Goal: Task Accomplishment & Management: Complete application form

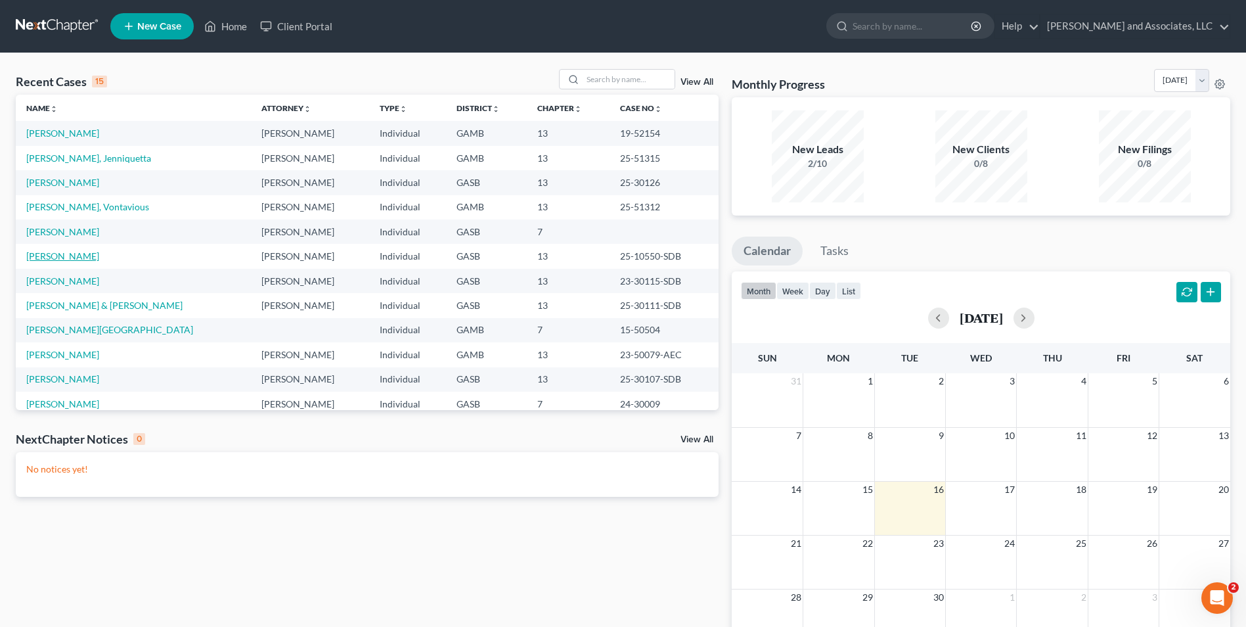
click at [70, 259] on link "[PERSON_NAME]" at bounding box center [62, 255] width 73 height 11
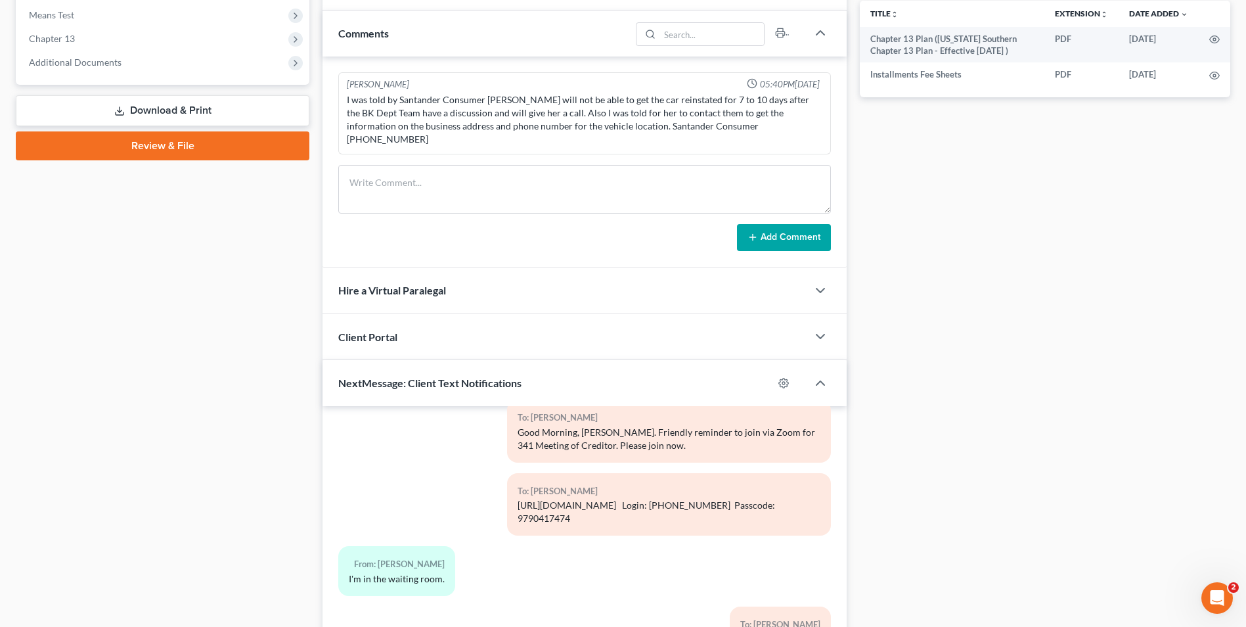
scroll to position [622, 0]
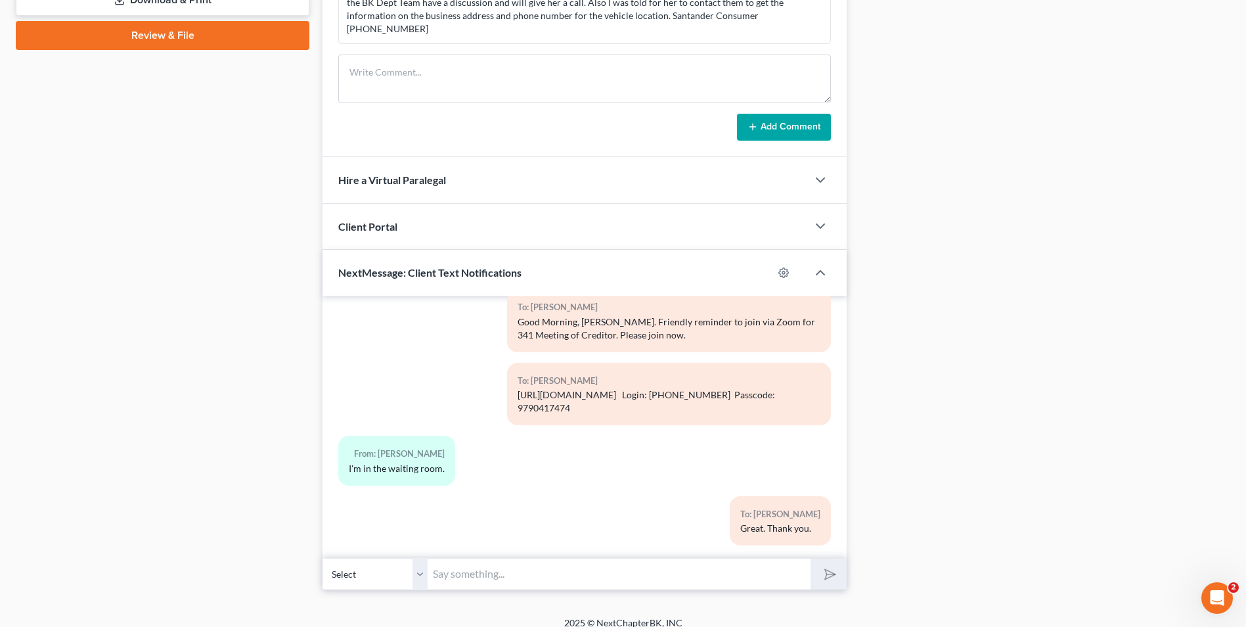
click at [543, 567] on input "text" at bounding box center [619, 574] width 383 height 32
type input "[PERSON_NAME], thank you for appearing this morning for your 341 Meeting of Cre…"
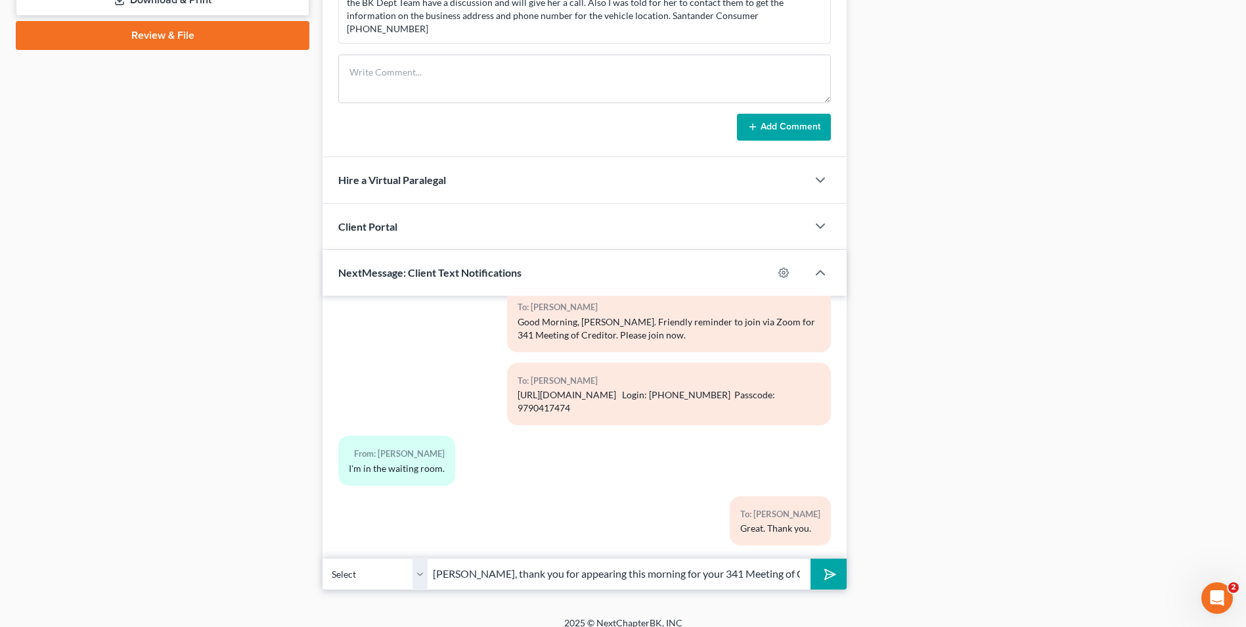
click at [821, 565] on icon "submit" at bounding box center [828, 574] width 18 height 18
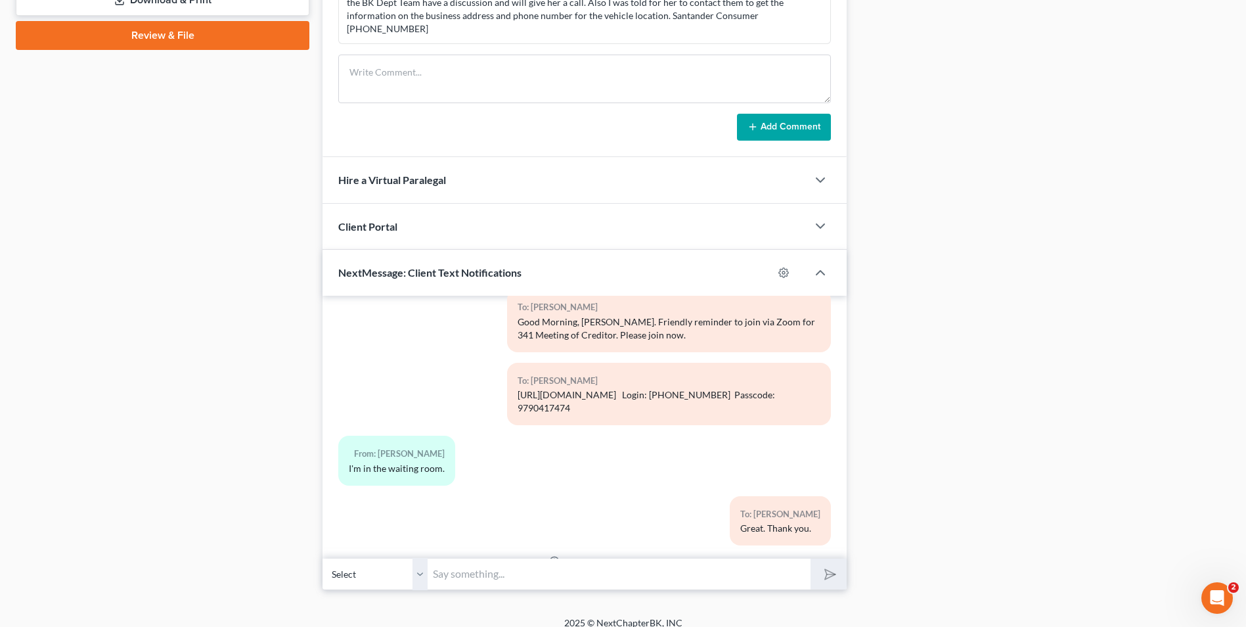
click at [609, 558] on input "text" at bounding box center [619, 574] width 383 height 32
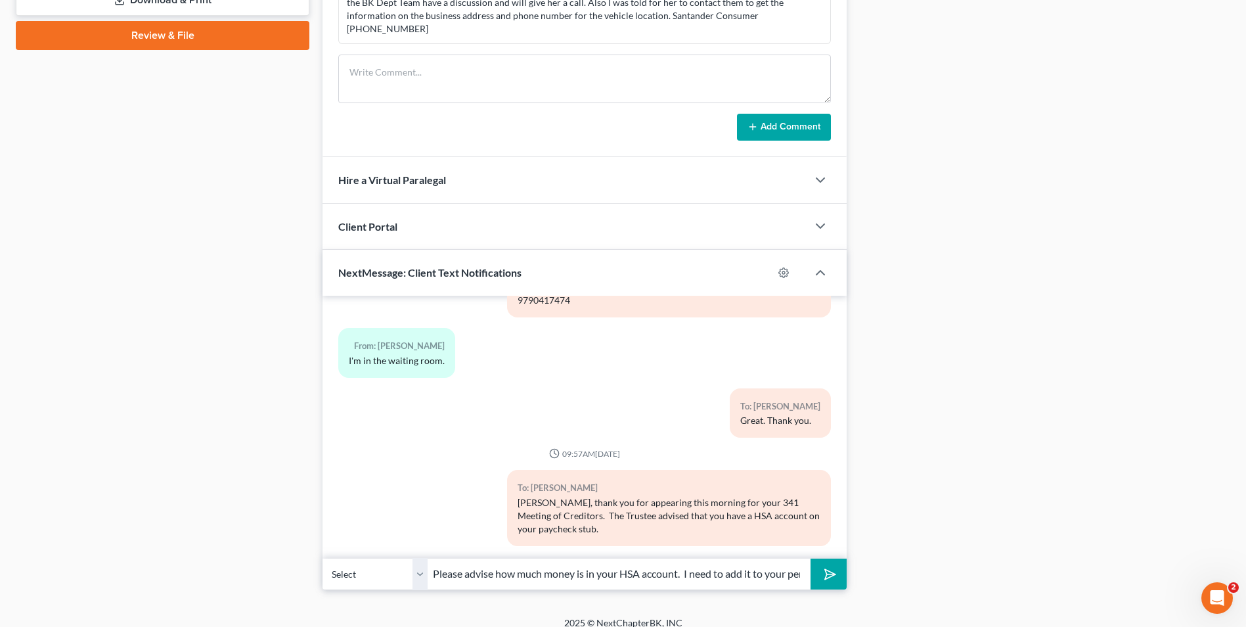
click at [795, 562] on input "Please advise how much money is in your HSA account. I need to add it to your p…" at bounding box center [619, 574] width 383 height 32
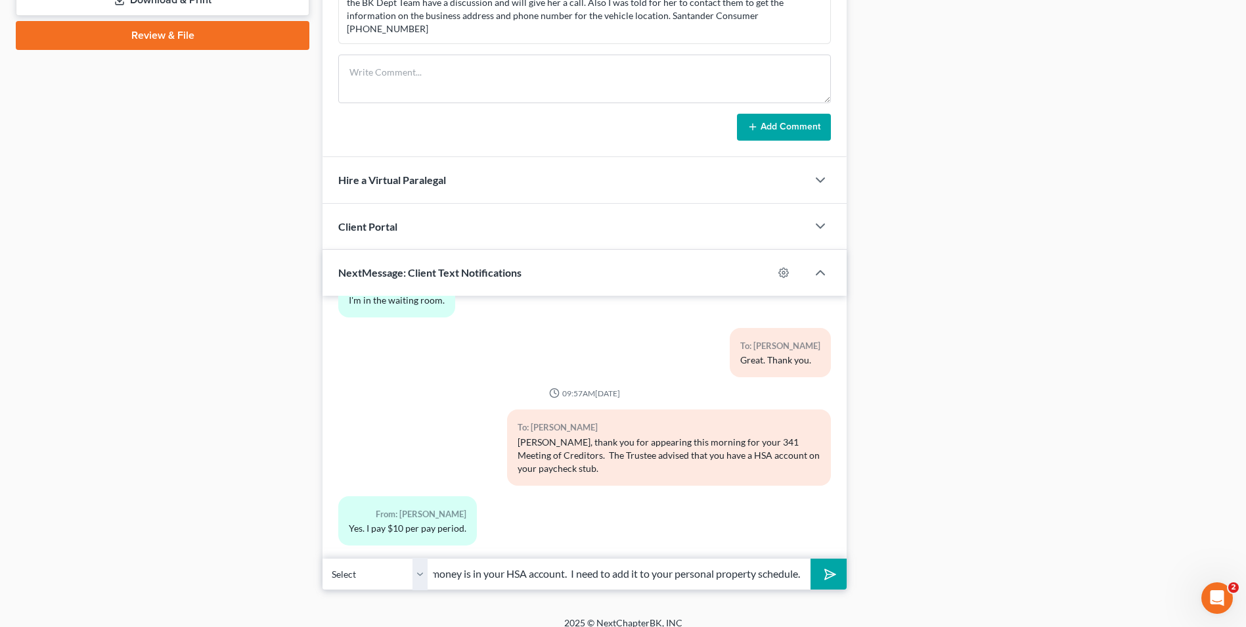
scroll to position [0, 119]
type input "Please advise how much money is in your HSA account. I need to add it to your p…"
click at [833, 565] on icon "submit" at bounding box center [828, 574] width 18 height 18
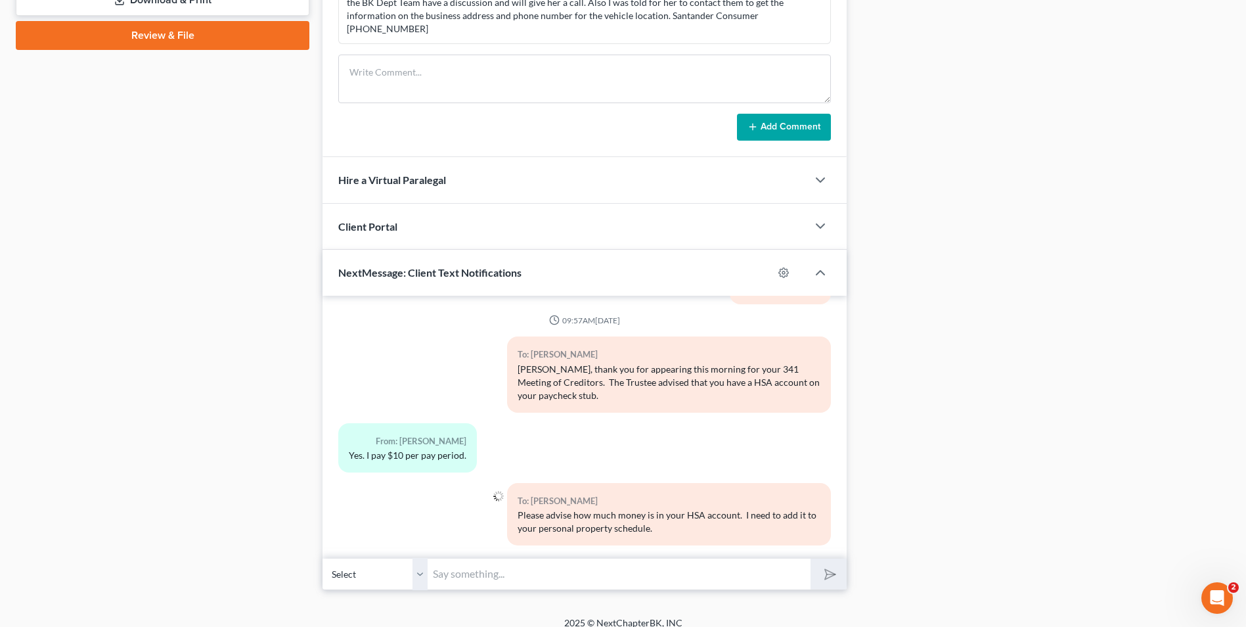
click at [457, 563] on input "text" at bounding box center [619, 574] width 383 height 32
type input "Also, please upload a copy of your 2024 W2."
click at [818, 562] on button "submit" at bounding box center [829, 573] width 36 height 31
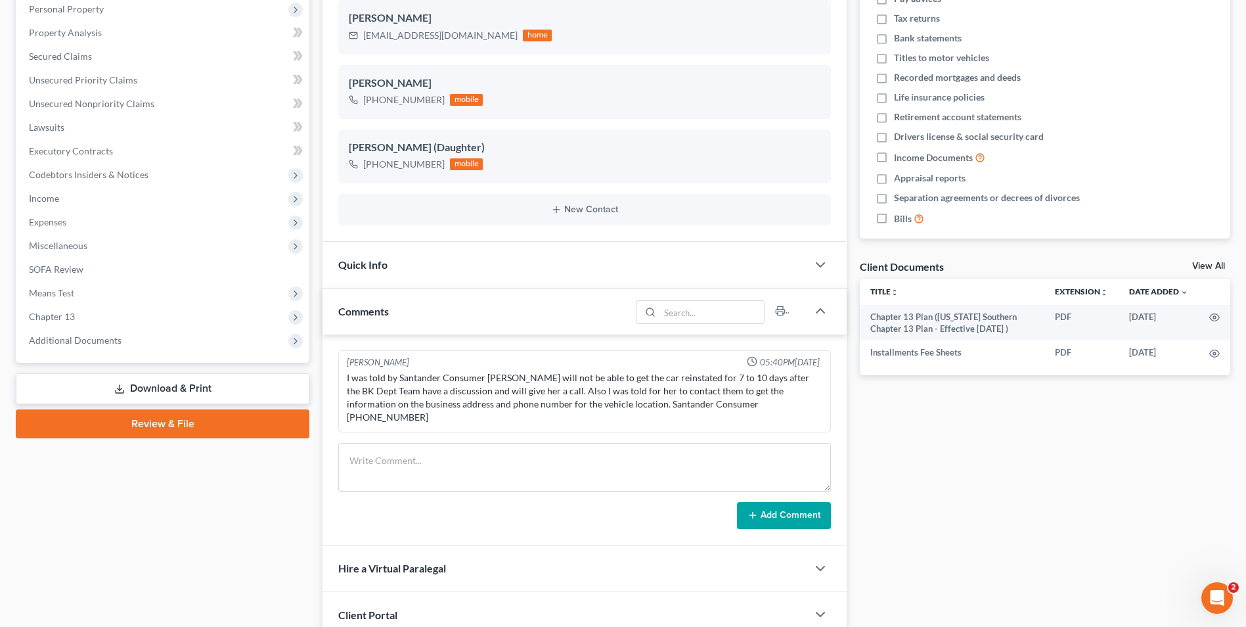
scroll to position [0, 0]
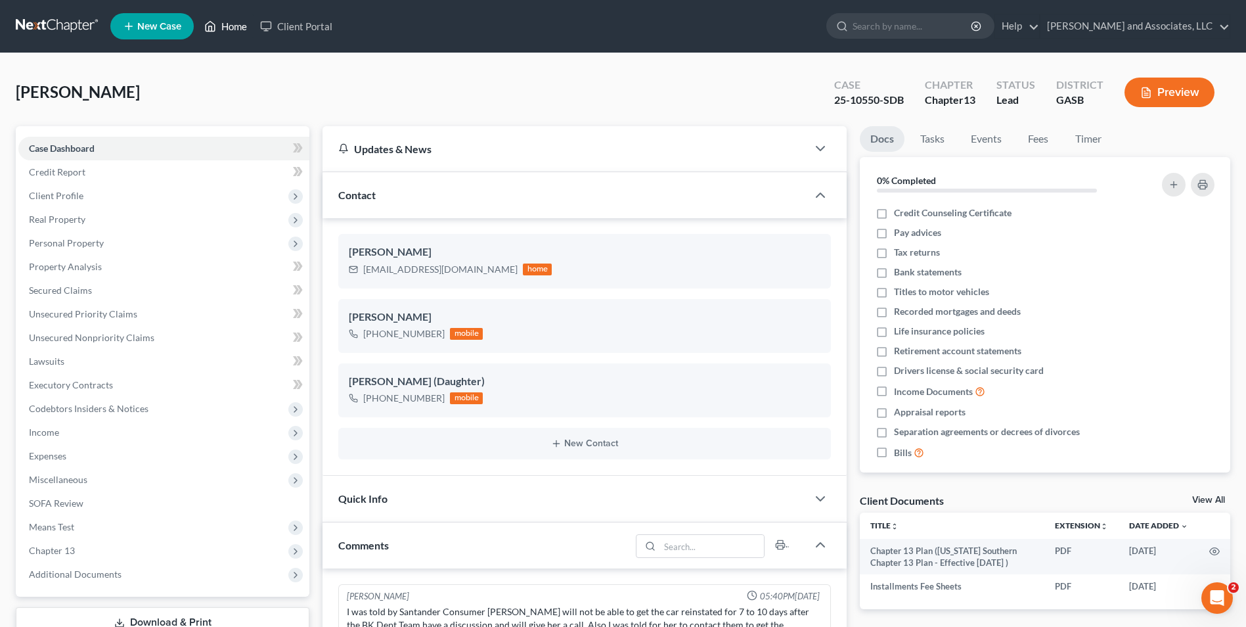
click at [234, 24] on link "Home" at bounding box center [226, 26] width 56 height 24
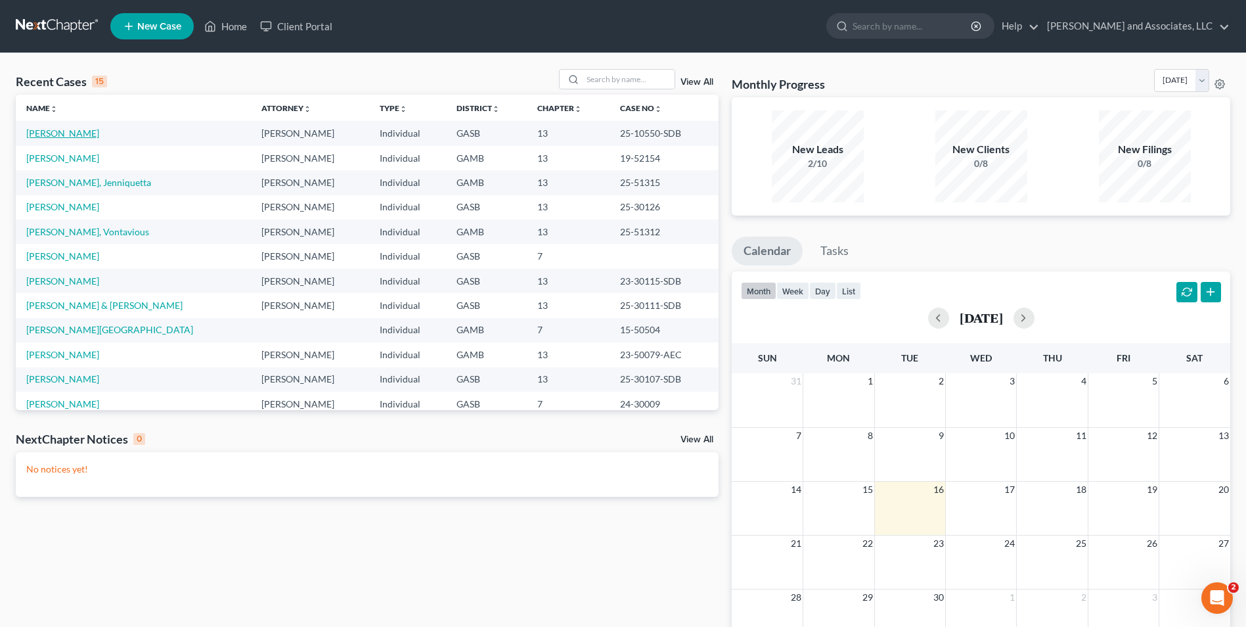
click at [66, 135] on link "[PERSON_NAME]" at bounding box center [62, 132] width 73 height 11
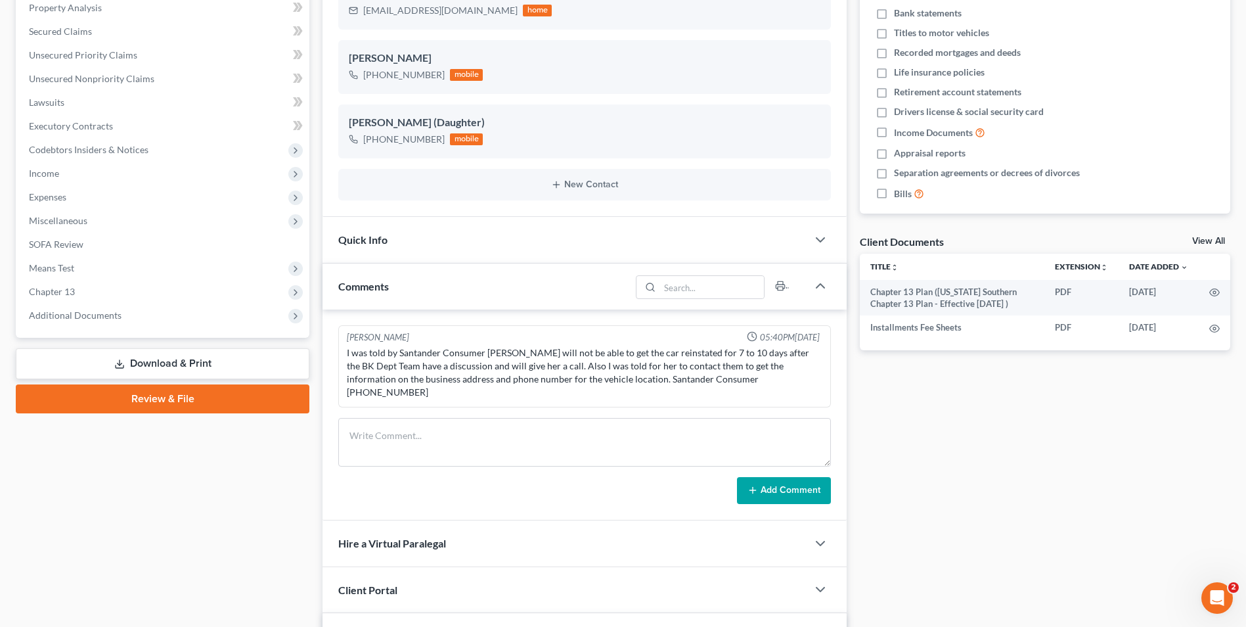
scroll to position [252, 0]
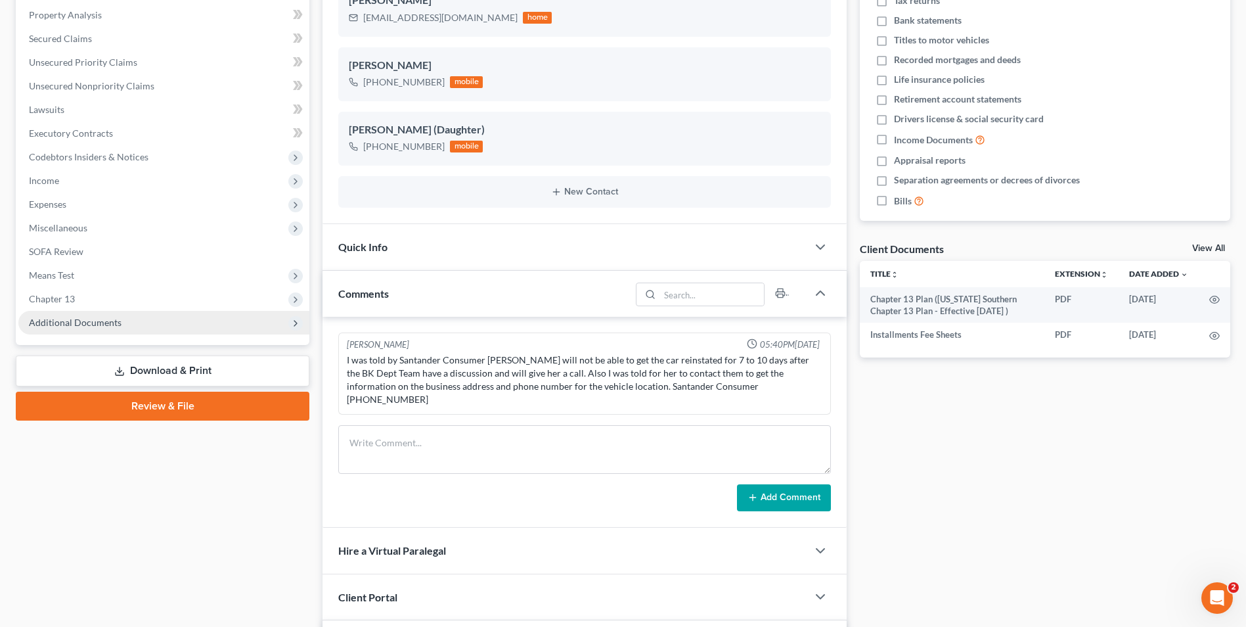
click at [74, 323] on span "Additional Documents" at bounding box center [75, 322] width 93 height 11
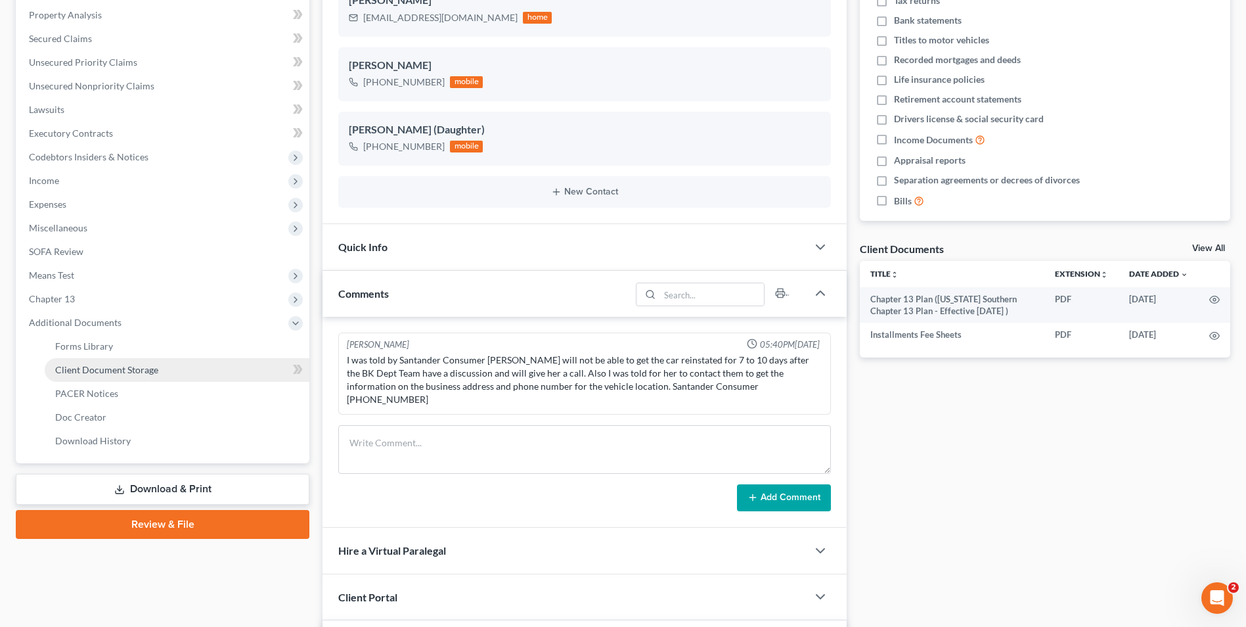
click at [112, 372] on span "Client Document Storage" at bounding box center [106, 369] width 103 height 11
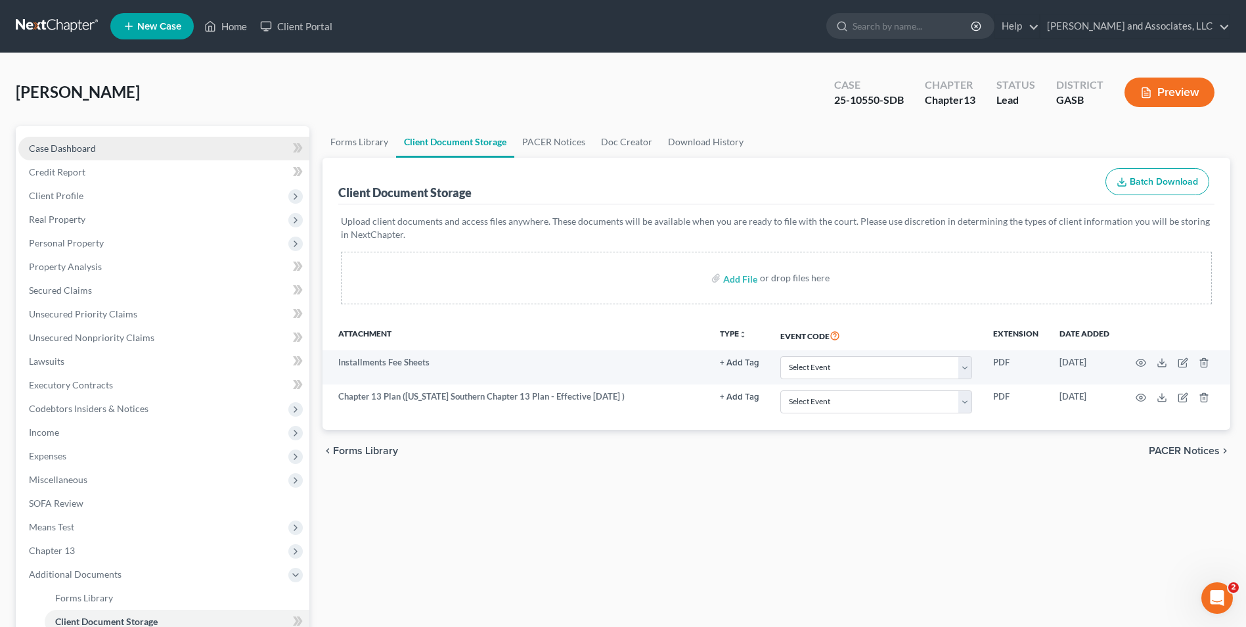
click at [108, 141] on link "Case Dashboard" at bounding box center [163, 149] width 291 height 24
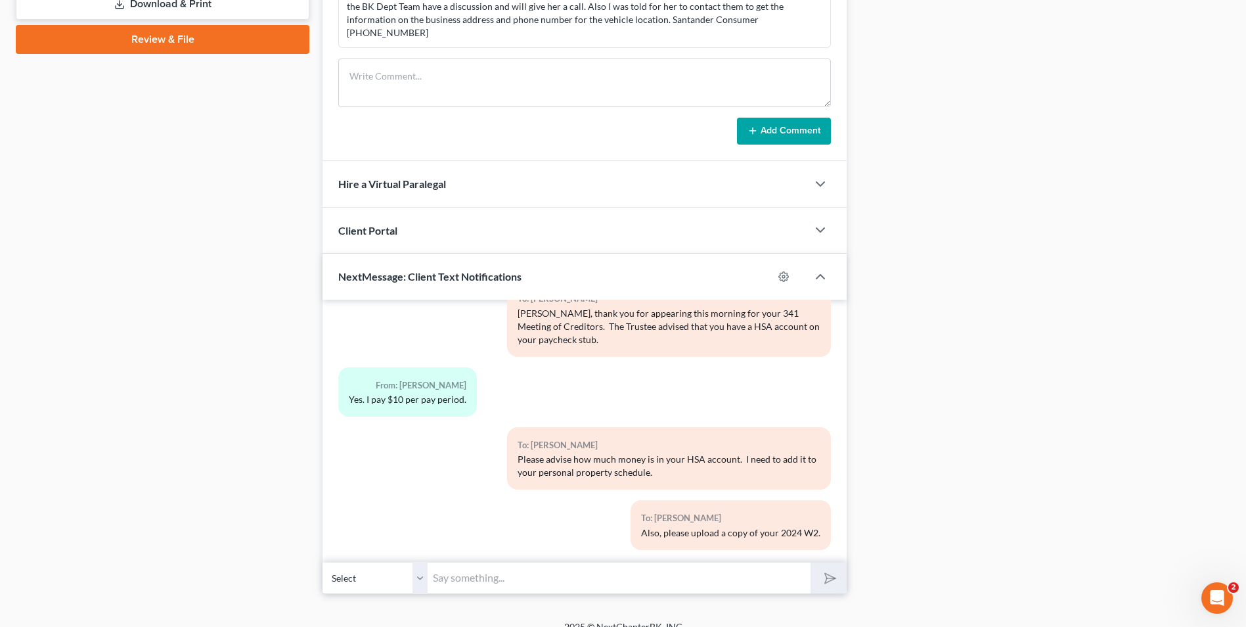
scroll to position [622, 0]
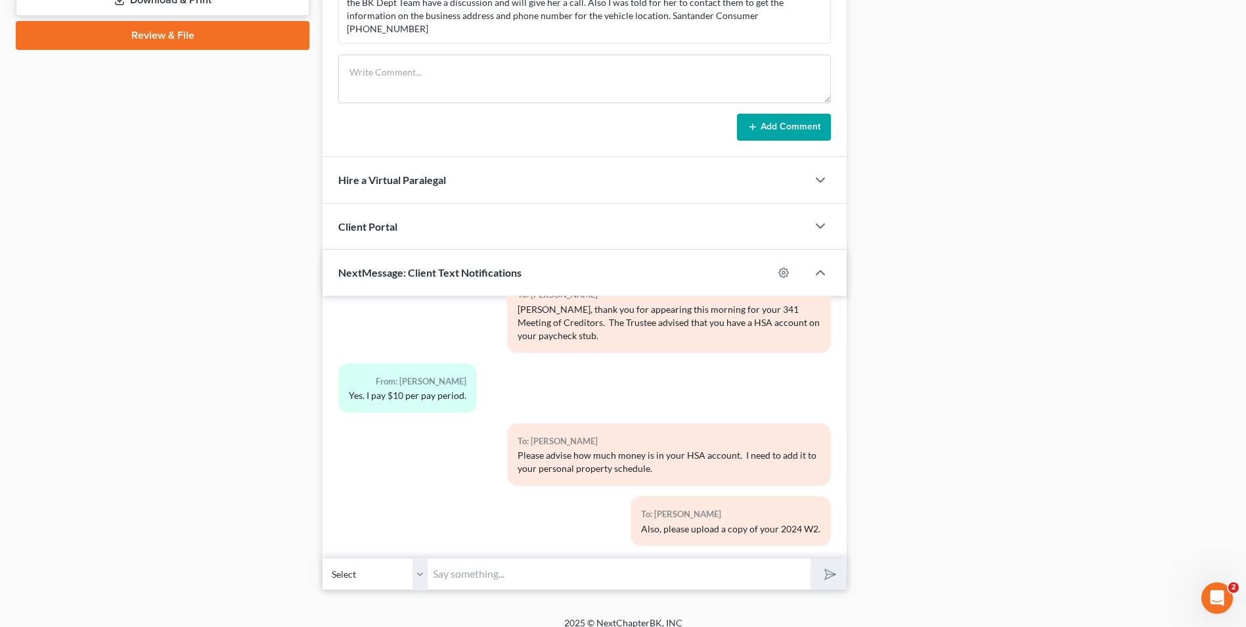
click at [514, 561] on input "text" at bounding box center [619, 574] width 383 height 32
type input "Page 2 of 2024 IRS 1040"
click at [830, 565] on icon "submit" at bounding box center [828, 574] width 18 height 18
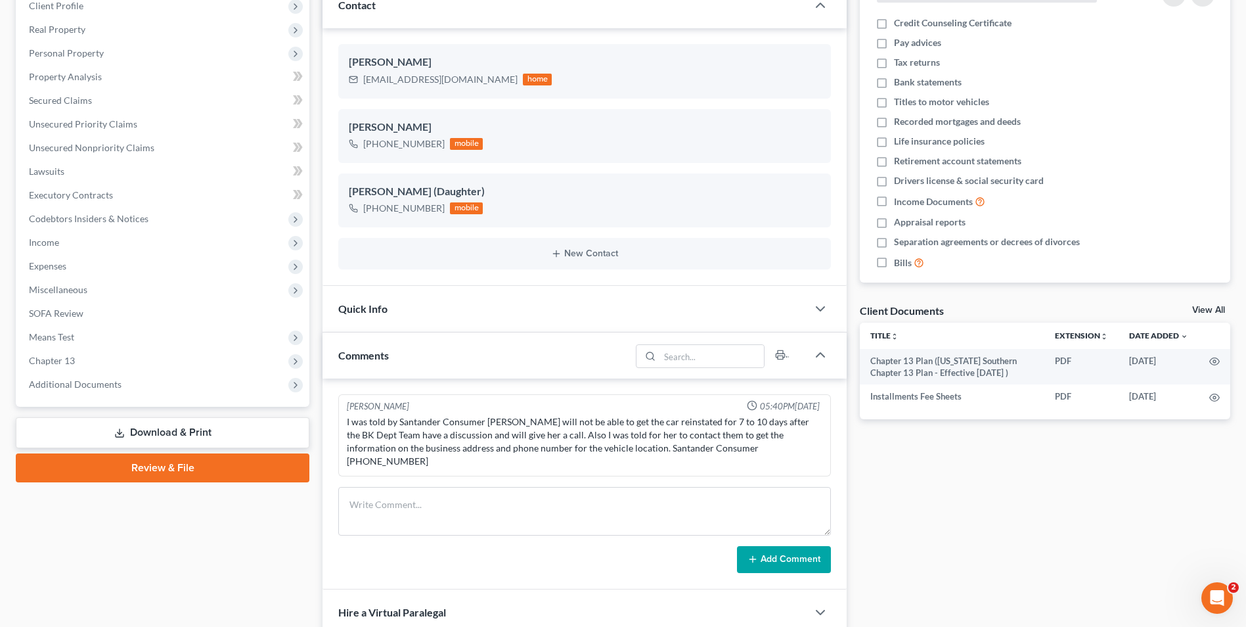
scroll to position [0, 0]
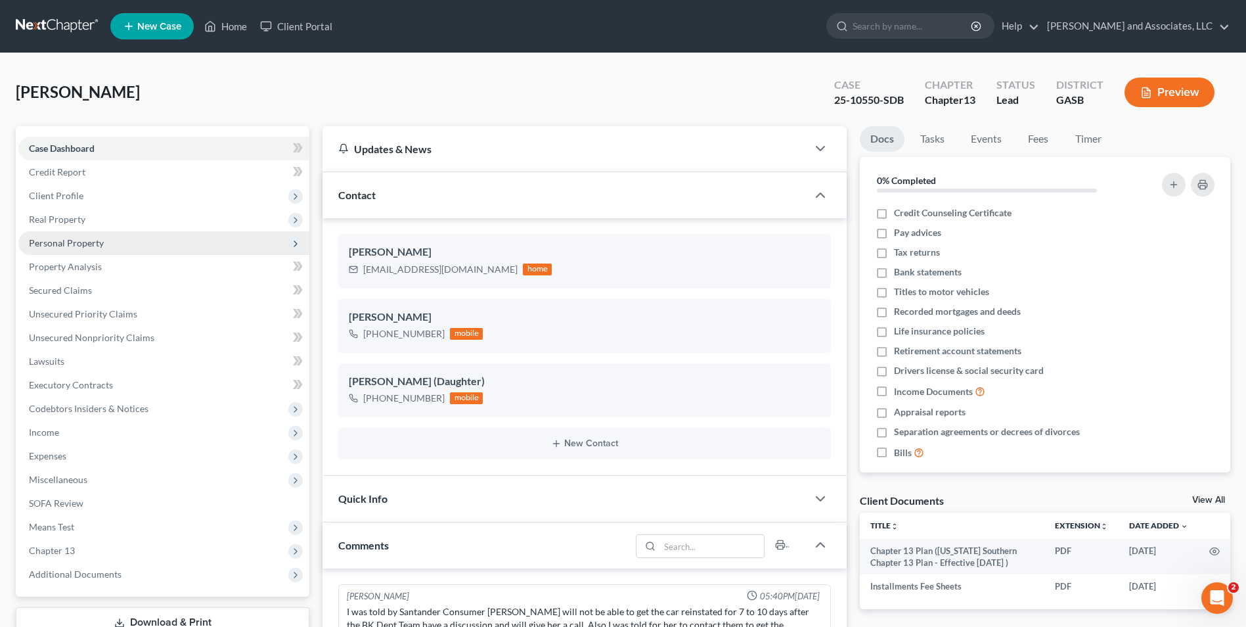
click at [74, 243] on span "Personal Property" at bounding box center [66, 242] width 75 height 11
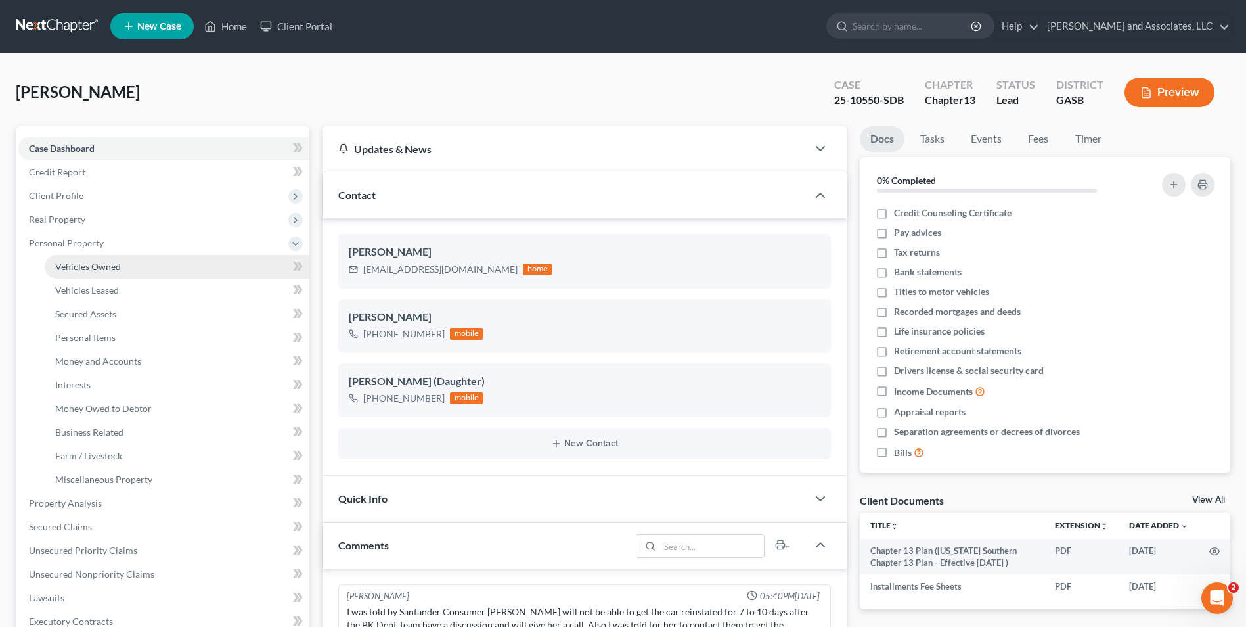
click at [111, 260] on link "Vehicles Owned" at bounding box center [177, 267] width 265 height 24
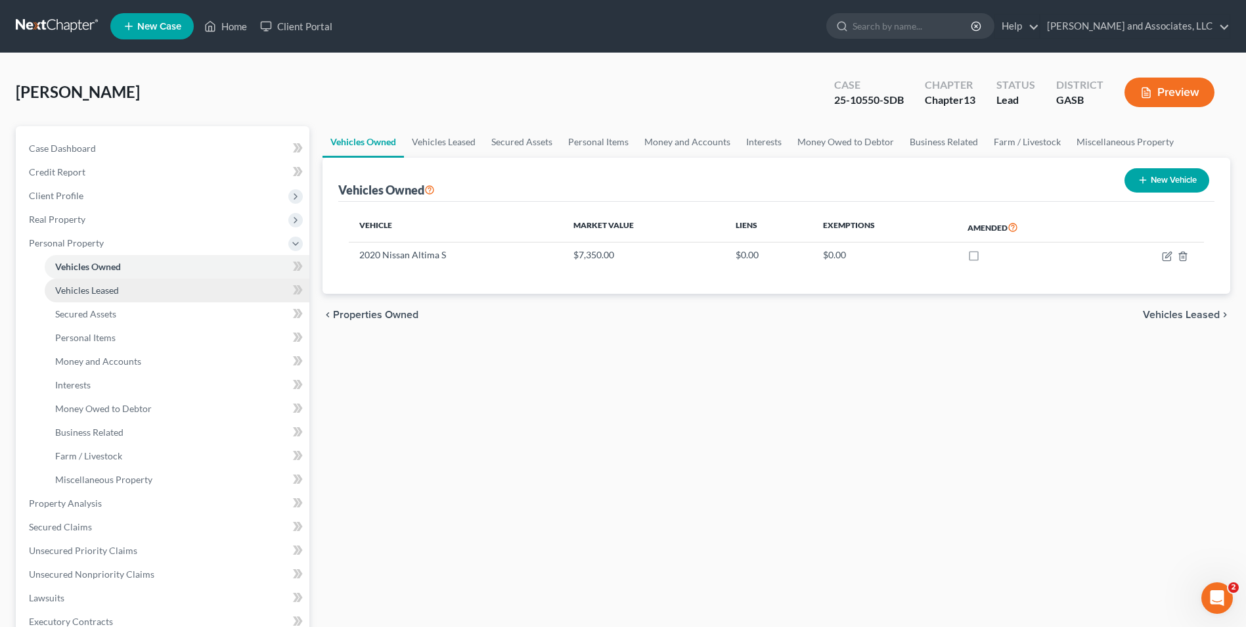
click at [113, 292] on span "Vehicles Leased" at bounding box center [87, 290] width 64 height 11
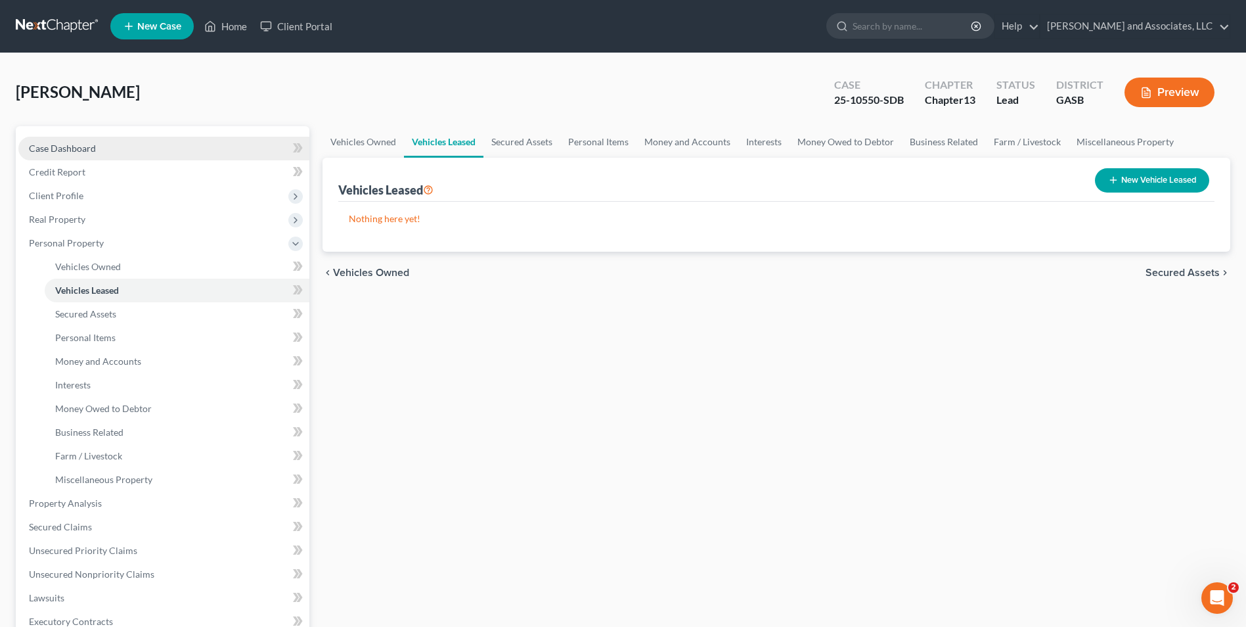
click at [75, 145] on span "Case Dashboard" at bounding box center [62, 148] width 67 height 11
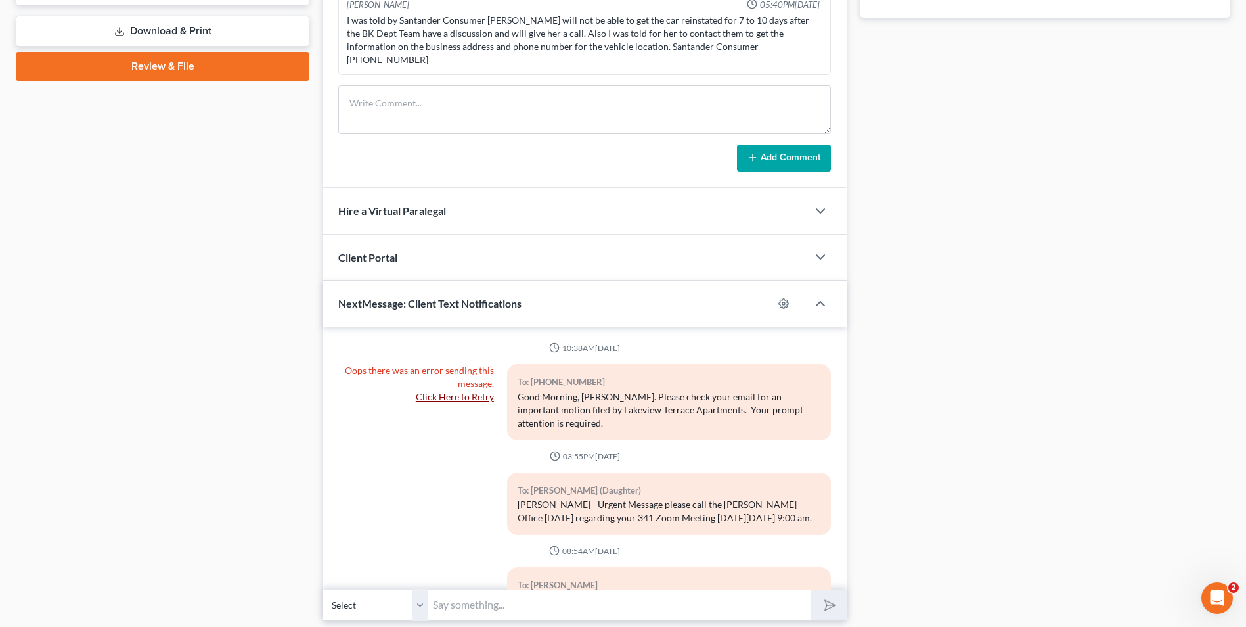
scroll to position [608, 0]
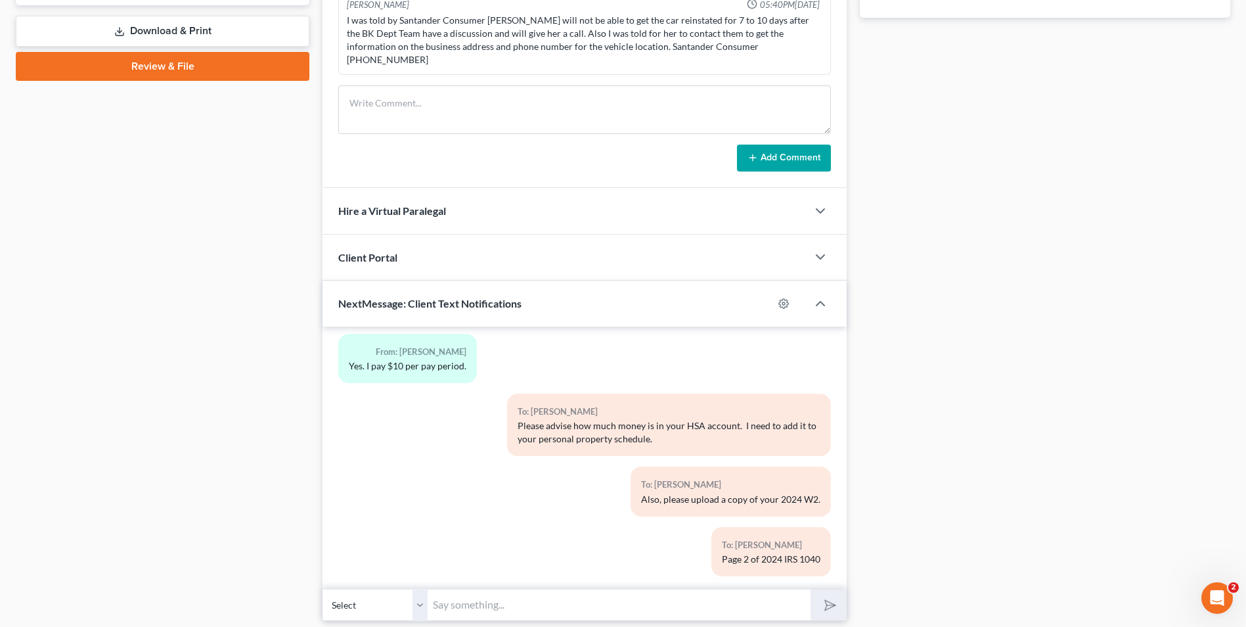
drag, startPoint x: 535, startPoint y: 404, endPoint x: 590, endPoint y: 155, distance: 254.9
click at [622, 229] on div "Updates & News × [US_STATE] [GEOGRAPHIC_DATA] Notes Take a look at NextChapter'…" at bounding box center [585, 78] width 524 height 1086
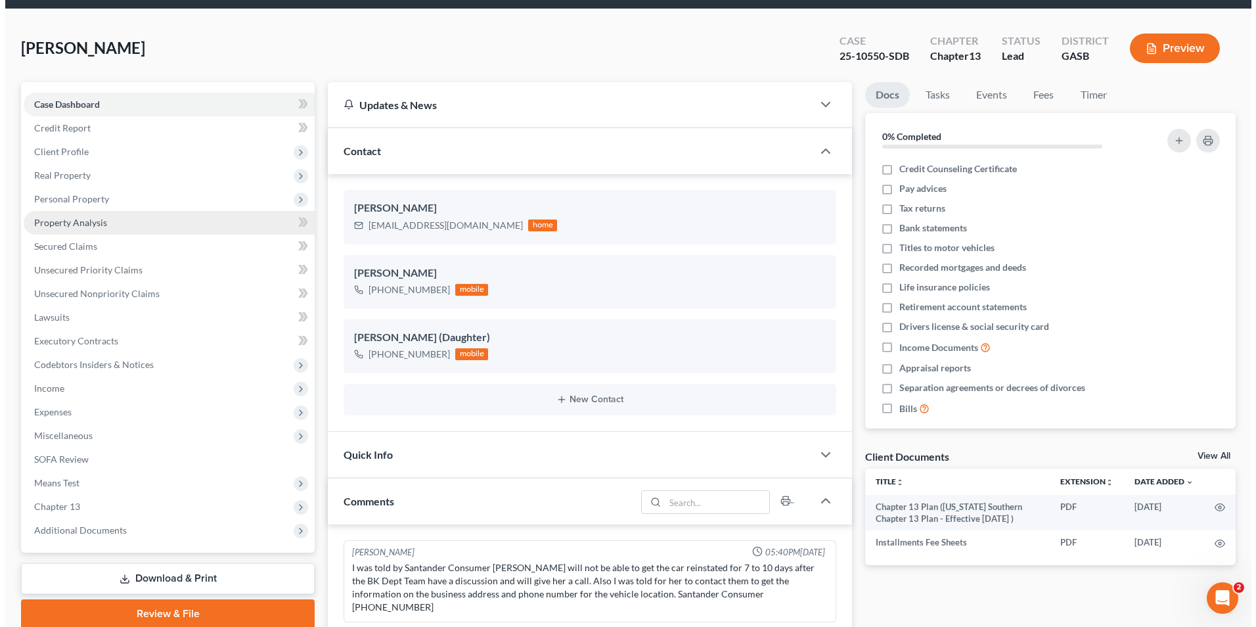
scroll to position [0, 0]
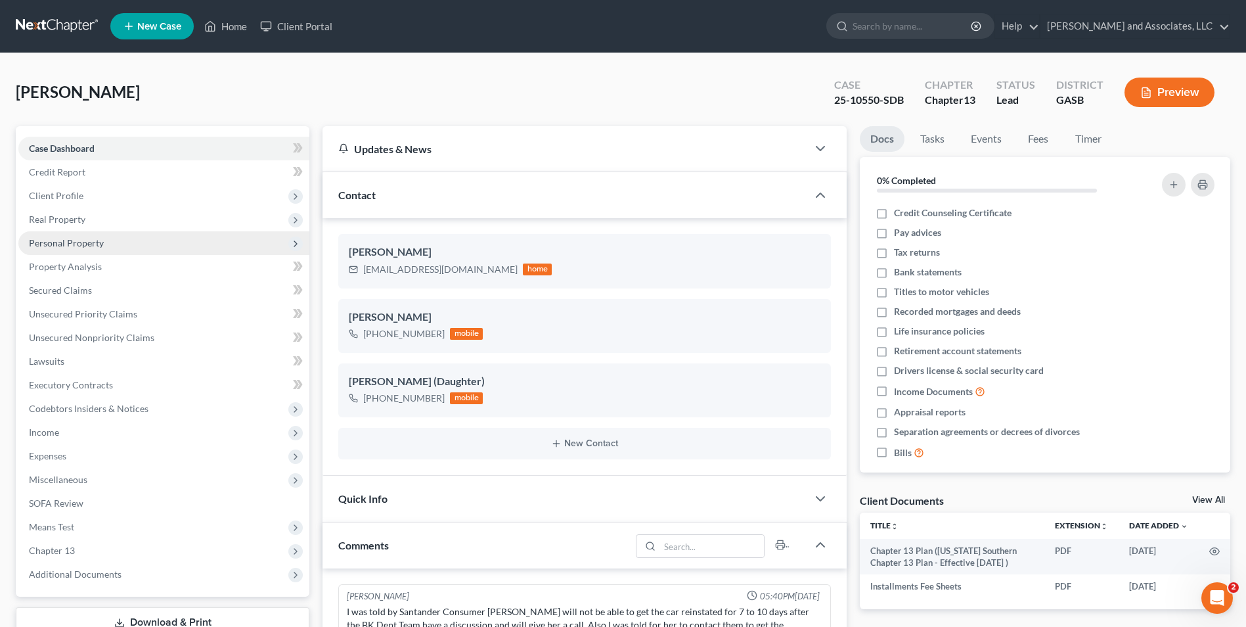
click at [54, 240] on span "Personal Property" at bounding box center [66, 242] width 75 height 11
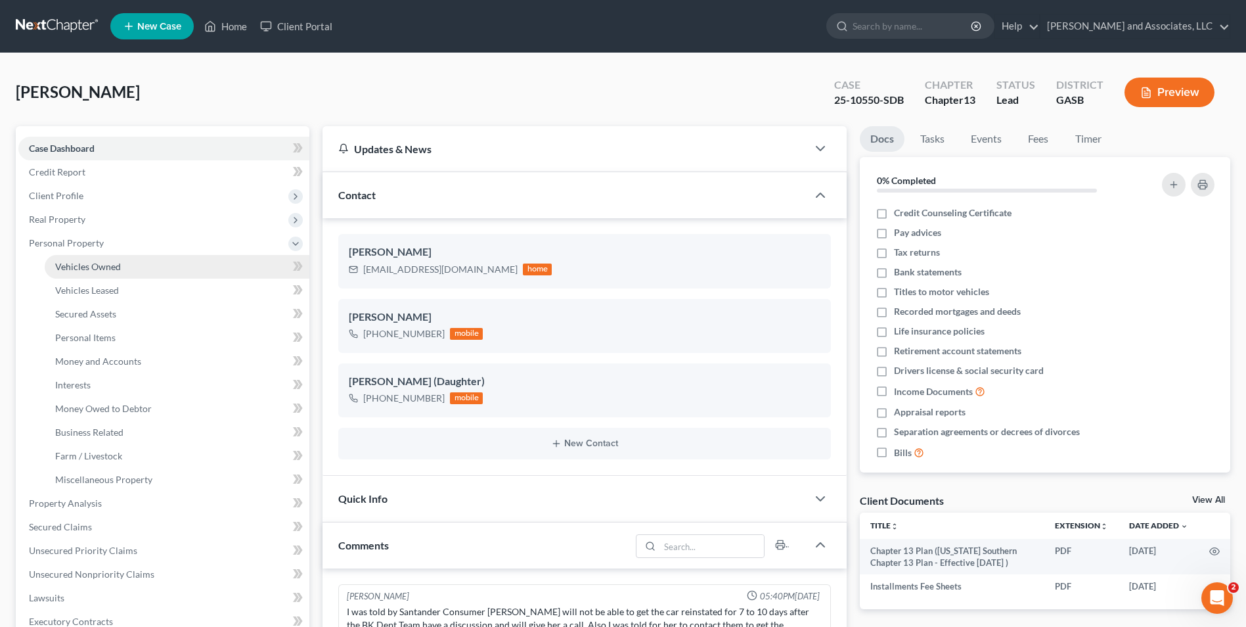
click at [111, 271] on span "Vehicles Owned" at bounding box center [88, 266] width 66 height 11
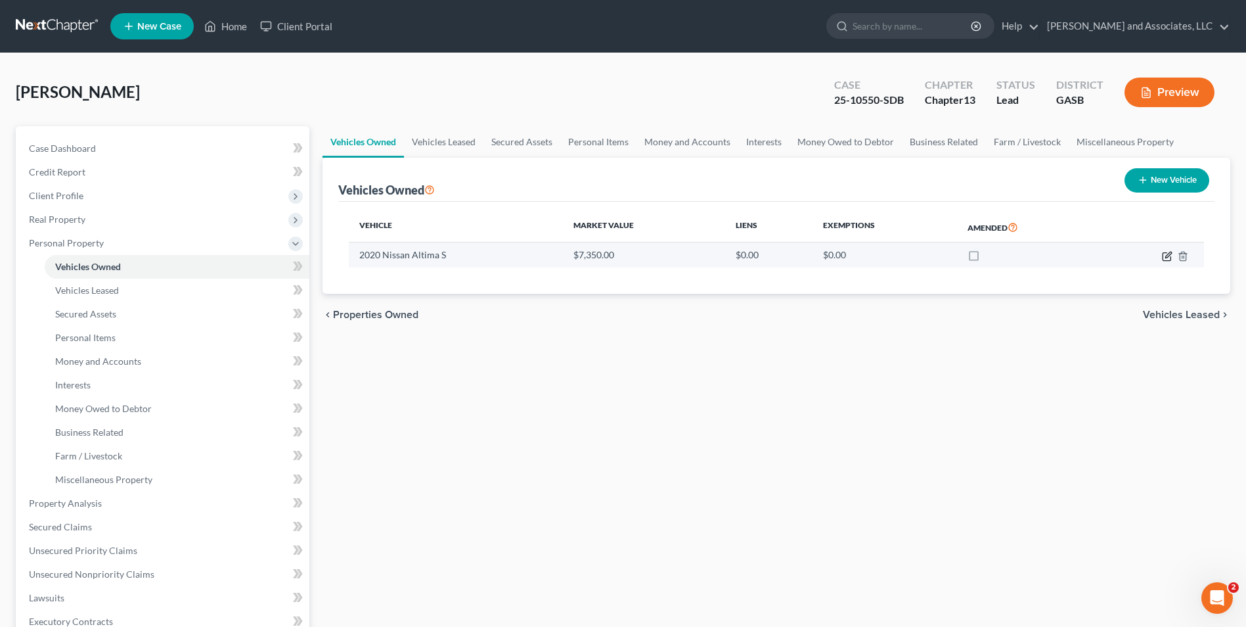
click at [1168, 255] on icon "button" at bounding box center [1167, 256] width 11 height 11
select select "0"
select select "6"
select select "2"
select select "0"
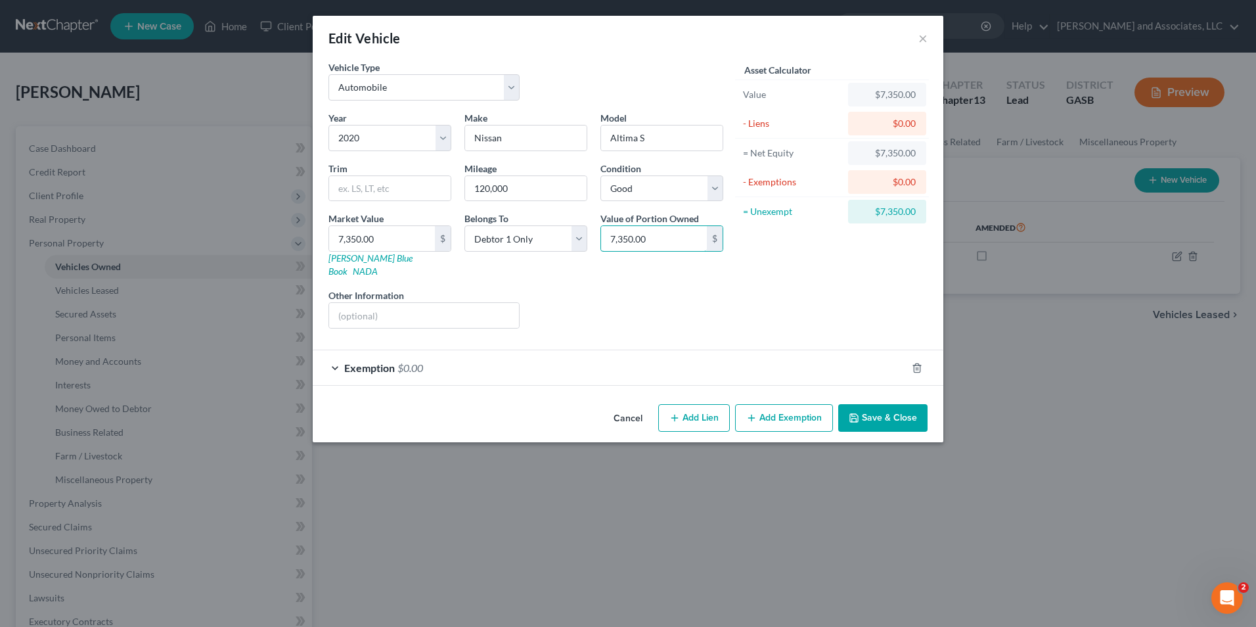
type input "7,350.00"
click at [881, 407] on button "Save & Close" at bounding box center [882, 418] width 89 height 28
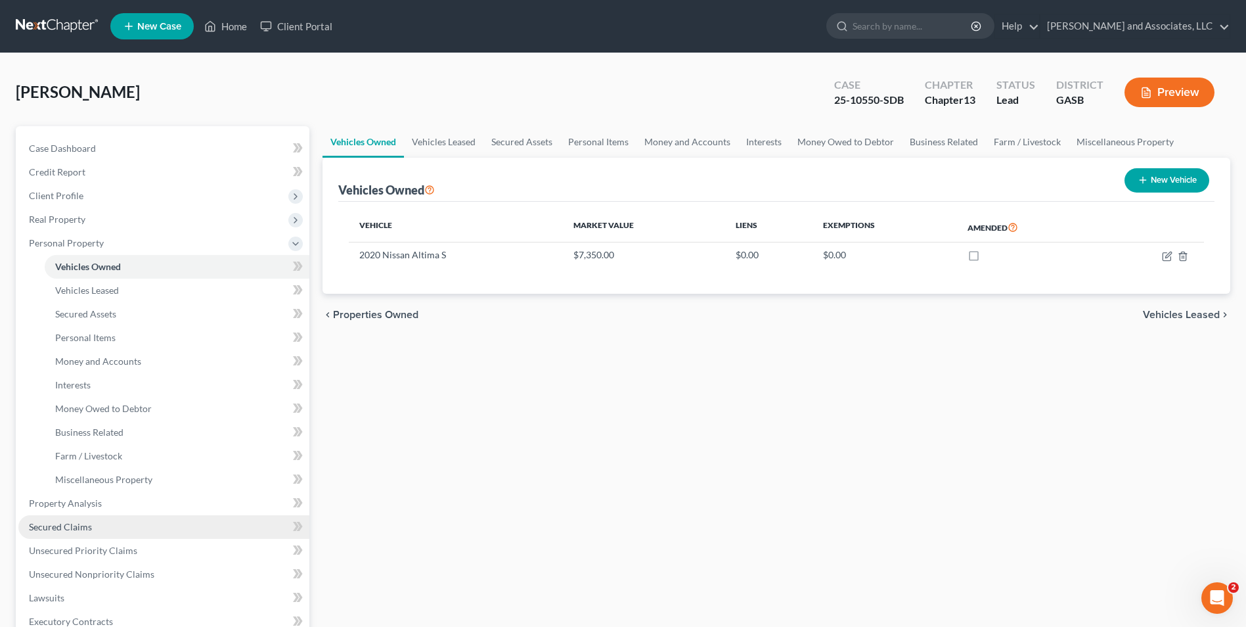
click at [76, 523] on span "Secured Claims" at bounding box center [60, 526] width 63 height 11
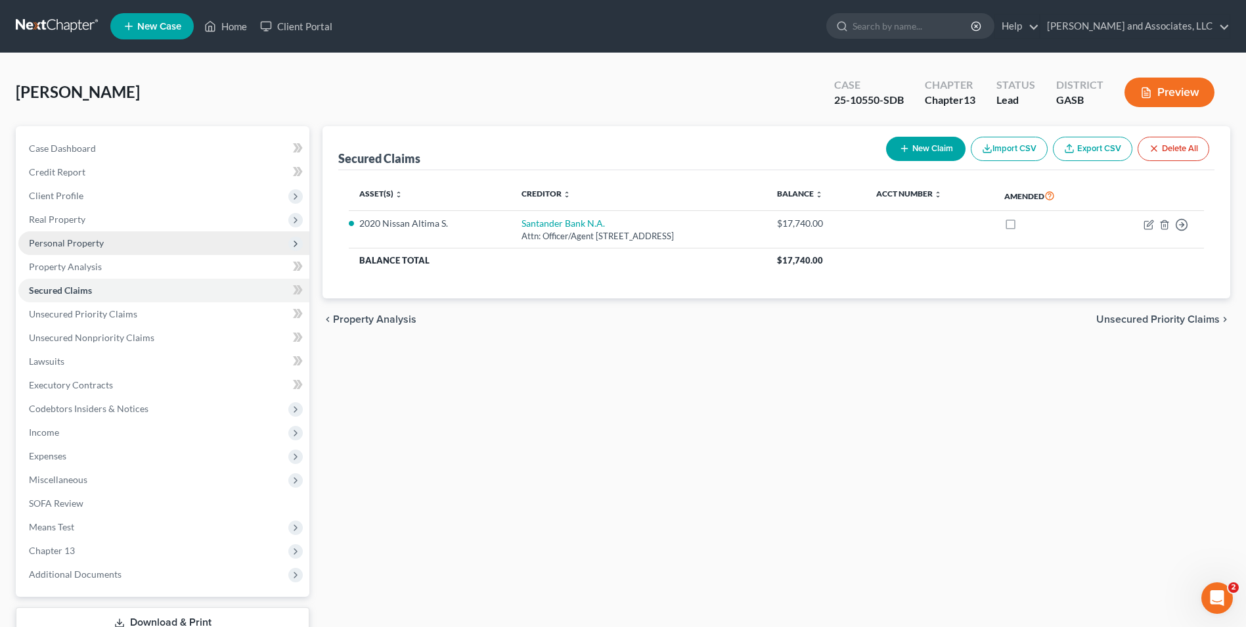
click at [68, 243] on span "Personal Property" at bounding box center [66, 242] width 75 height 11
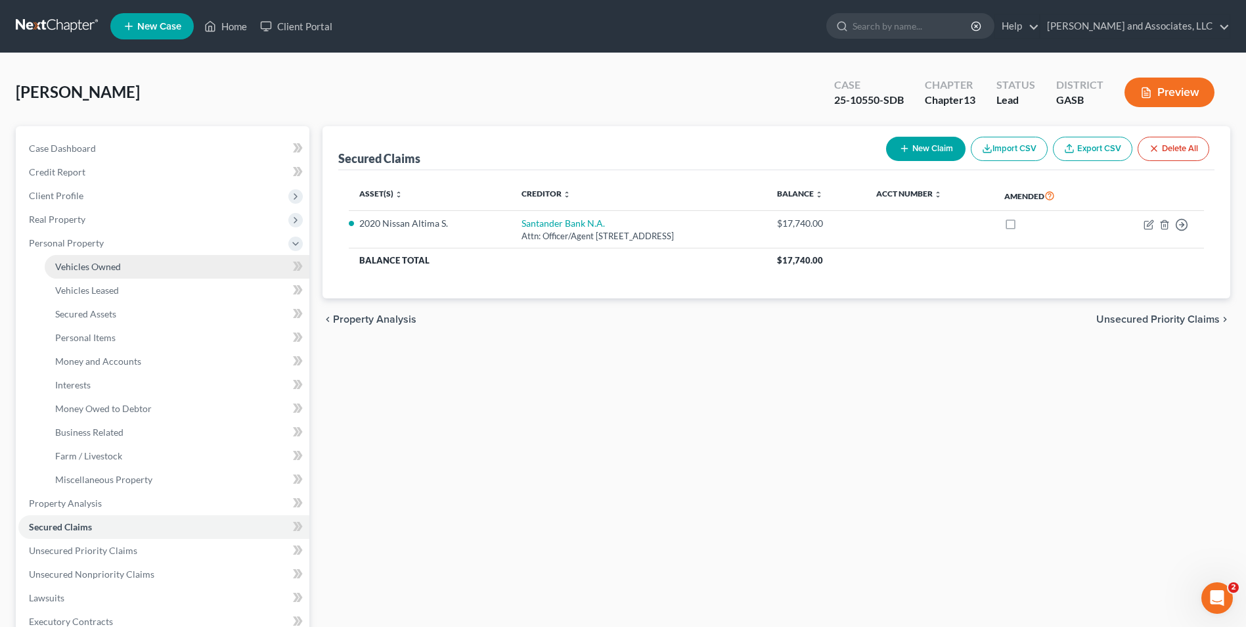
click at [105, 262] on span "Vehicles Owned" at bounding box center [88, 266] width 66 height 11
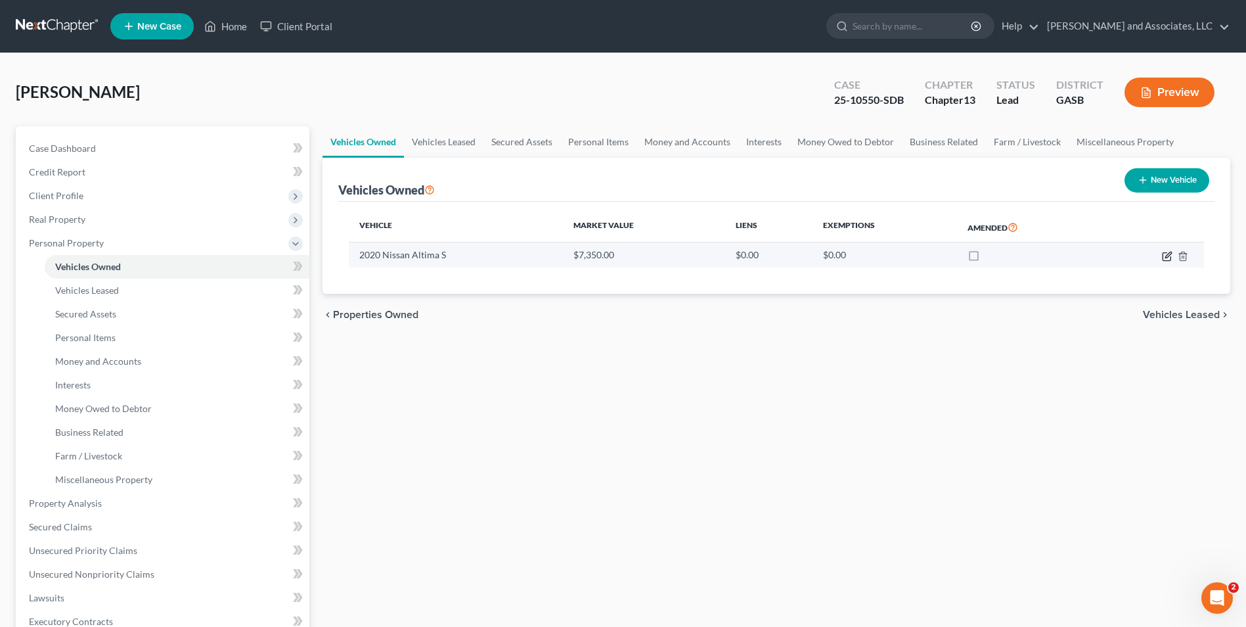
click at [1166, 255] on icon "button" at bounding box center [1167, 256] width 11 height 11
select select "0"
select select "6"
select select "2"
select select "0"
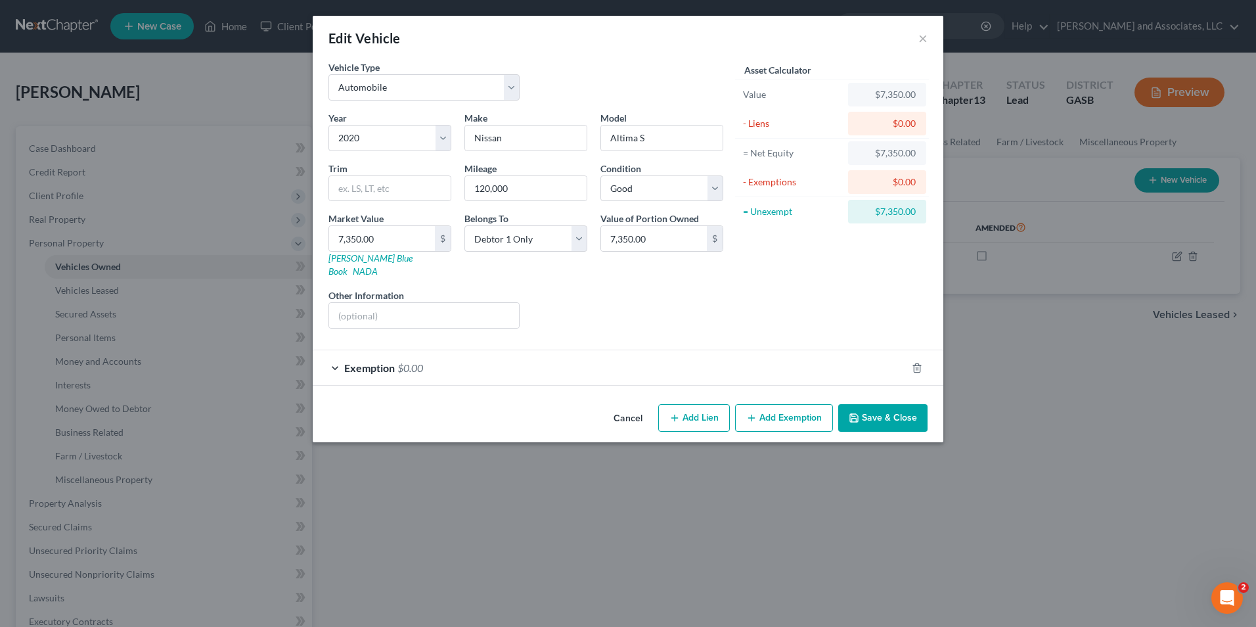
click at [411, 361] on span "$0.00" at bounding box center [411, 367] width 26 height 12
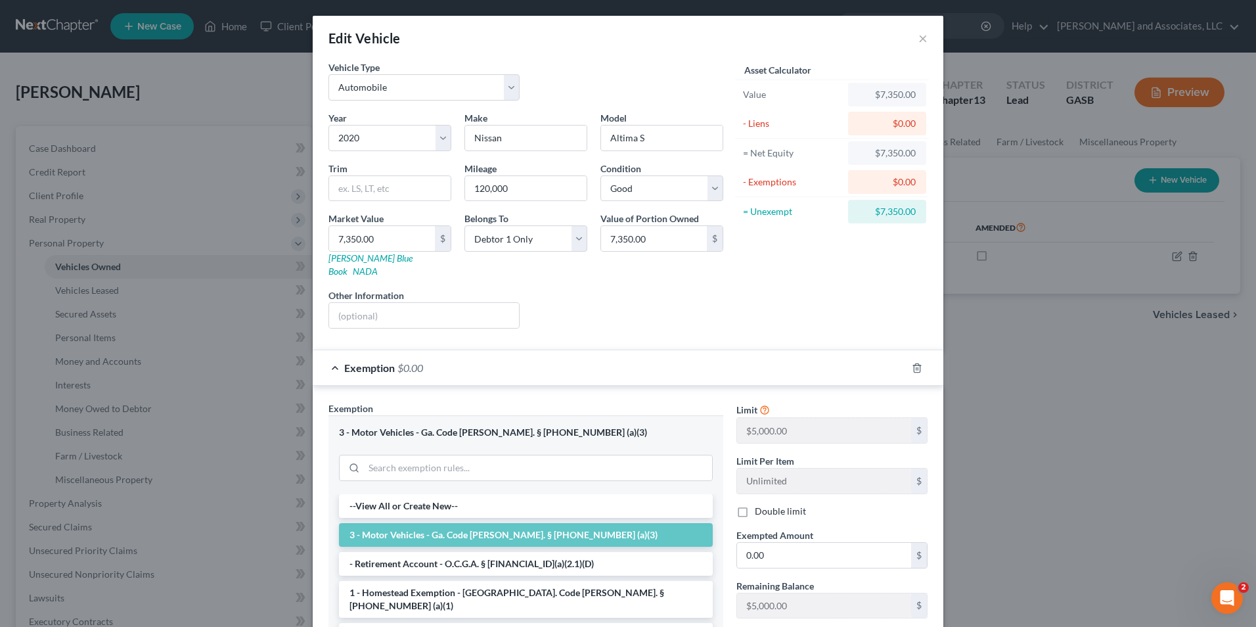
click at [611, 523] on li "3 - Motor Vehicles - Ga. Code [PERSON_NAME]. § [PHONE_NUMBER] (a)(3)" at bounding box center [526, 535] width 374 height 24
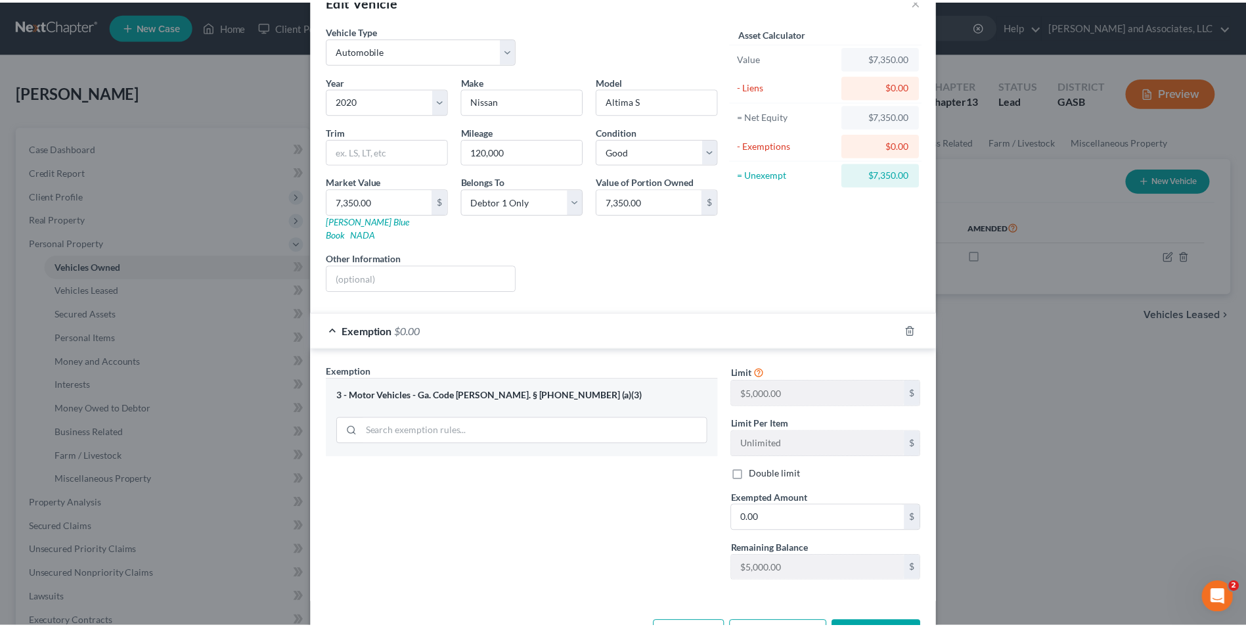
scroll to position [72, 0]
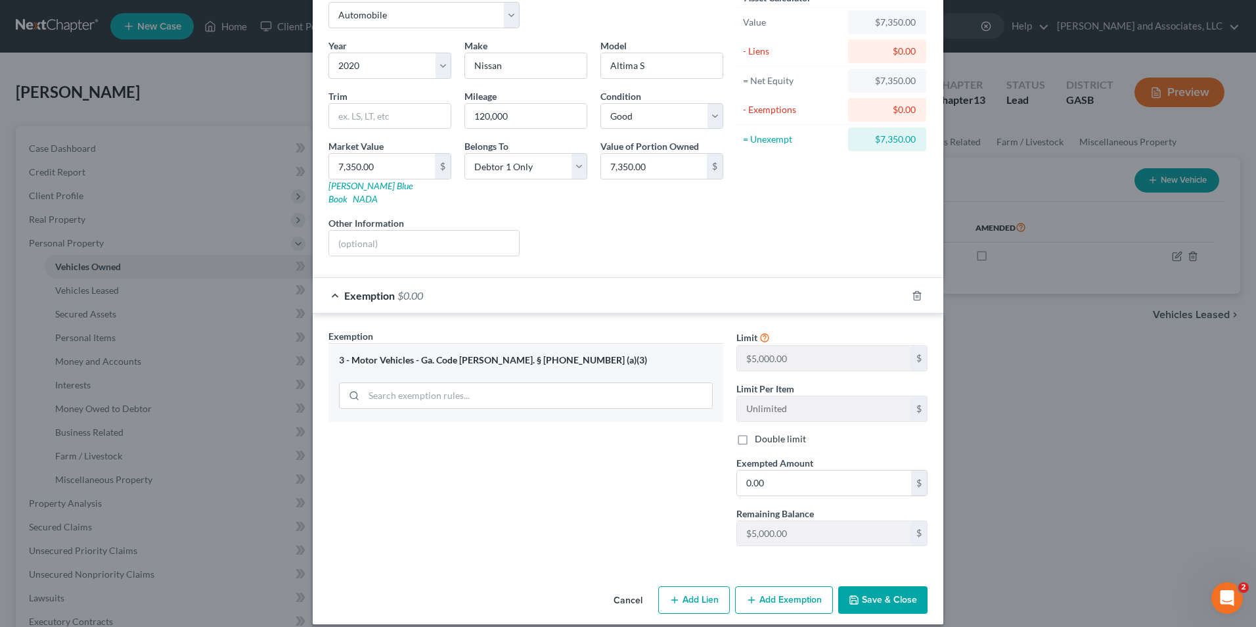
click at [878, 589] on button "Save & Close" at bounding box center [882, 600] width 89 height 28
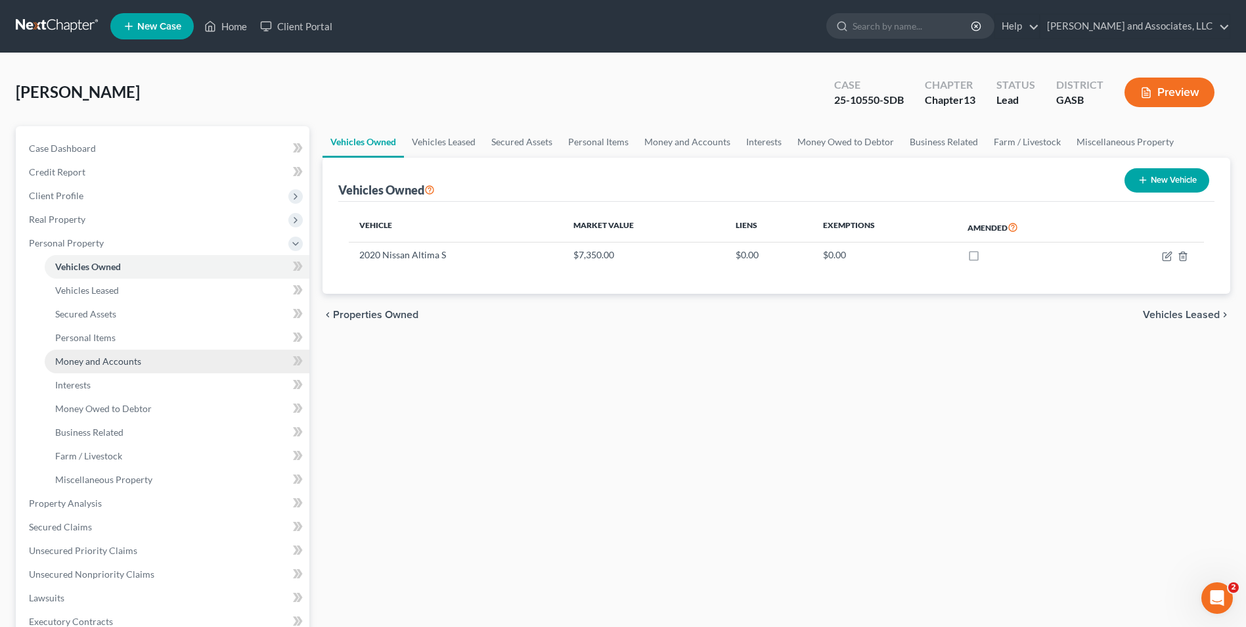
click at [97, 364] on span "Money and Accounts" at bounding box center [98, 360] width 86 height 11
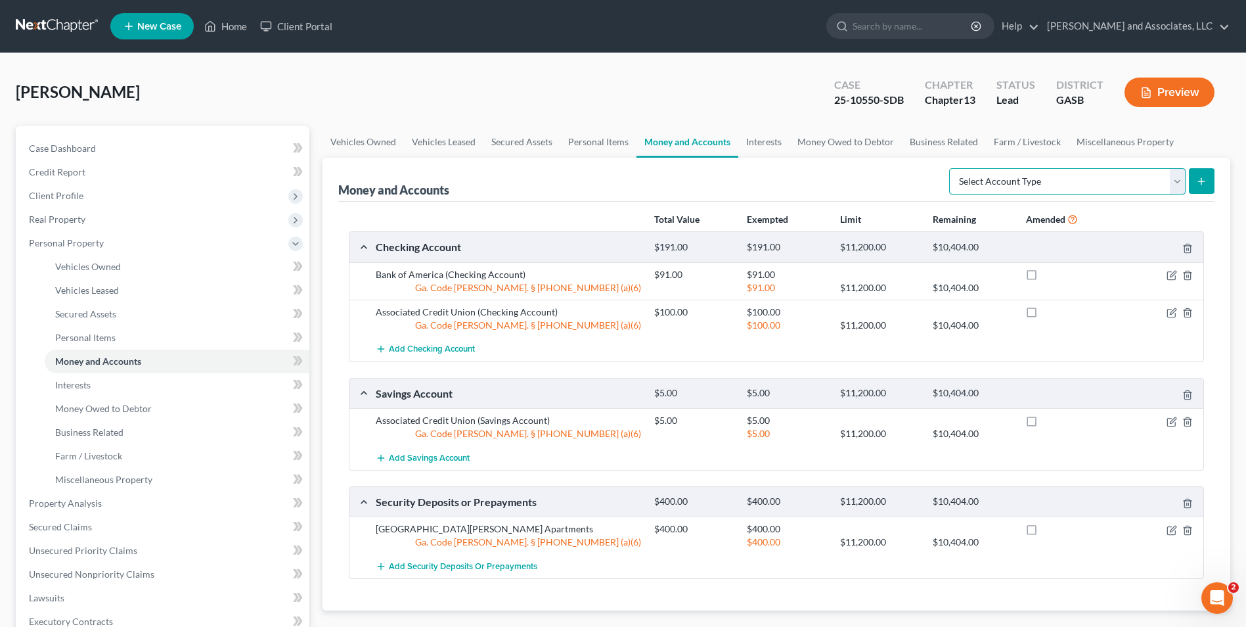
click at [1177, 180] on select "Select Account Type Brokerage Cash on Hand Certificates of Deposit Checking Acc…" at bounding box center [1067, 181] width 237 height 26
click at [580, 140] on link "Personal Items" at bounding box center [598, 142] width 76 height 32
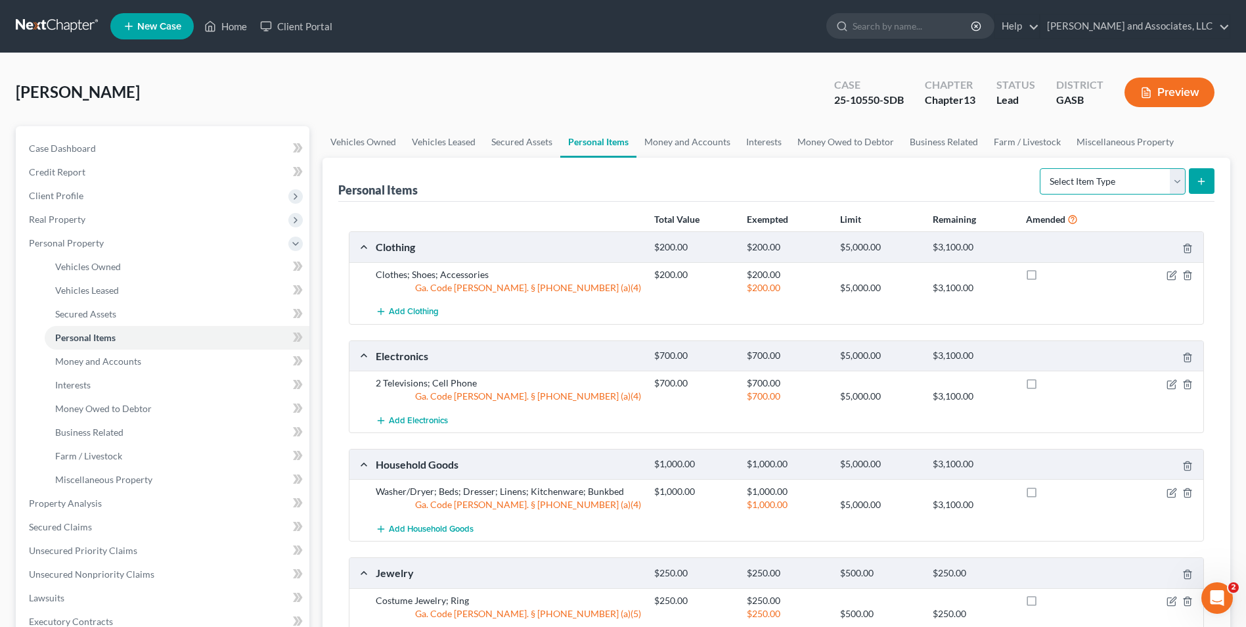
click at [1179, 181] on select "Select Item Type Clothing Collectibles Of Value Electronics Firearms Household …" at bounding box center [1113, 181] width 146 height 26
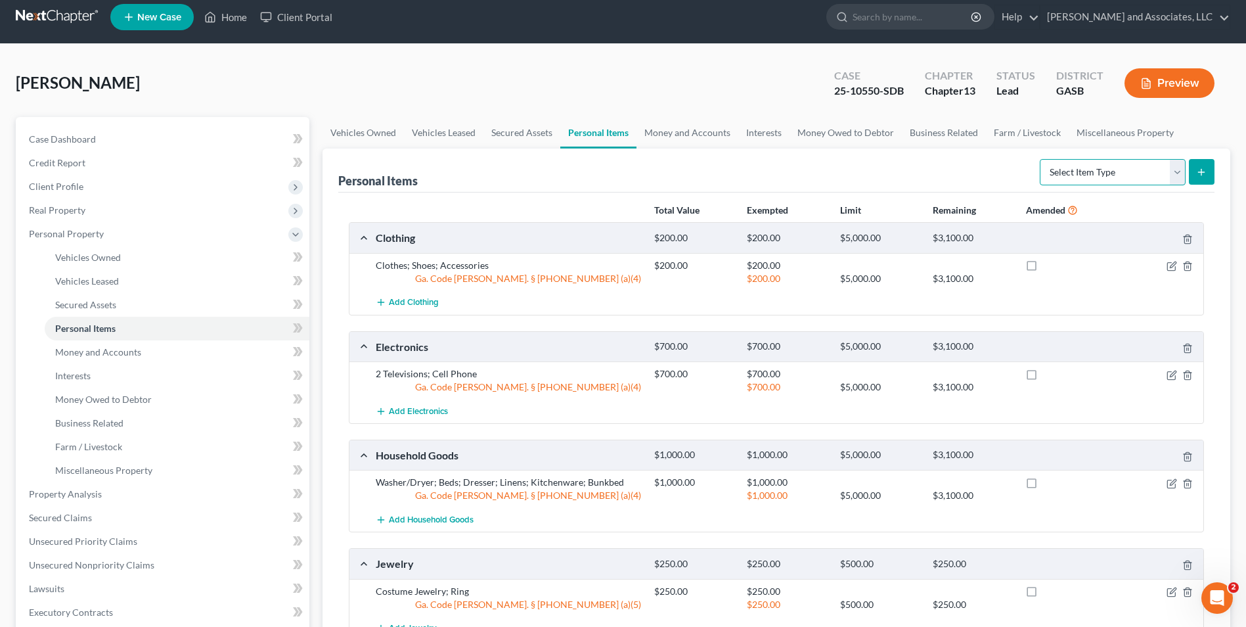
scroll to position [3, 0]
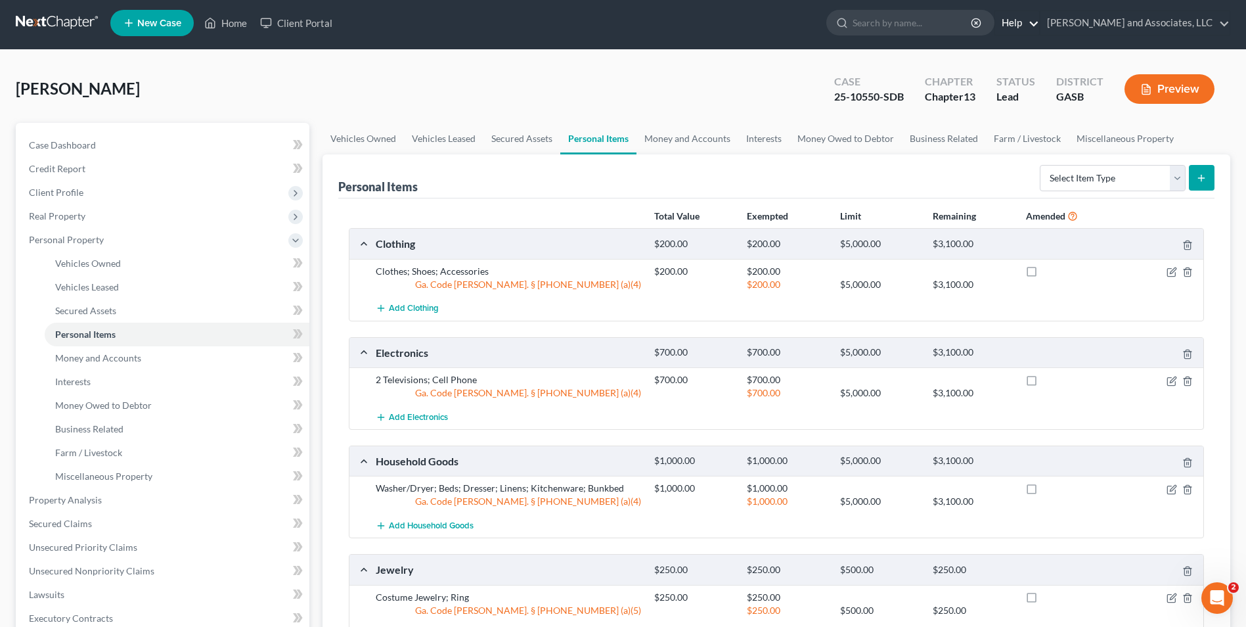
click at [1018, 22] on link "Help" at bounding box center [1017, 23] width 44 height 24
click at [1009, 49] on link "Help Center" at bounding box center [987, 51] width 104 height 22
click at [237, 18] on link "Home" at bounding box center [226, 23] width 56 height 24
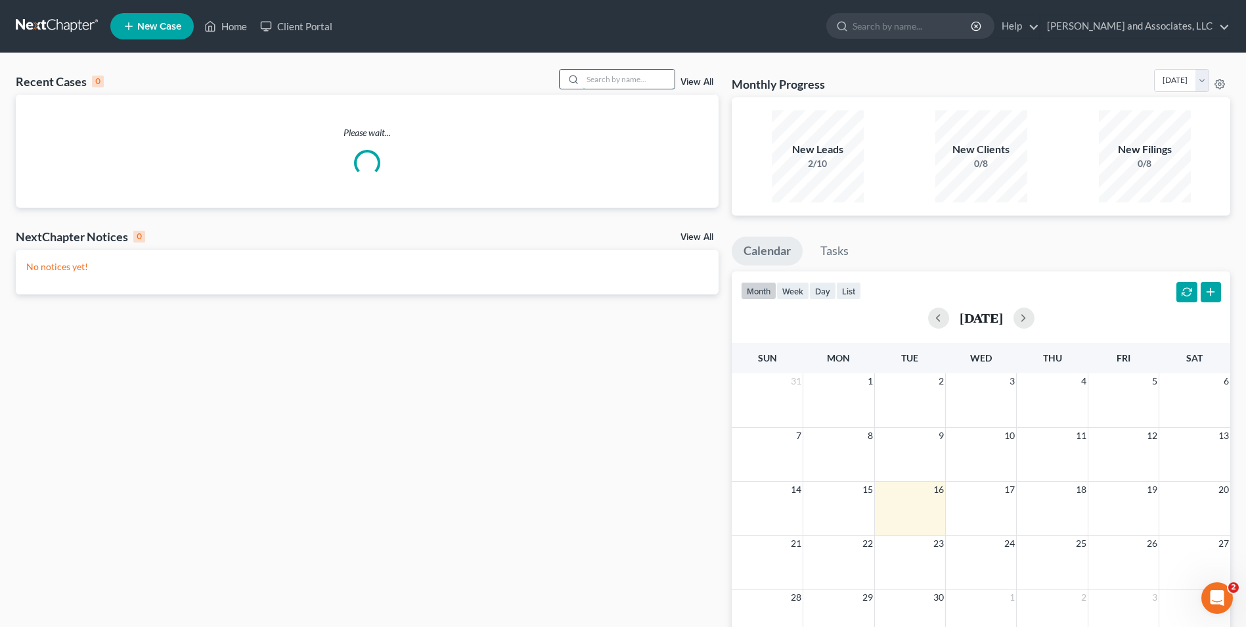
click at [604, 85] on input "search" at bounding box center [629, 79] width 92 height 19
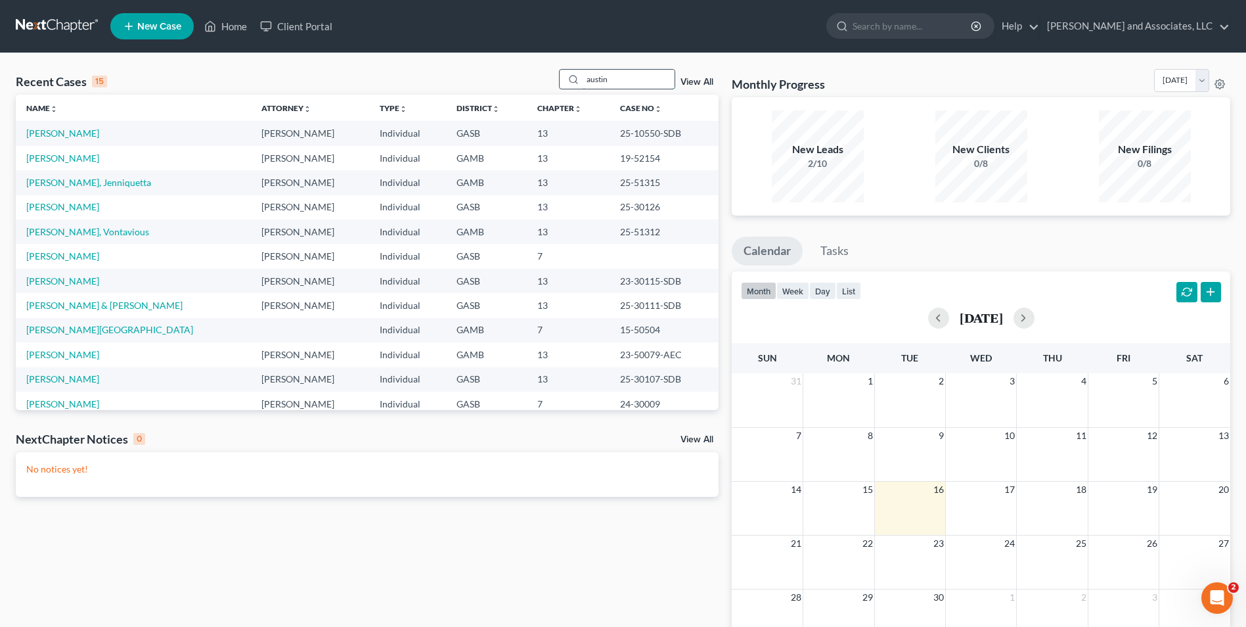
type input "austin"
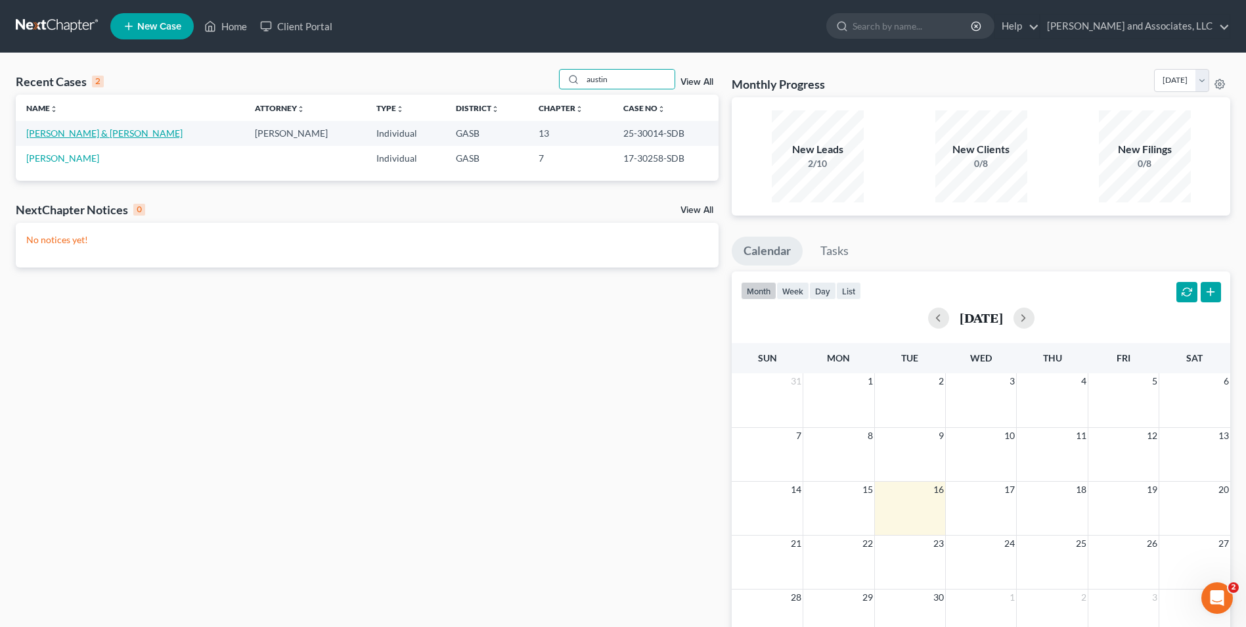
click at [107, 130] on link "[PERSON_NAME] & [PERSON_NAME]" at bounding box center [104, 132] width 156 height 11
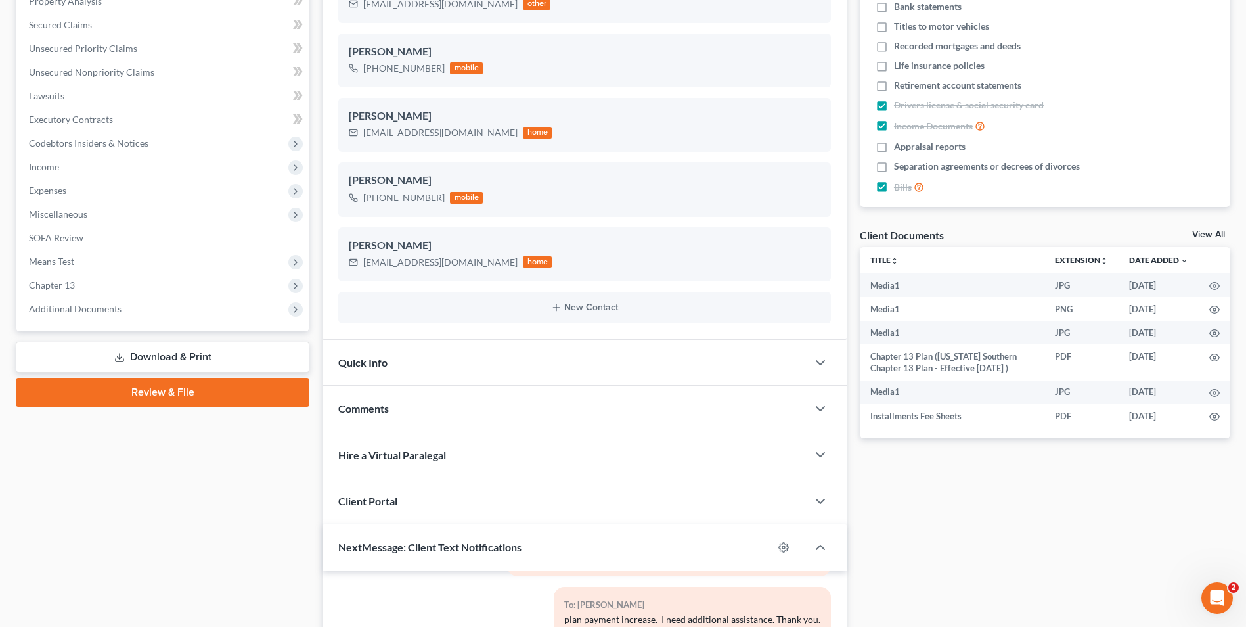
scroll to position [271, 0]
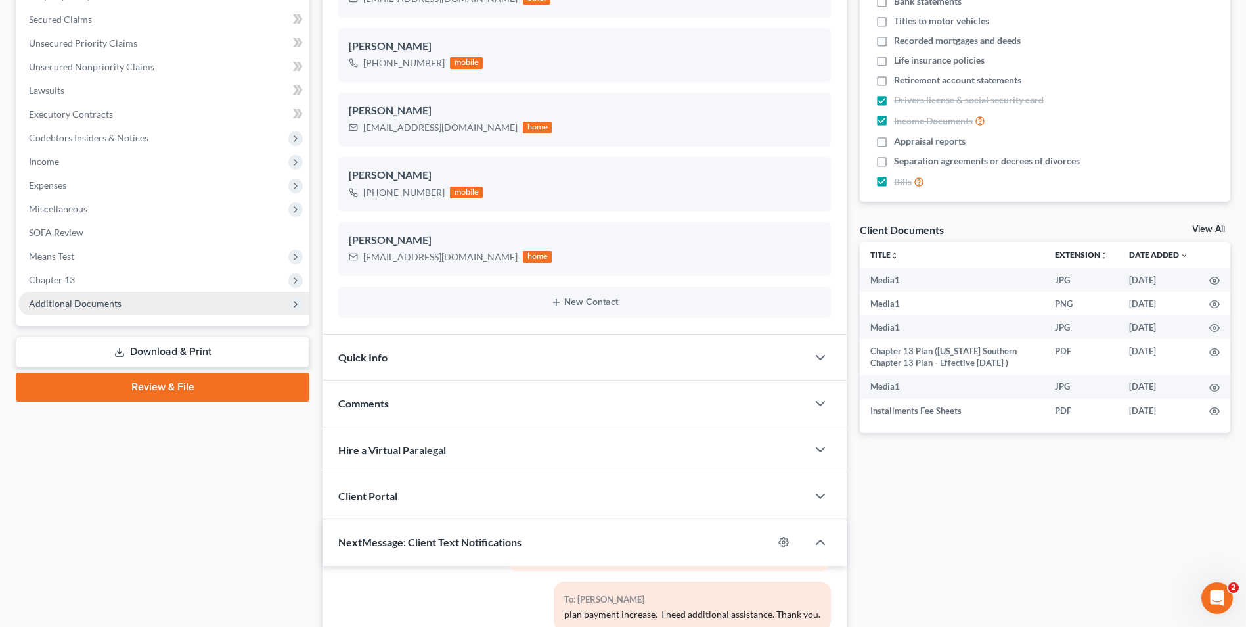
click at [100, 307] on span "Additional Documents" at bounding box center [75, 303] width 93 height 11
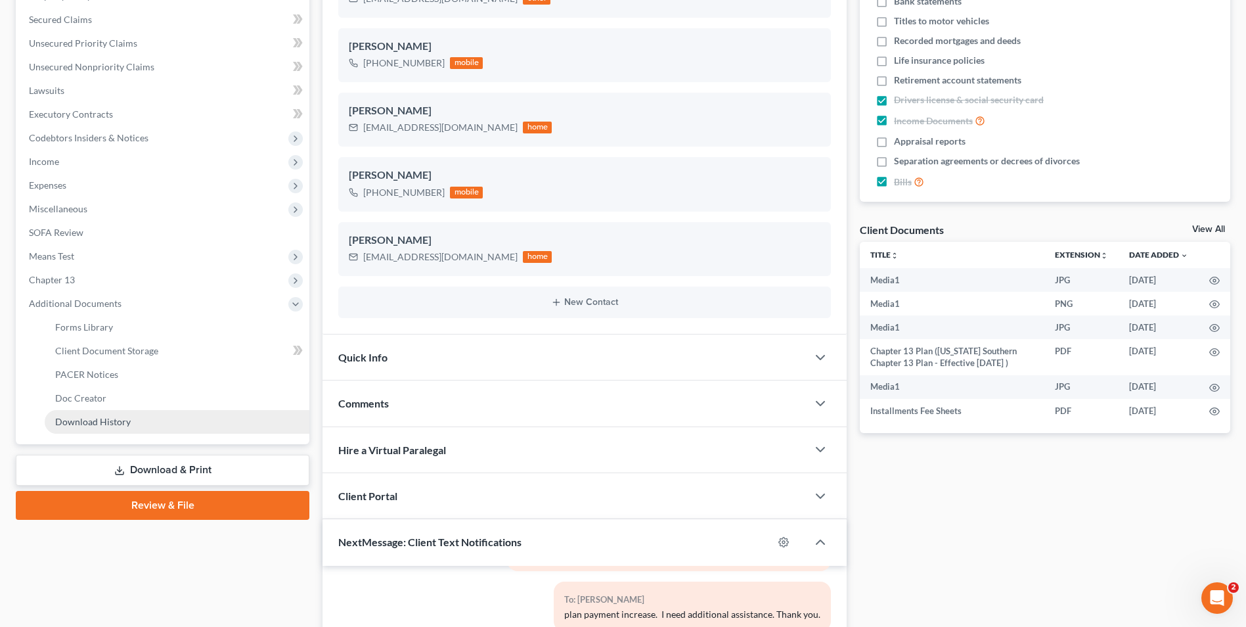
click at [111, 421] on span "Download History" at bounding box center [93, 421] width 76 height 11
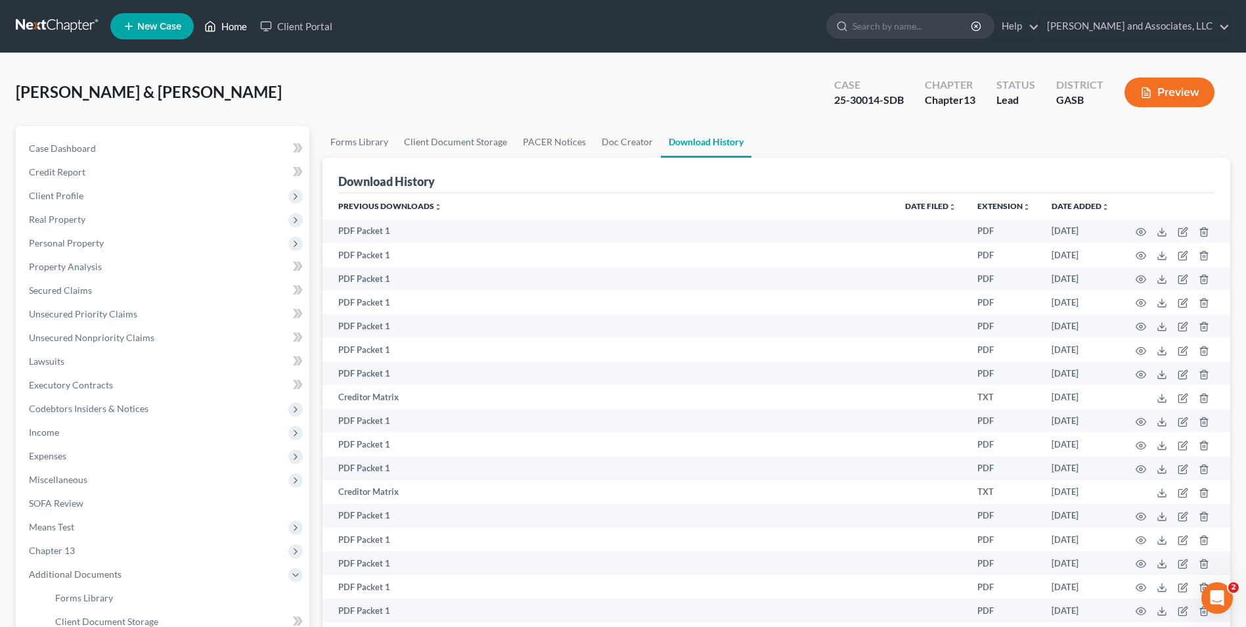
click at [230, 28] on link "Home" at bounding box center [226, 26] width 56 height 24
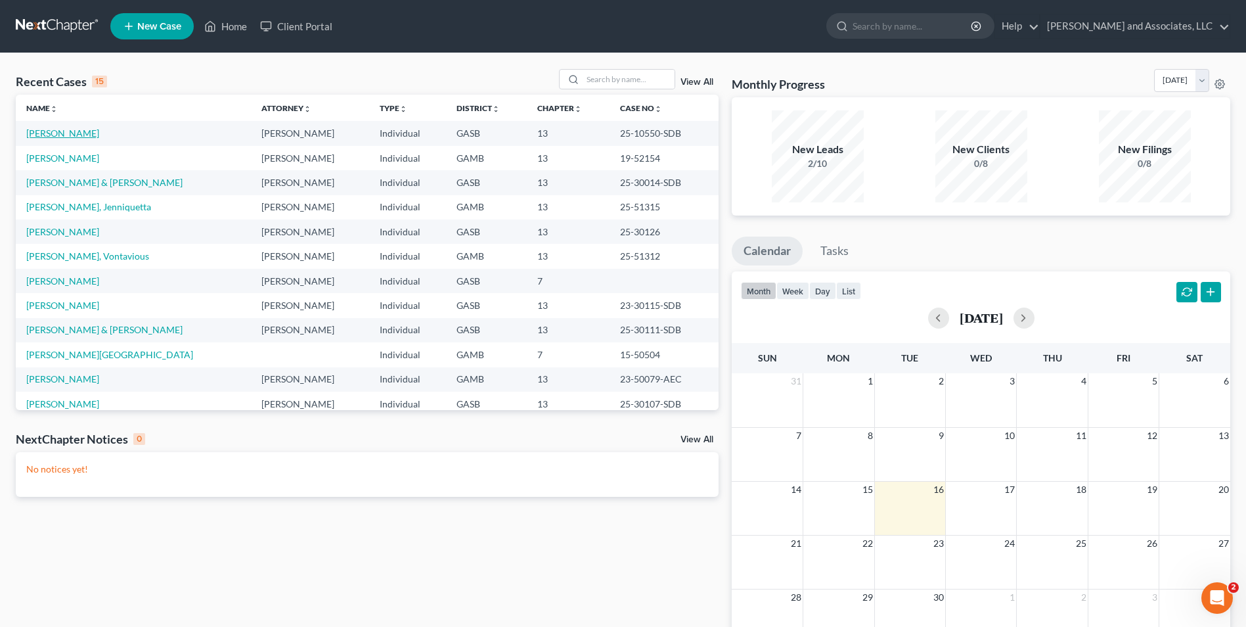
click at [83, 133] on link "[PERSON_NAME]" at bounding box center [62, 132] width 73 height 11
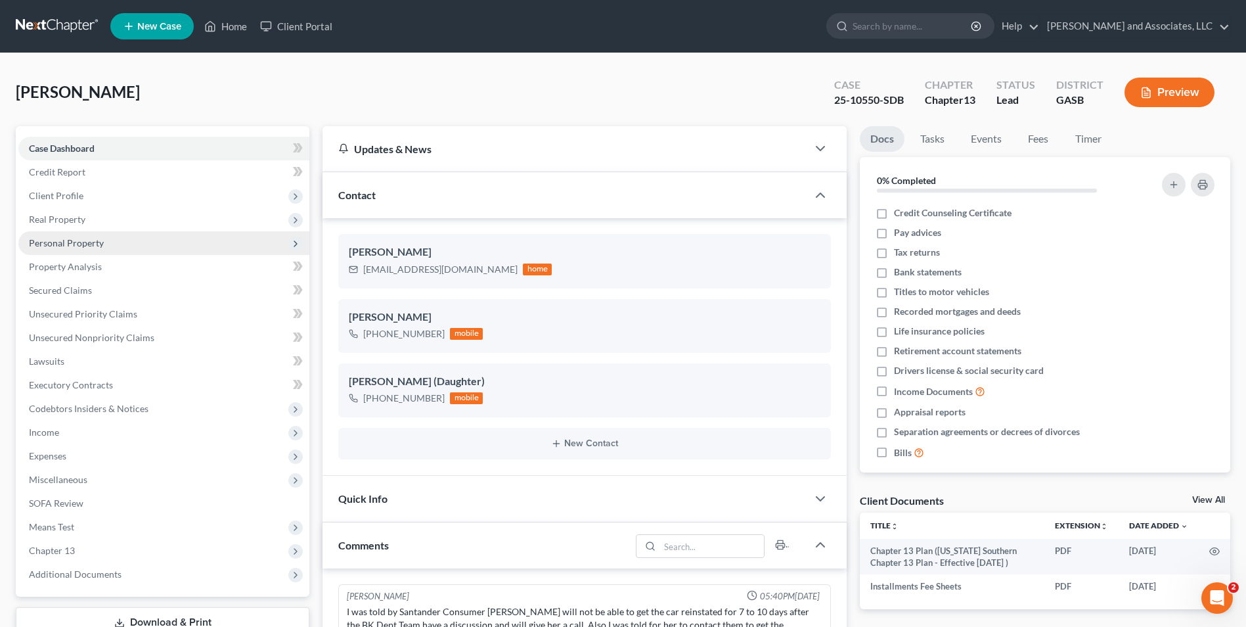
click at [66, 243] on span "Personal Property" at bounding box center [66, 242] width 75 height 11
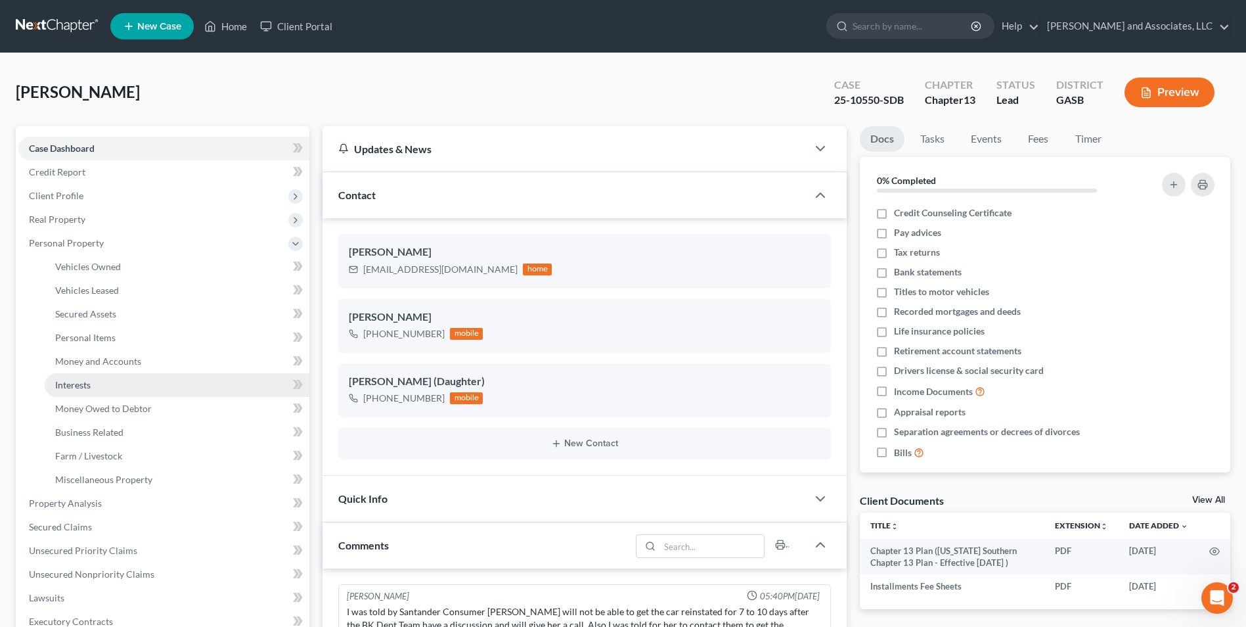
click at [86, 386] on span "Interests" at bounding box center [72, 384] width 35 height 11
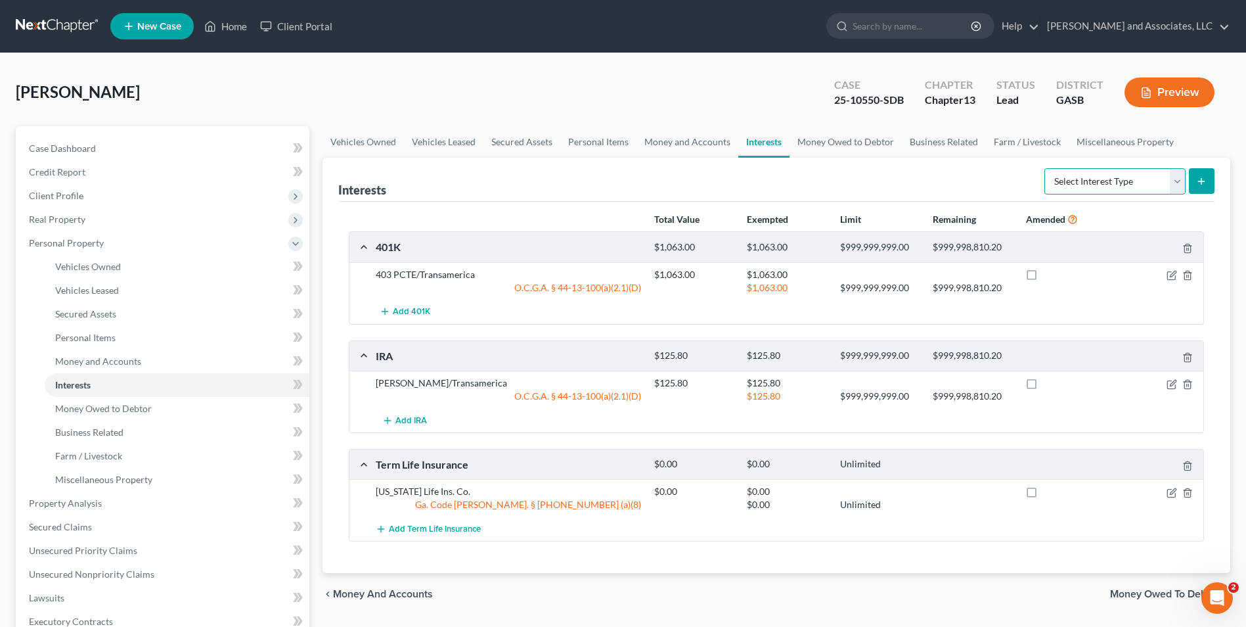
click at [1177, 178] on select "Select Interest Type 401K Annuity Bond Education IRA Government Bond Government…" at bounding box center [1115, 181] width 141 height 26
click at [836, 143] on link "Money Owed to Debtor" at bounding box center [846, 142] width 112 height 32
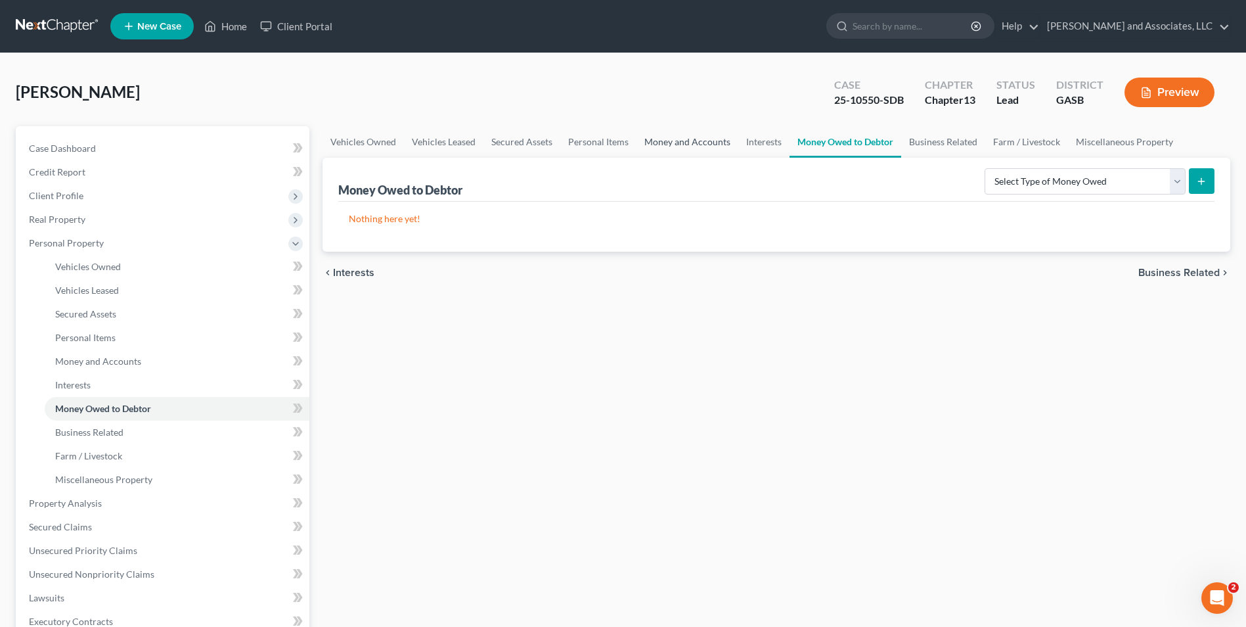
click at [675, 142] on link "Money and Accounts" at bounding box center [688, 142] width 102 height 32
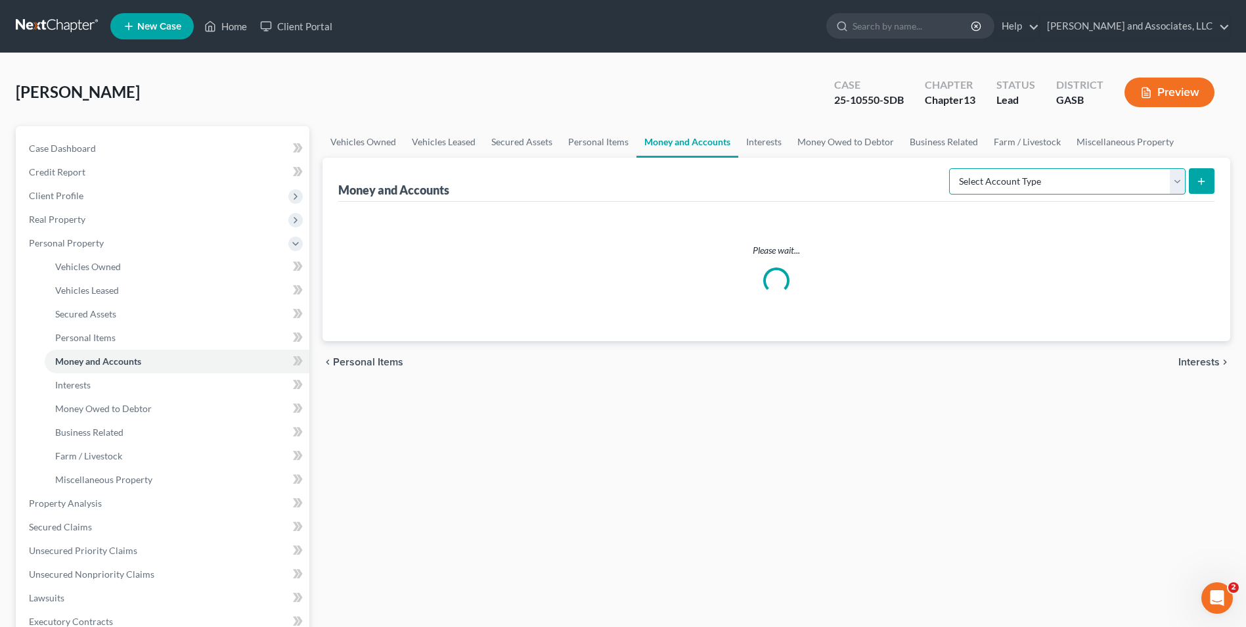
click at [1181, 181] on select "Select Account Type Brokerage Cash on Hand Certificates of Deposit Checking Acc…" at bounding box center [1067, 181] width 237 height 26
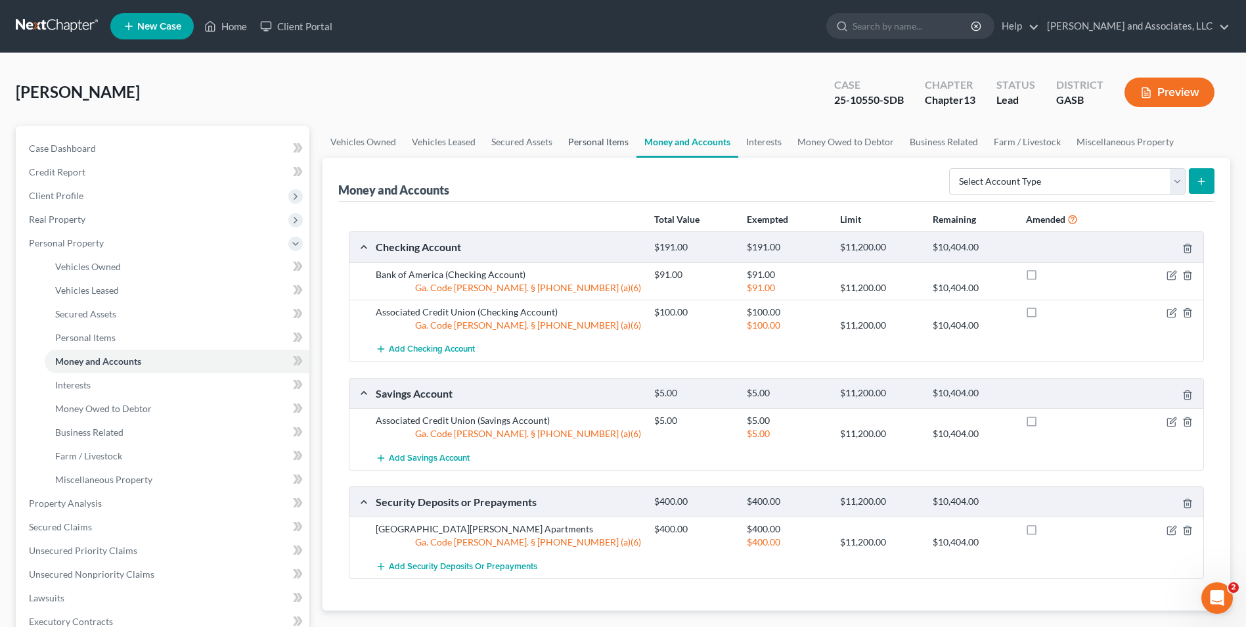
click at [591, 145] on link "Personal Items" at bounding box center [598, 142] width 76 height 32
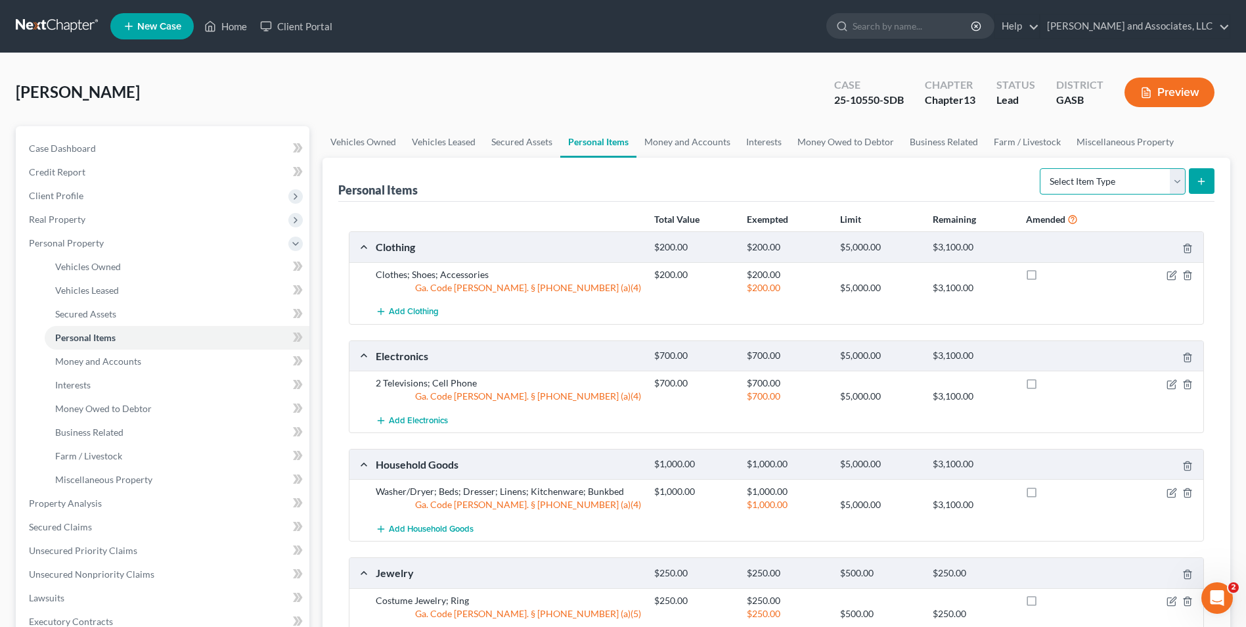
click at [1182, 176] on select "Select Item Type Clothing Collectibles Of Value Electronics Firearms Household …" at bounding box center [1113, 181] width 146 height 26
click at [840, 137] on link "Money Owed to Debtor" at bounding box center [846, 142] width 112 height 32
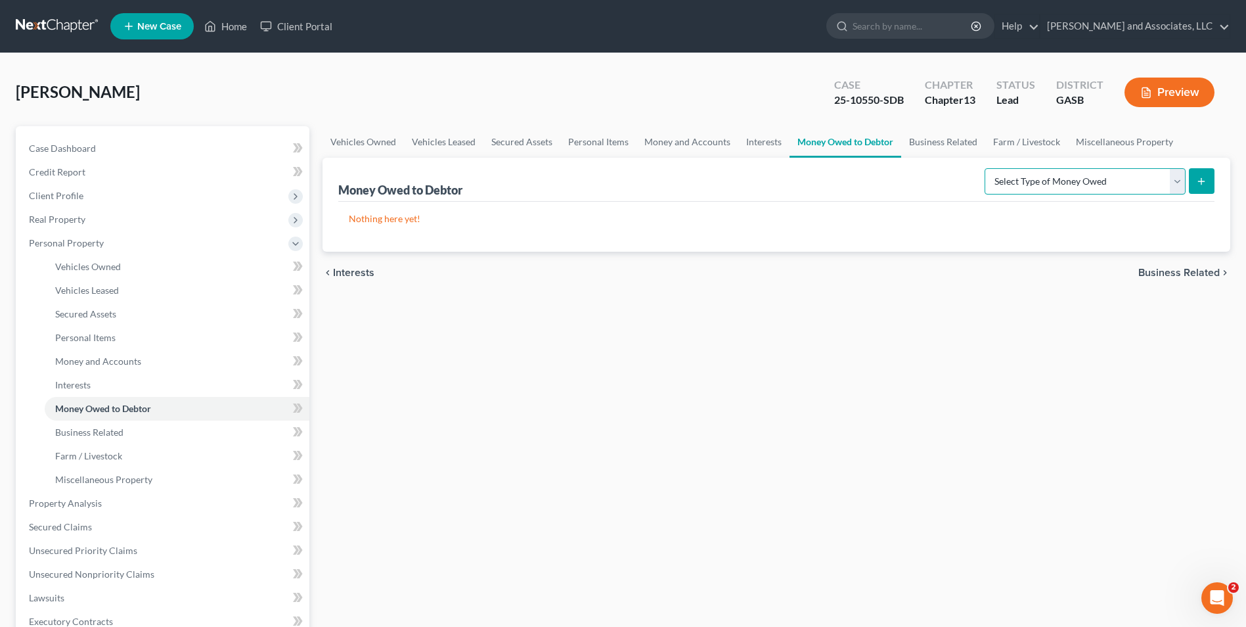
click at [1182, 178] on select "Select Type of Money Owed Accounts Receivable Alimony Child Support Claims Agai…" at bounding box center [1085, 181] width 201 height 26
click at [767, 139] on link "Interests" at bounding box center [764, 142] width 51 height 32
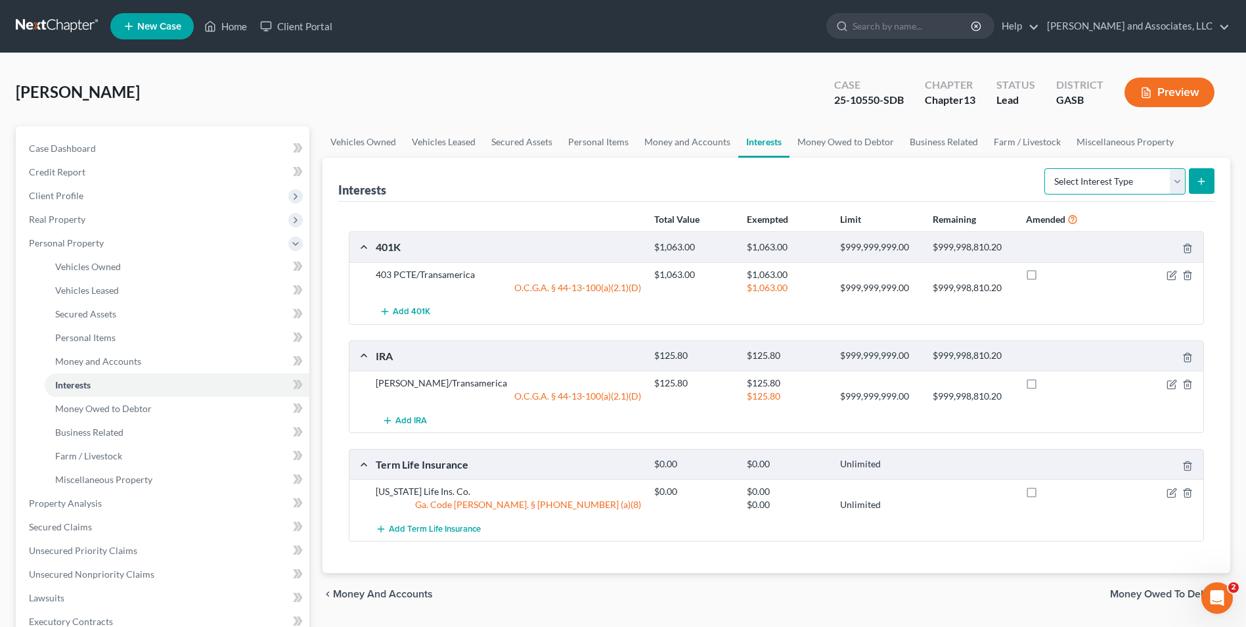
click at [1176, 183] on select "Select Interest Type 401K Annuity Bond Education IRA Government Bond Government…" at bounding box center [1115, 181] width 141 height 26
select select "term_life_insurance"
click at [1046, 168] on select "Select Interest Type 401K Annuity Bond Education IRA Government Bond Government…" at bounding box center [1115, 181] width 141 height 26
click at [1198, 179] on icon "submit" at bounding box center [1201, 181] width 11 height 11
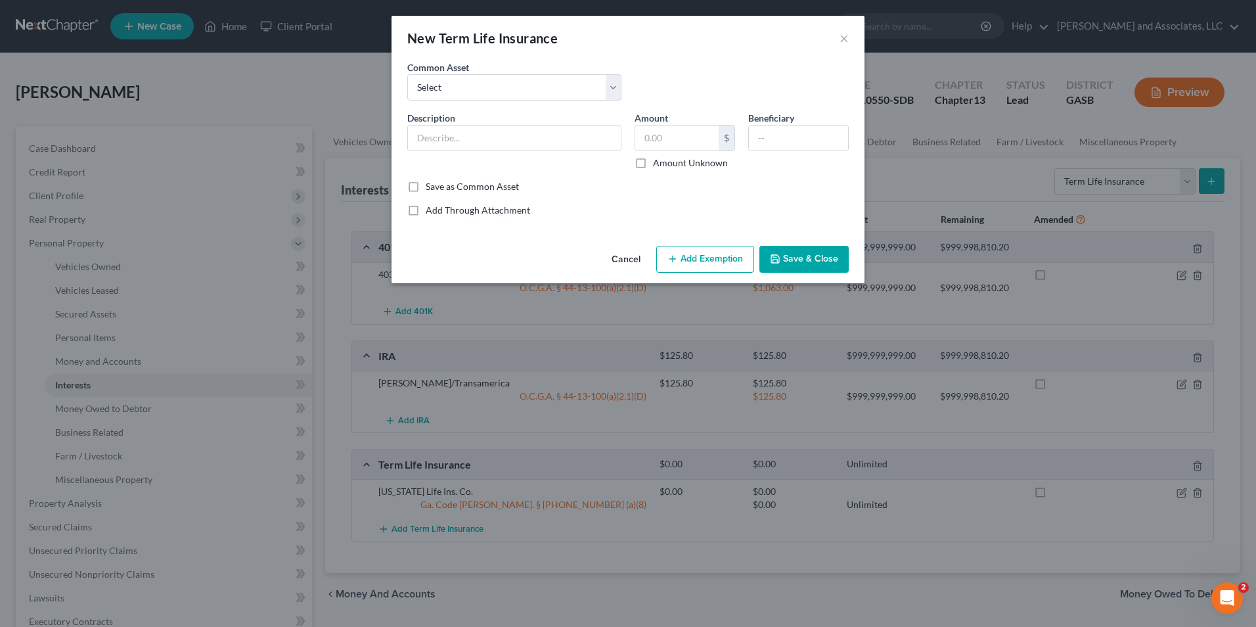
click at [808, 257] on button "Save & Close" at bounding box center [804, 260] width 89 height 28
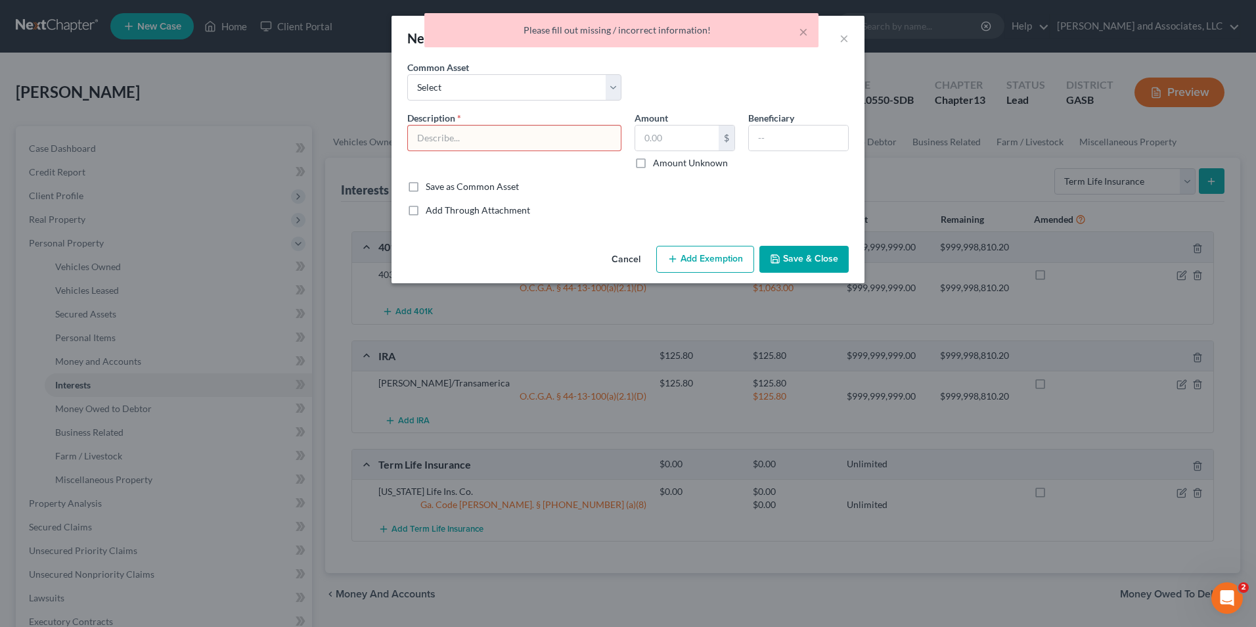
click at [846, 37] on div "× Please fill out missing / incorrect information!" at bounding box center [621, 33] width 1256 height 41
click at [804, 32] on button "×" at bounding box center [803, 32] width 9 height 16
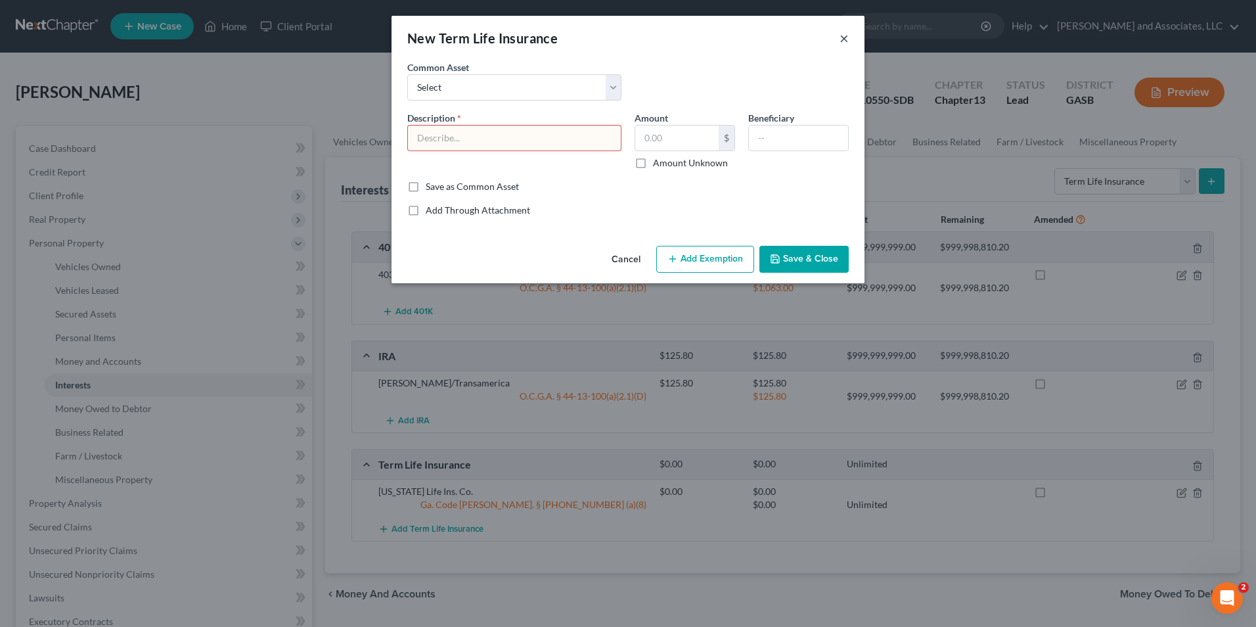
click at [845, 39] on button "×" at bounding box center [844, 38] width 9 height 16
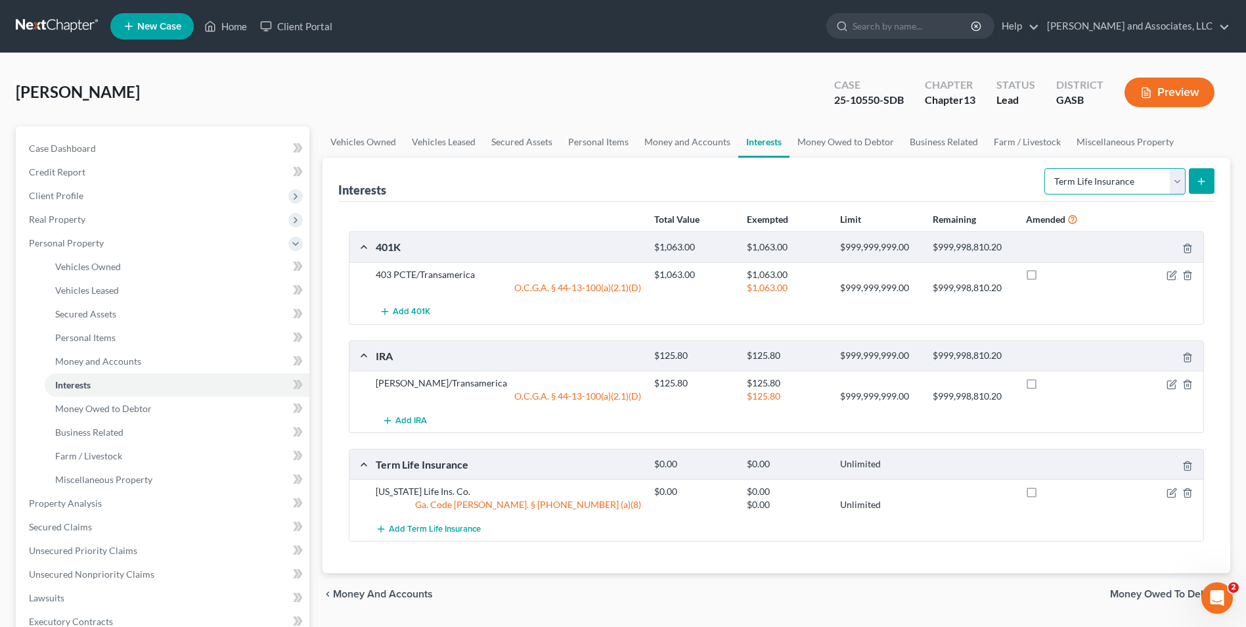
click at [1179, 183] on select "Select Interest Type 401K Annuity Bond Education IRA Government Bond Government…" at bounding box center [1115, 181] width 141 height 26
click at [1127, 146] on link "Miscellaneous Property" at bounding box center [1125, 142] width 113 height 32
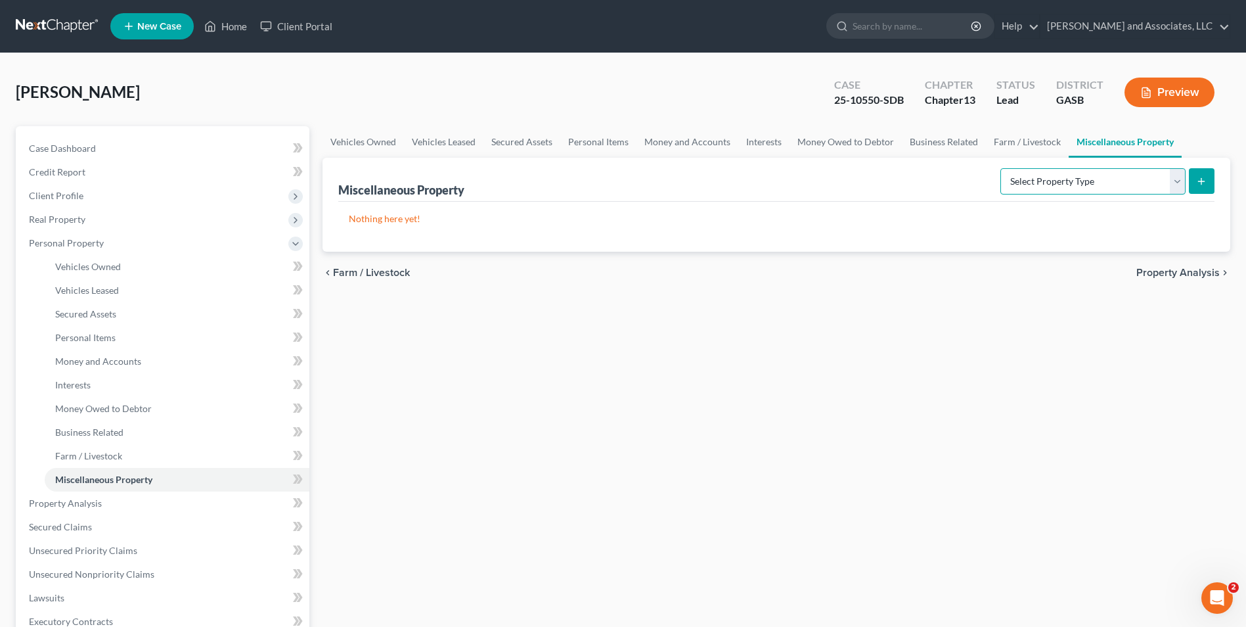
click at [1182, 185] on select "Select Property Type Assigned for Creditor Benefit [DATE] Holding for Another N…" at bounding box center [1093, 181] width 185 height 26
drag, startPoint x: 1016, startPoint y: 139, endPoint x: 965, endPoint y: 154, distance: 53.4
click at [1016, 139] on link "Farm / Livestock" at bounding box center [1027, 142] width 83 height 32
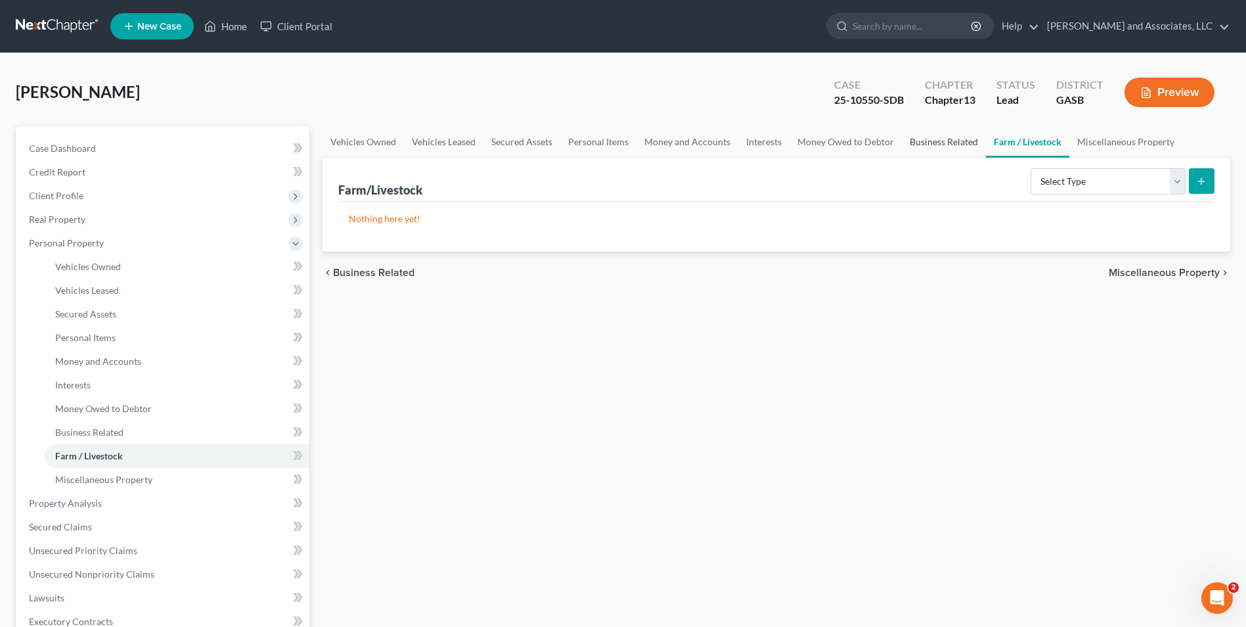
click at [930, 141] on link "Business Related" at bounding box center [944, 142] width 84 height 32
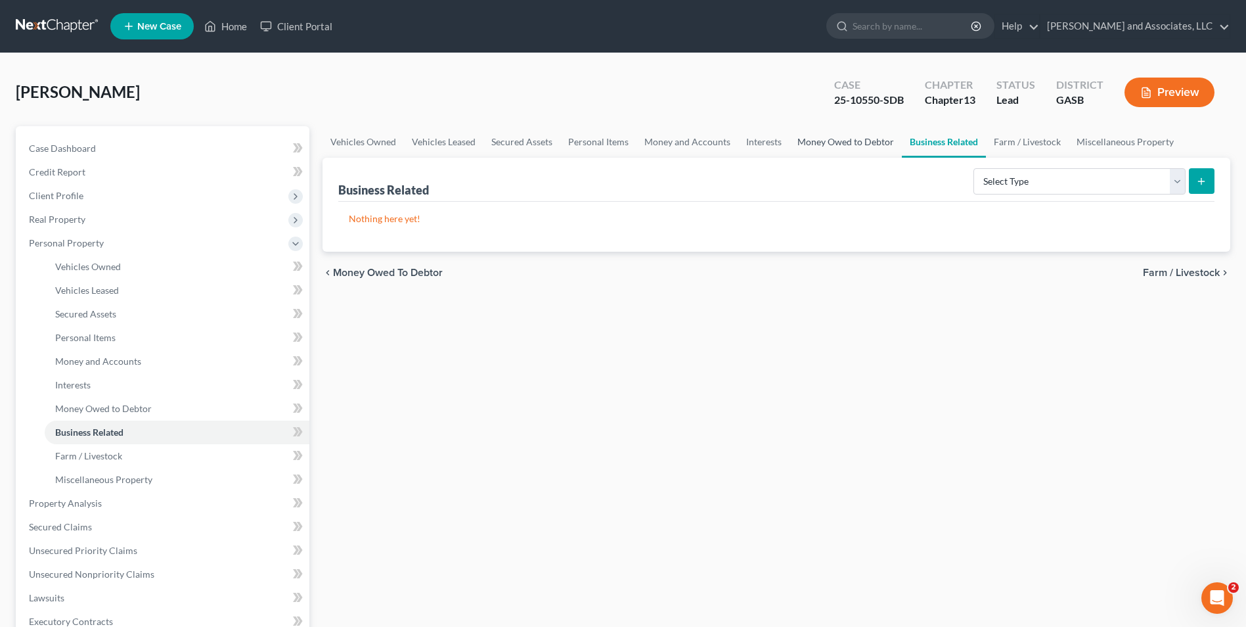
click at [857, 147] on link "Money Owed to Debtor" at bounding box center [846, 142] width 112 height 32
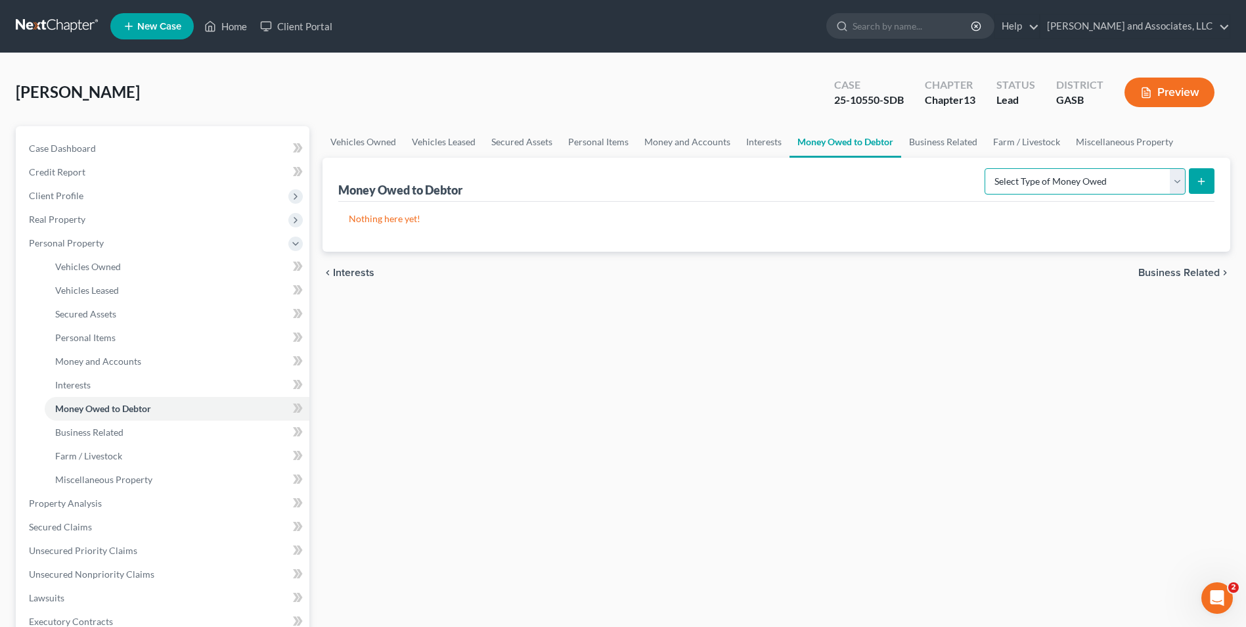
click at [1181, 178] on select "Select Type of Money Owed Accounts Receivable Alimony Child Support Claims Agai…" at bounding box center [1085, 181] width 201 height 26
select select "maintenance"
click at [987, 168] on select "Select Type of Money Owed Accounts Receivable Alimony Child Support Claims Agai…" at bounding box center [1085, 181] width 201 height 26
click at [1204, 177] on icon "submit" at bounding box center [1201, 181] width 11 height 11
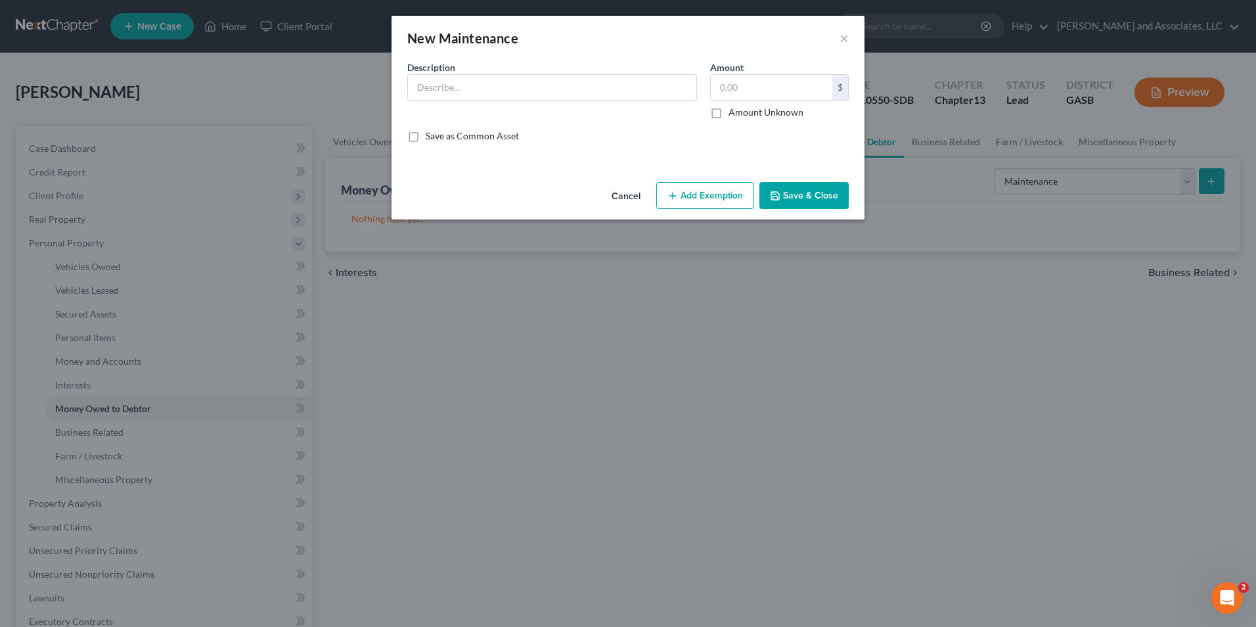
click at [829, 202] on button "Save & Close" at bounding box center [804, 196] width 89 height 28
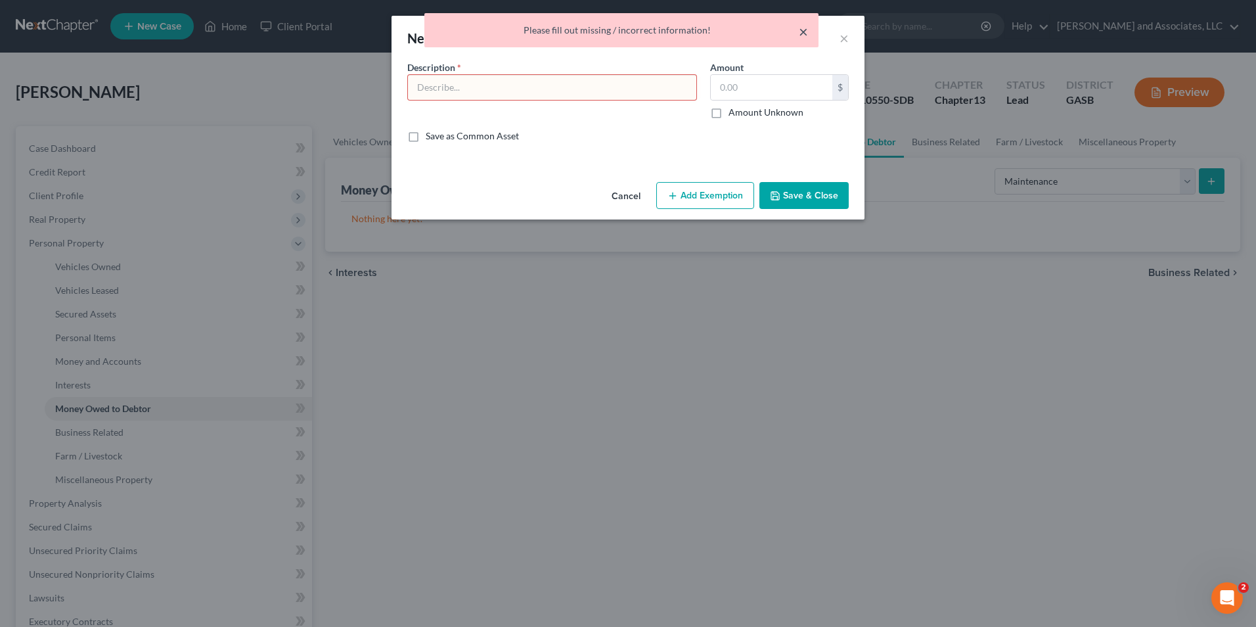
click at [807, 29] on button "×" at bounding box center [803, 32] width 9 height 16
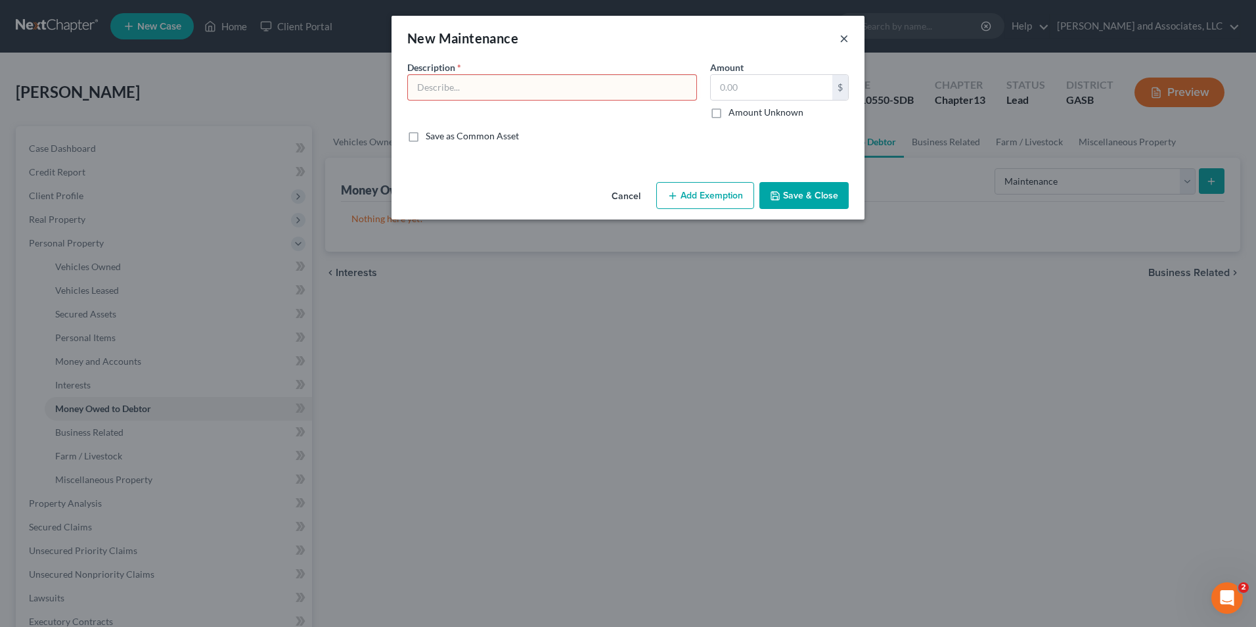
click at [844, 42] on button "×" at bounding box center [844, 38] width 9 height 16
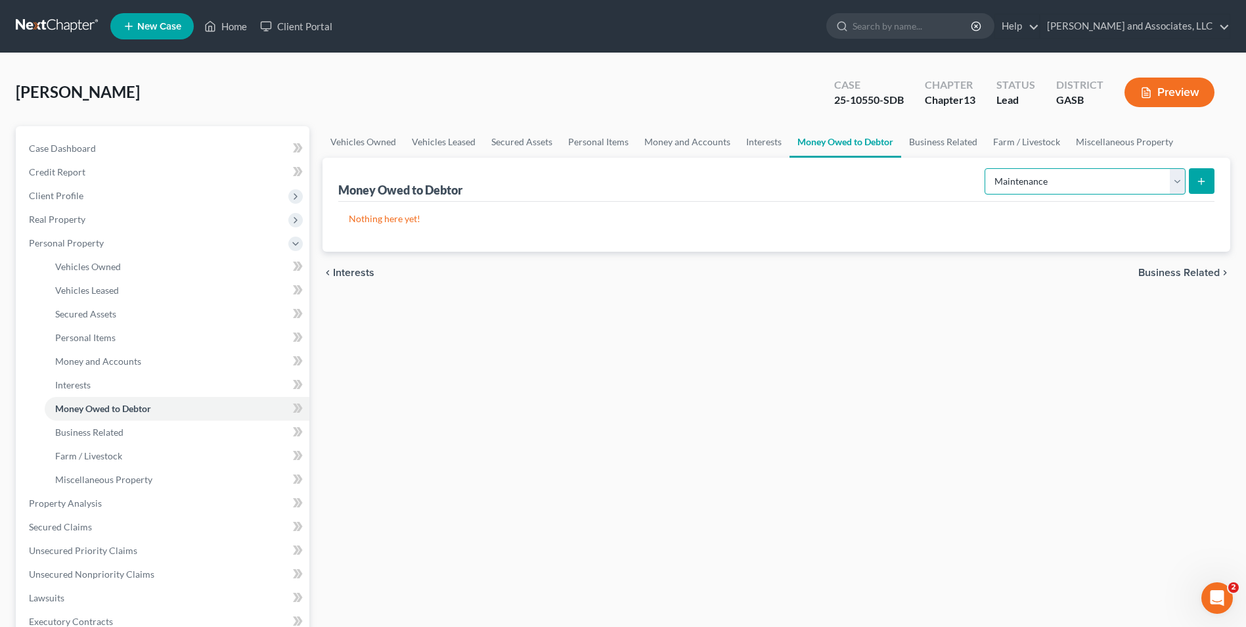
click at [1185, 180] on select "Select Type of Money Owed Accounts Receivable Alimony Child Support Claims Agai…" at bounding box center [1085, 181] width 201 height 26
click at [608, 141] on link "Personal Items" at bounding box center [598, 142] width 76 height 32
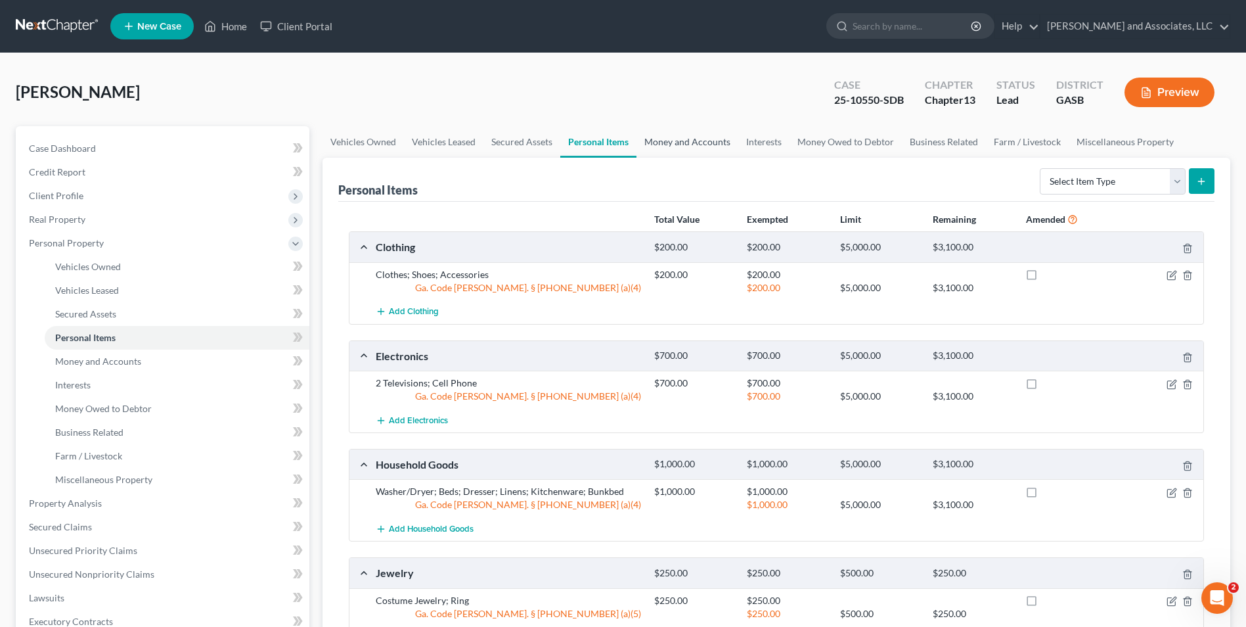
click at [699, 140] on link "Money and Accounts" at bounding box center [688, 142] width 102 height 32
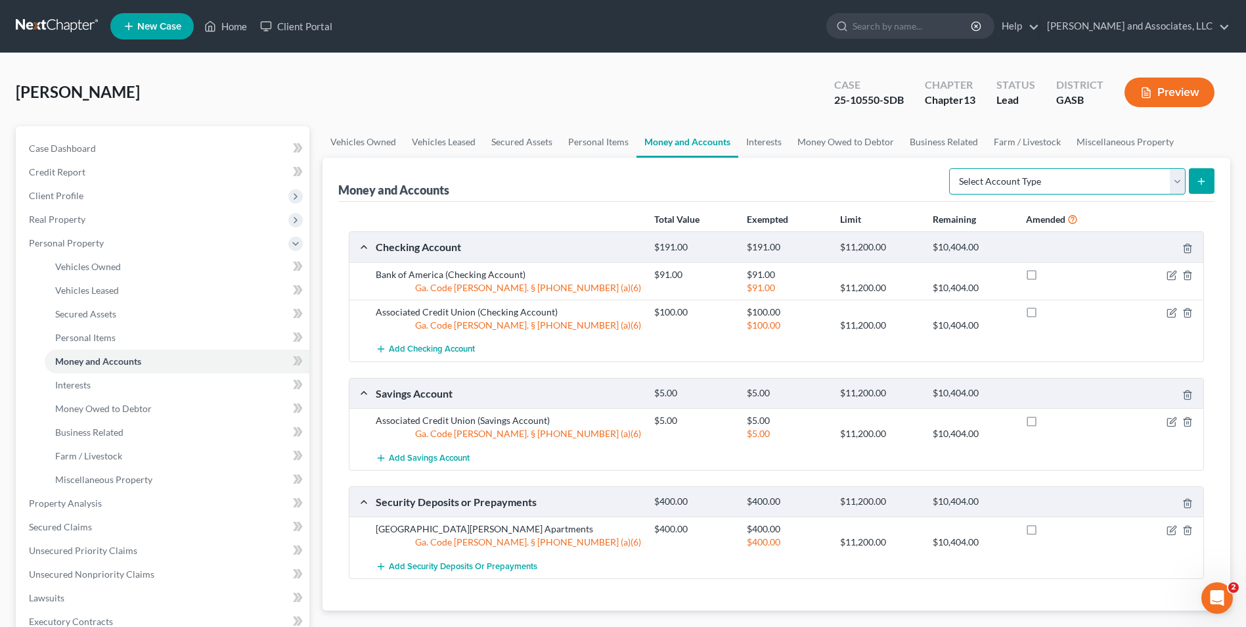
click at [1176, 181] on select "Select Account Type Brokerage Cash on Hand Certificates of Deposit Checking Acc…" at bounding box center [1067, 181] width 237 height 26
click at [952, 168] on select "Select Account Type Brokerage Cash on Hand Certificates of Deposit Checking Acc…" at bounding box center [1067, 181] width 237 height 26
click at [1206, 179] on button "submit" at bounding box center [1202, 181] width 26 height 26
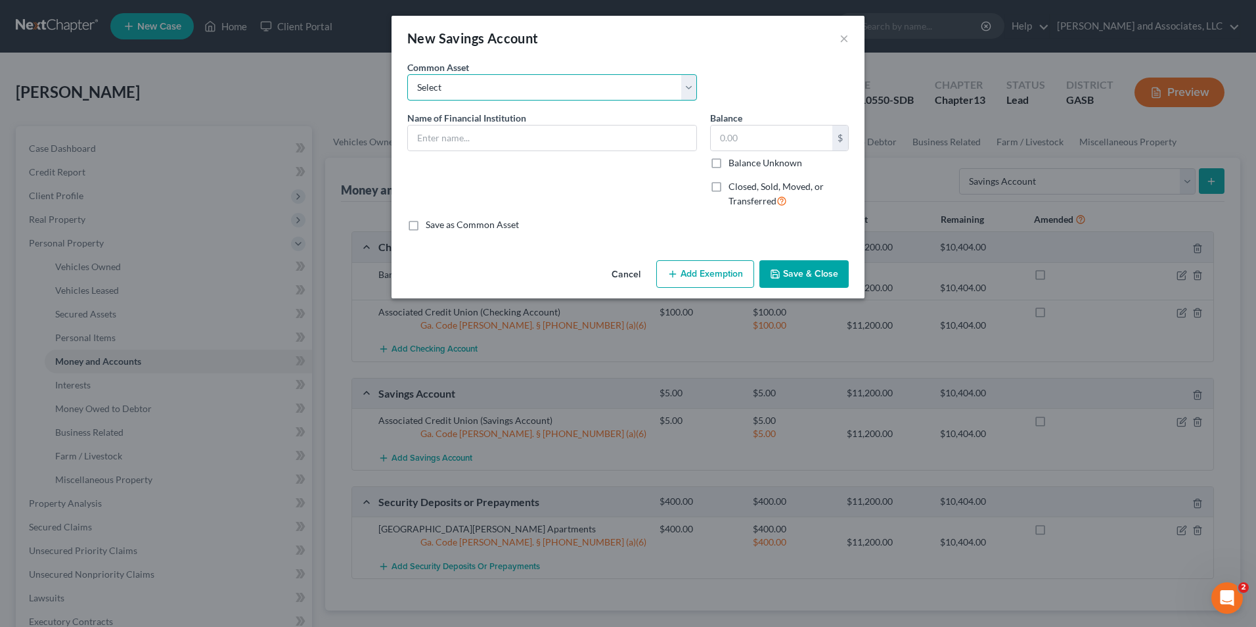
click at [689, 89] on select "Select Capital City Bank Bank of Wrightsville [PERSON_NAME] Fargo [PERSON_NAME]…" at bounding box center [552, 87] width 290 height 26
click at [725, 227] on div "Save as Common Asset" at bounding box center [628, 224] width 442 height 13
click at [844, 35] on button "×" at bounding box center [844, 38] width 9 height 16
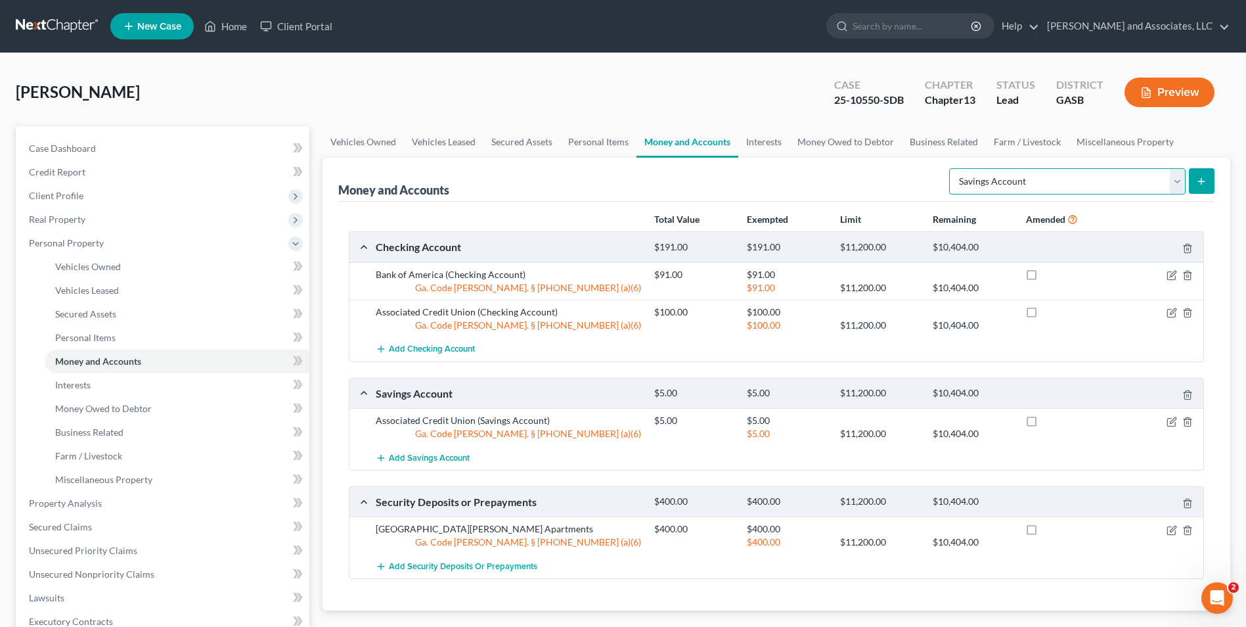
click at [1179, 180] on select "Select Account Type Brokerage Cash on Hand Certificates of Deposit Checking Acc…" at bounding box center [1067, 181] width 237 height 26
select select "other"
click at [952, 168] on select "Select Account Type Brokerage Cash on Hand Certificates of Deposit Checking Acc…" at bounding box center [1067, 181] width 237 height 26
click at [1204, 176] on icon "submit" at bounding box center [1201, 181] width 11 height 11
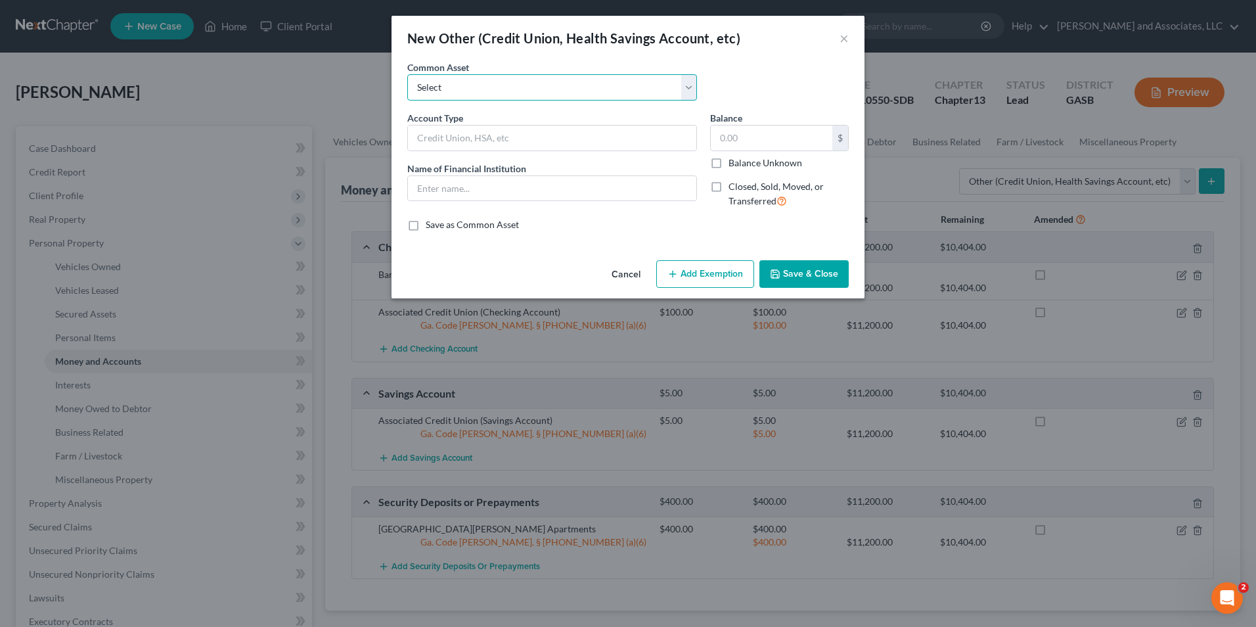
click at [689, 87] on select "Select Venmo Regions Business Checking Account Chime" at bounding box center [552, 87] width 290 height 26
click at [743, 85] on div "Common Asset Select Venmo Regions Business Checking Account Chime" at bounding box center [628, 85] width 455 height 51
click at [612, 135] on input "text" at bounding box center [552, 137] width 288 height 25
type input "HSA"
drag, startPoint x: 455, startPoint y: 183, endPoint x: 467, endPoint y: 191, distance: 13.9
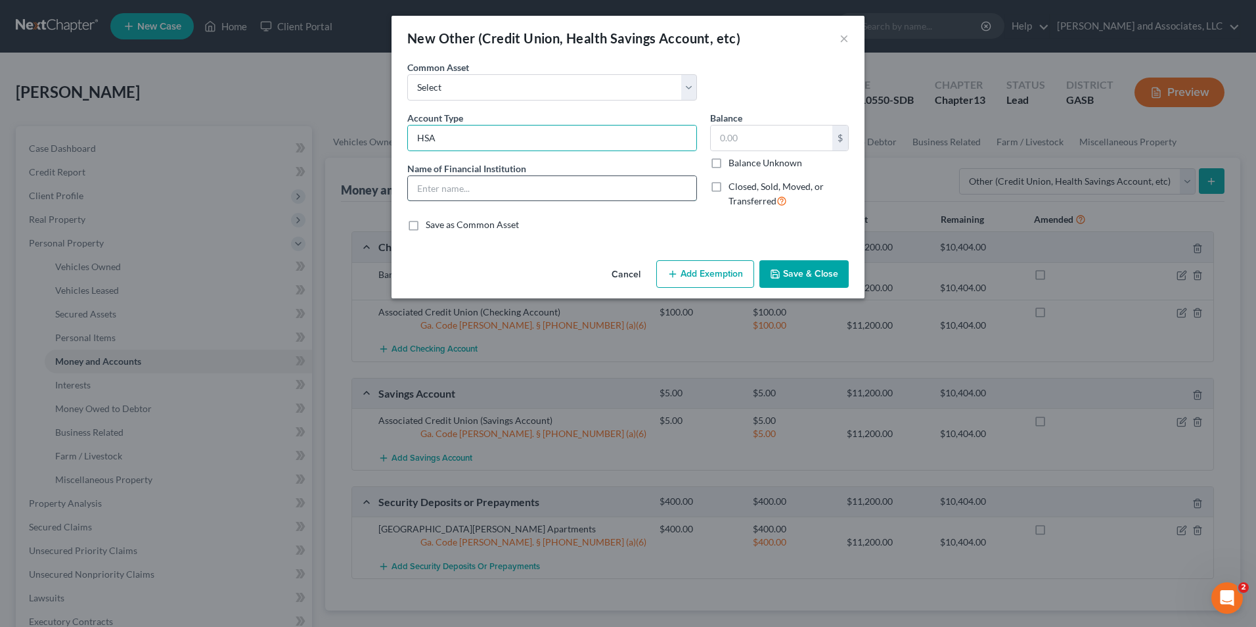
click at [459, 184] on input "text" at bounding box center [552, 188] width 288 height 25
click at [744, 139] on input "text" at bounding box center [772, 137] width 122 height 25
type input "0.00"
click at [733, 274] on button "Add Exemption" at bounding box center [705, 274] width 98 height 28
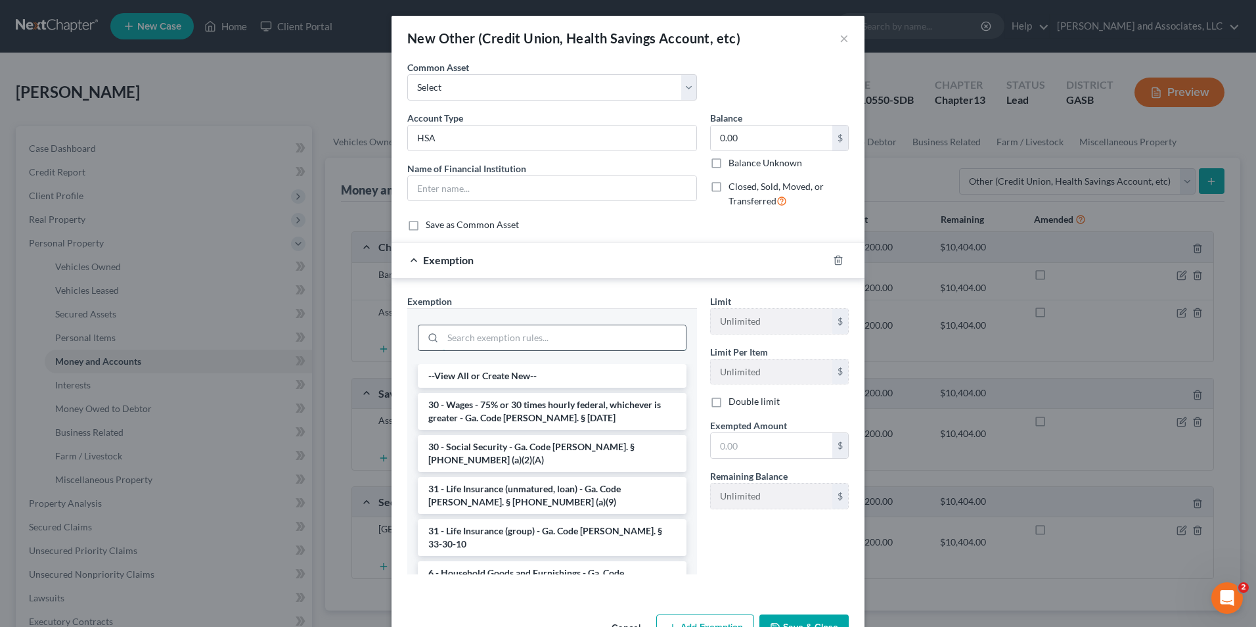
click at [487, 346] on input "search" at bounding box center [564, 337] width 243 height 25
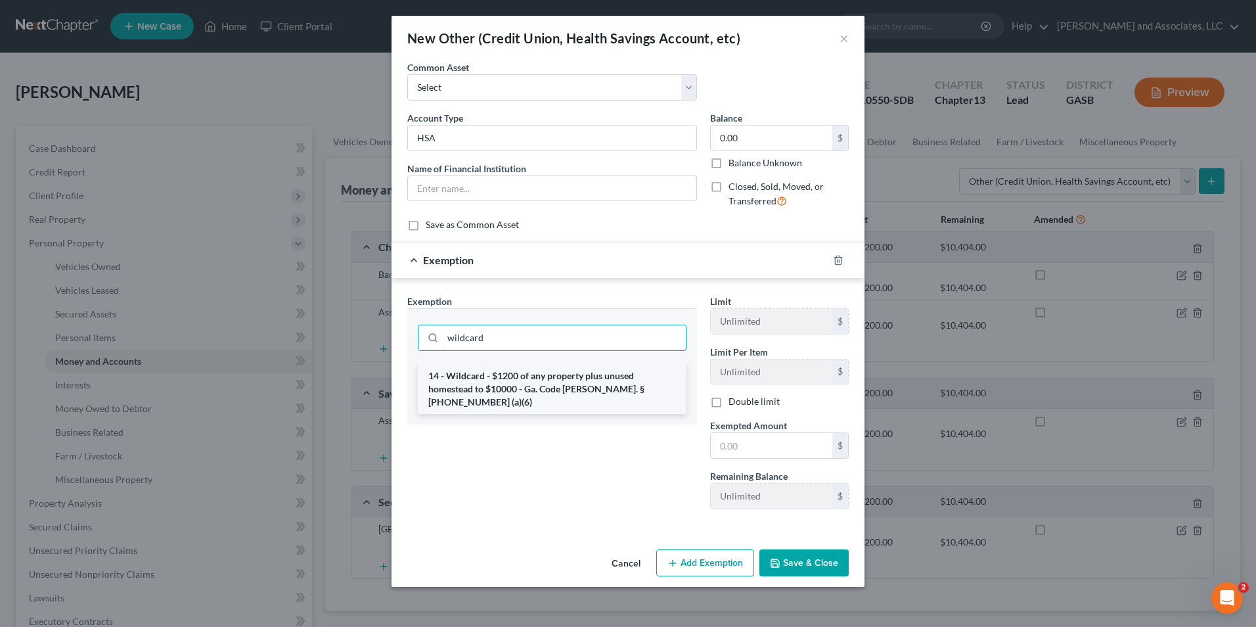
type input "wildcard"
click at [520, 373] on li "14 - Wildcard - $1200 of any property plus unused homestead to $10000 - Ga. Cod…" at bounding box center [552, 389] width 269 height 50
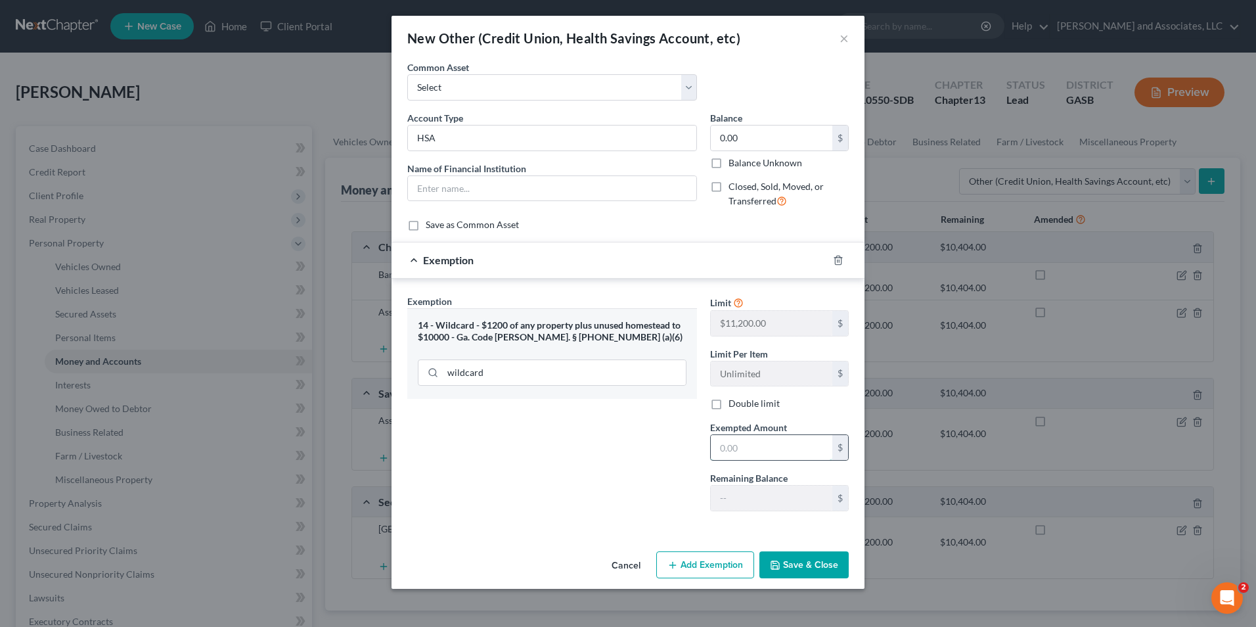
click at [762, 455] on input "text" at bounding box center [772, 447] width 122 height 25
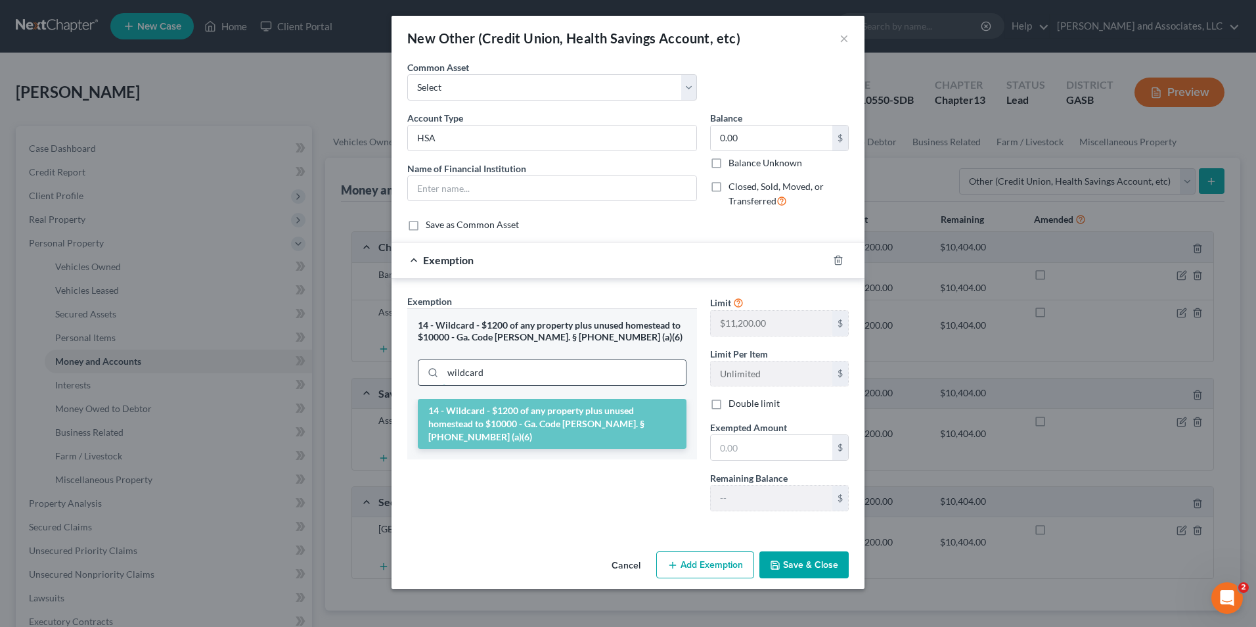
drag, startPoint x: 499, startPoint y: 369, endPoint x: 438, endPoint y: 371, distance: 61.2
click at [438, 371] on div "wildcard" at bounding box center [552, 372] width 269 height 26
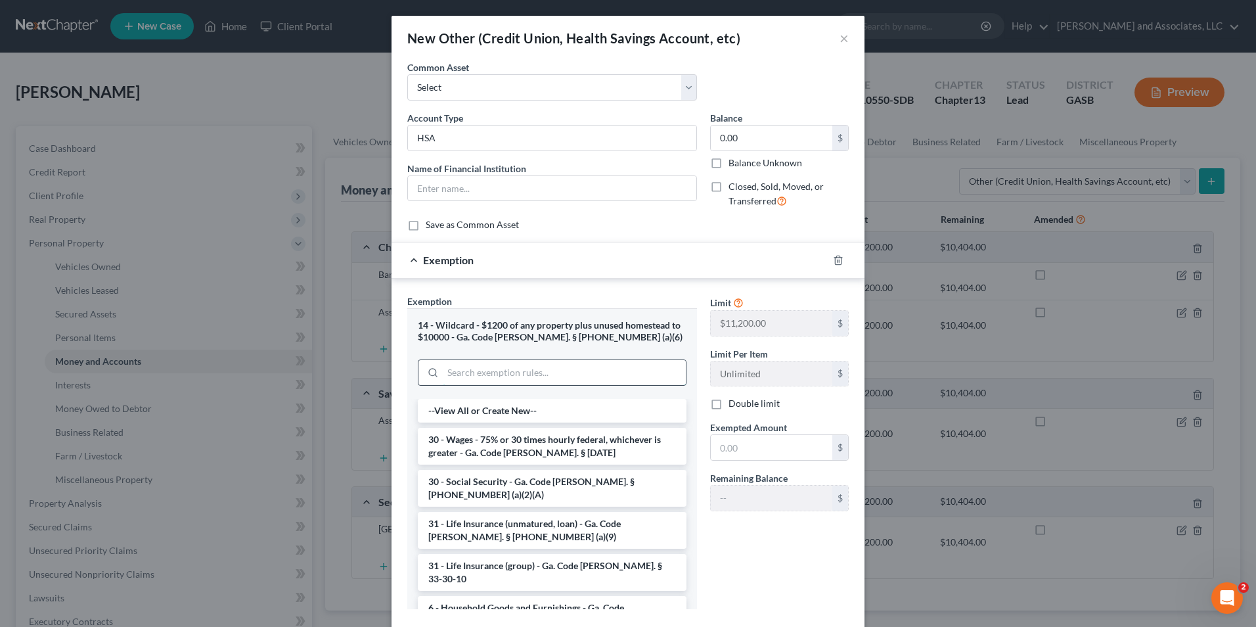
click at [453, 372] on input "search" at bounding box center [564, 372] width 243 height 25
click at [746, 449] on input "text" at bounding box center [772, 447] width 122 height 25
click at [762, 447] on input "0.00" at bounding box center [772, 447] width 122 height 25
type input "0.00"
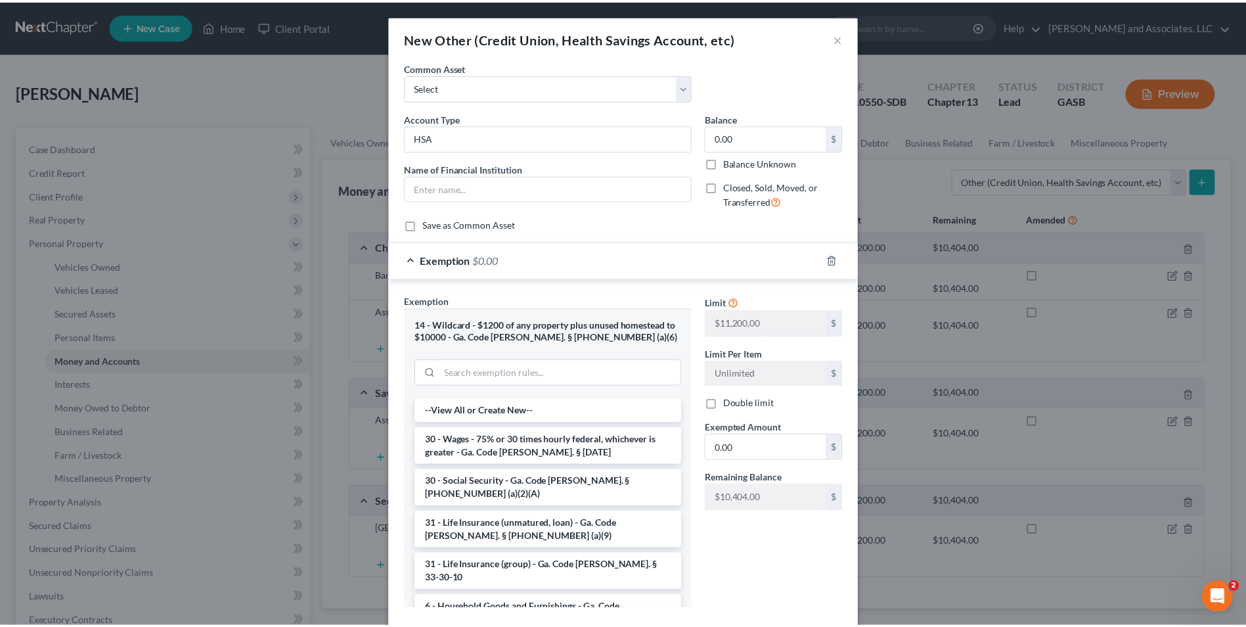
scroll to position [76, 0]
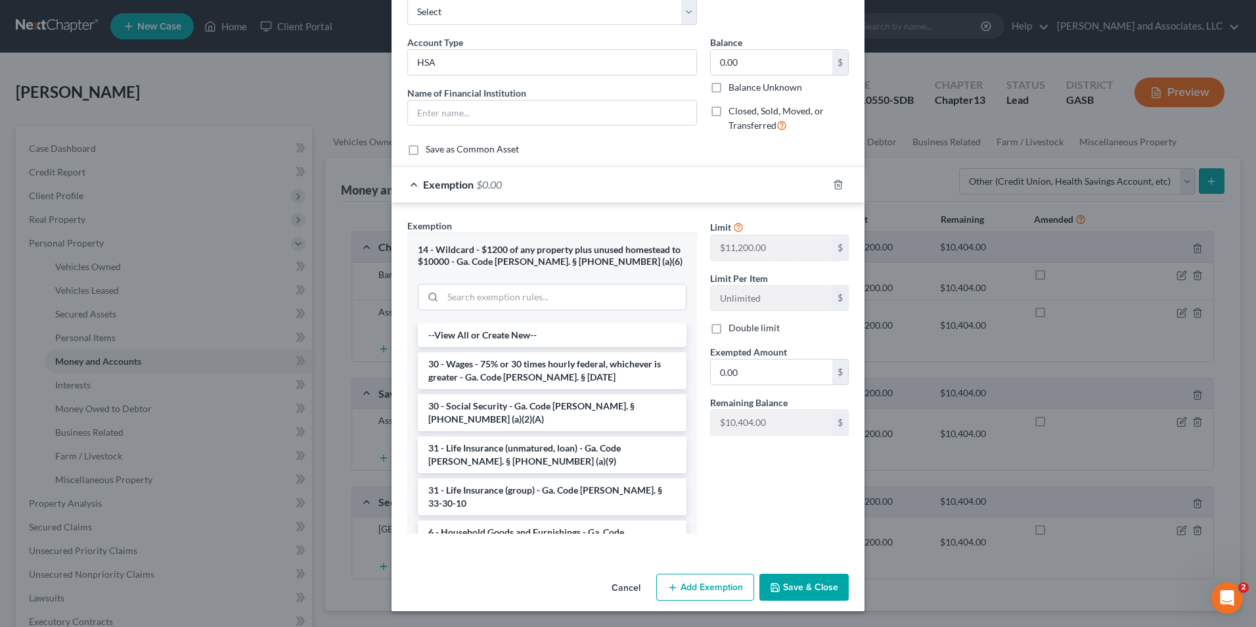
click at [796, 587] on button "Save & Close" at bounding box center [804, 588] width 89 height 28
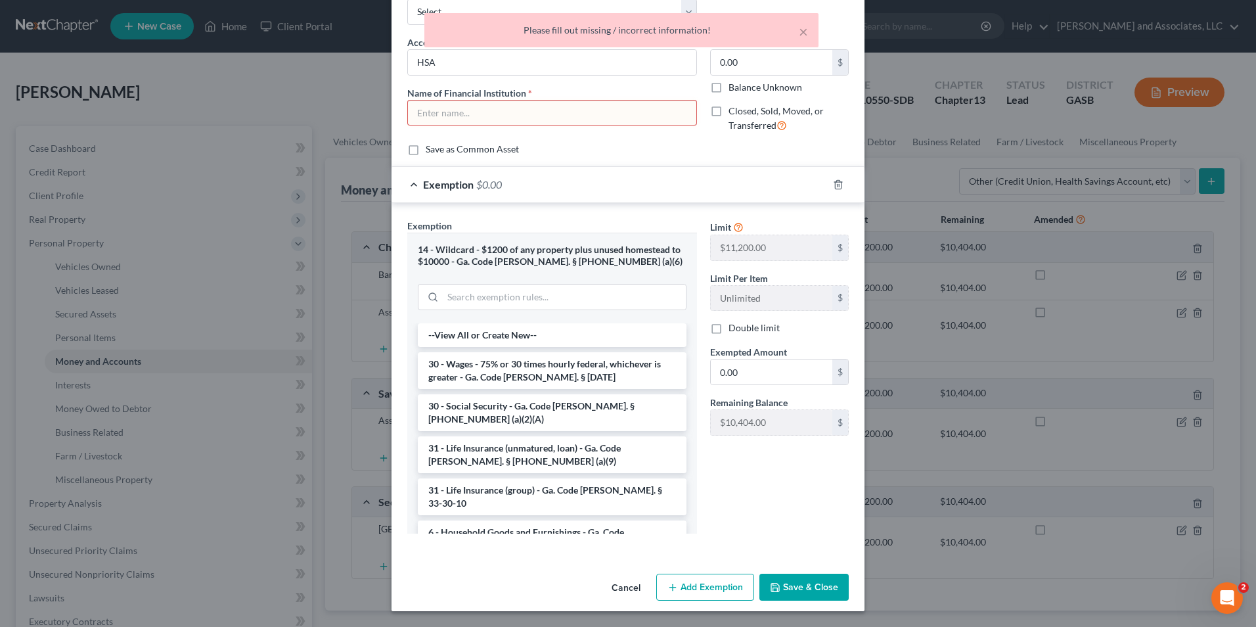
click at [438, 120] on input "text" at bounding box center [552, 113] width 288 height 25
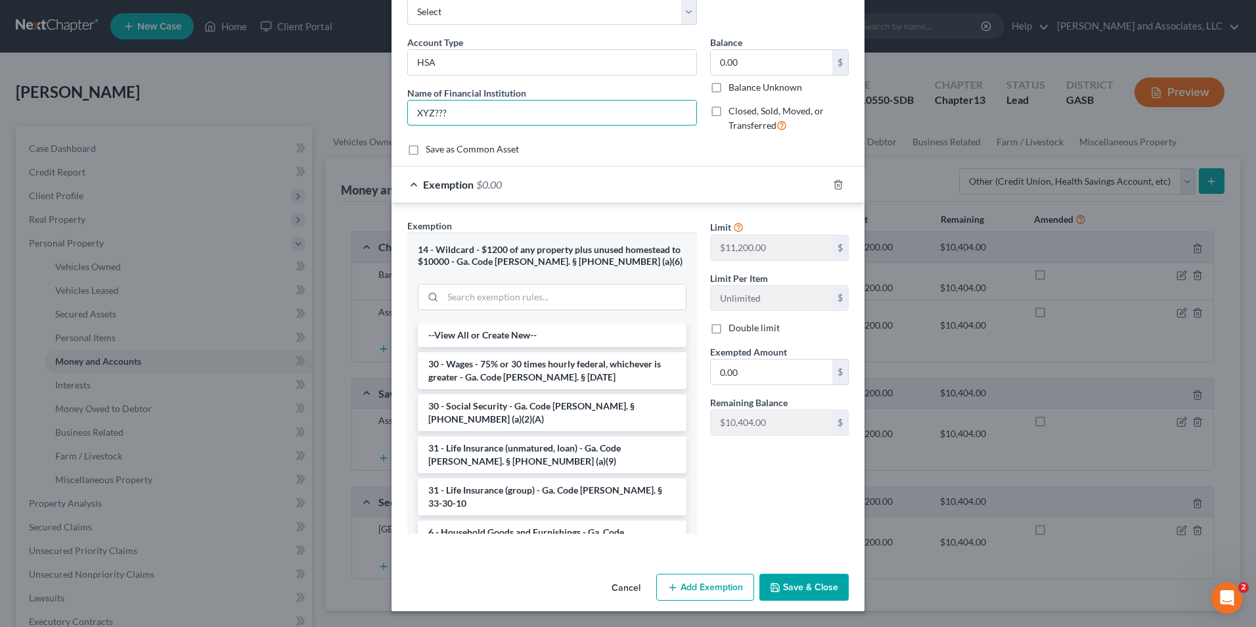
type input "XYZ???"
click at [770, 590] on icon "button" at bounding box center [775, 587] width 11 height 11
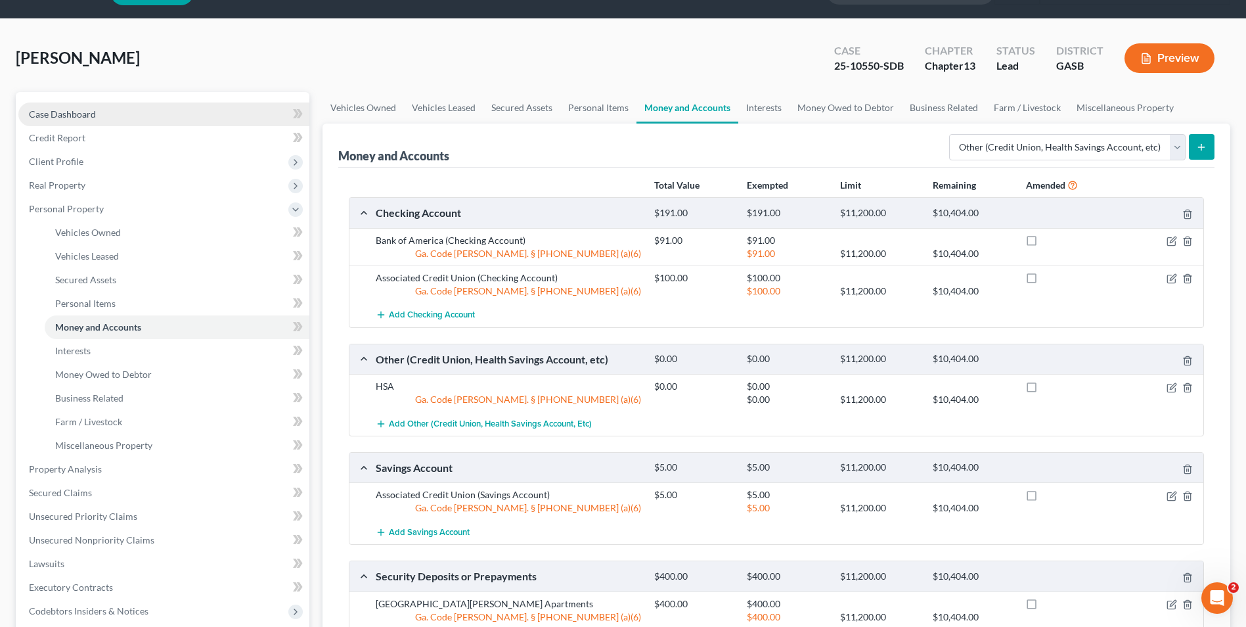
scroll to position [0, 0]
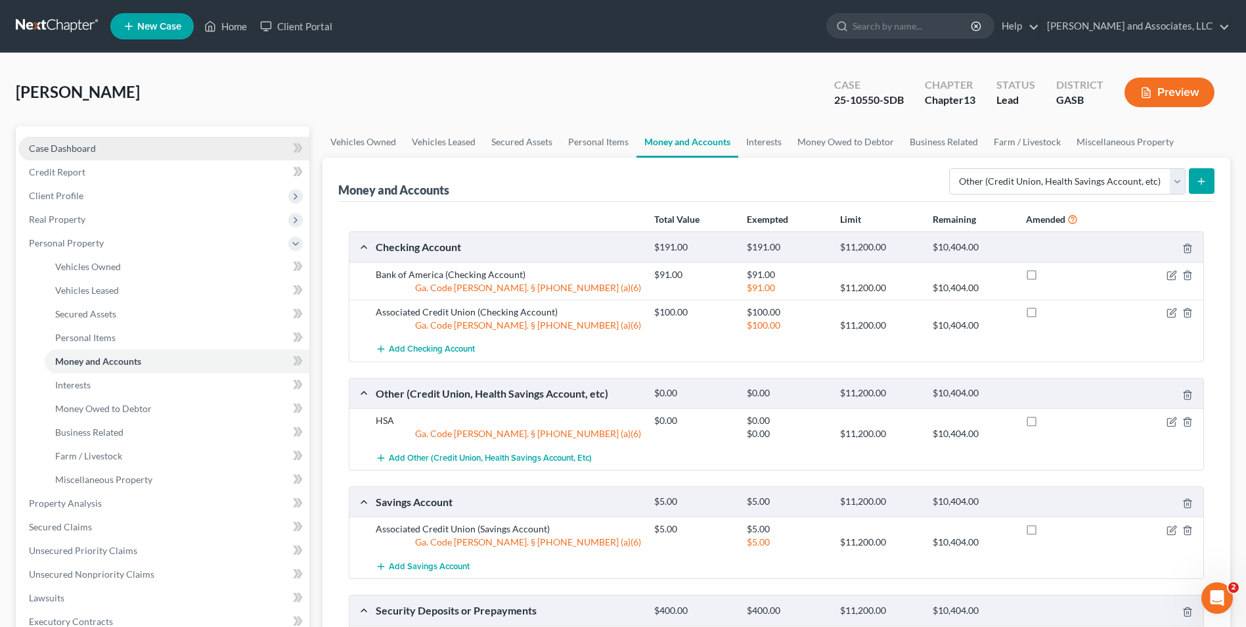
click at [85, 145] on span "Case Dashboard" at bounding box center [62, 148] width 67 height 11
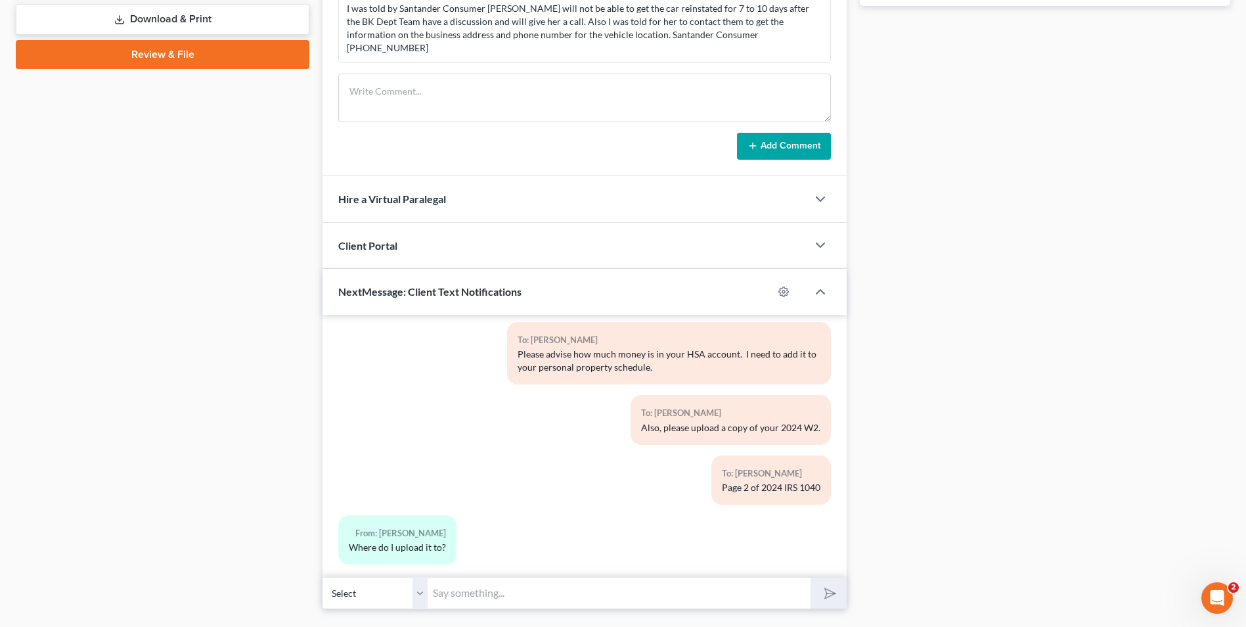
scroll to position [614, 0]
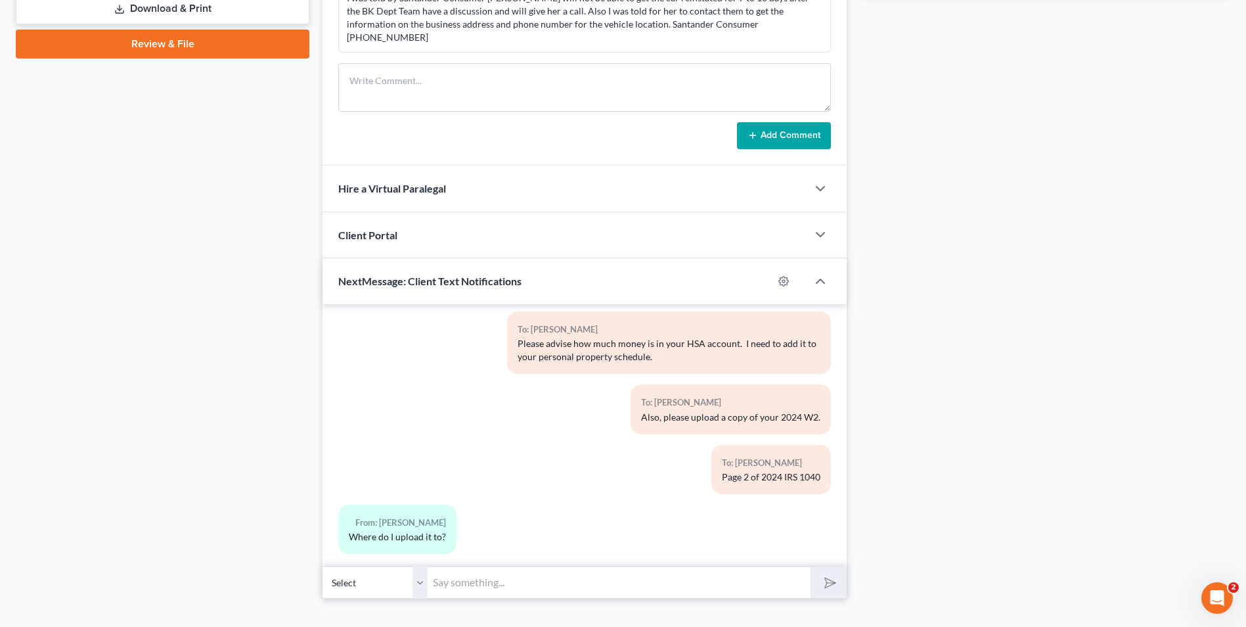
drag, startPoint x: 469, startPoint y: 566, endPoint x: 473, endPoint y: 558, distance: 9.4
click at [471, 566] on input "text" at bounding box center [619, 582] width 383 height 32
type input "Please send requested information to [EMAIL_ADDRESS][DOMAIN_NAME] . [PERSON_NAM…"
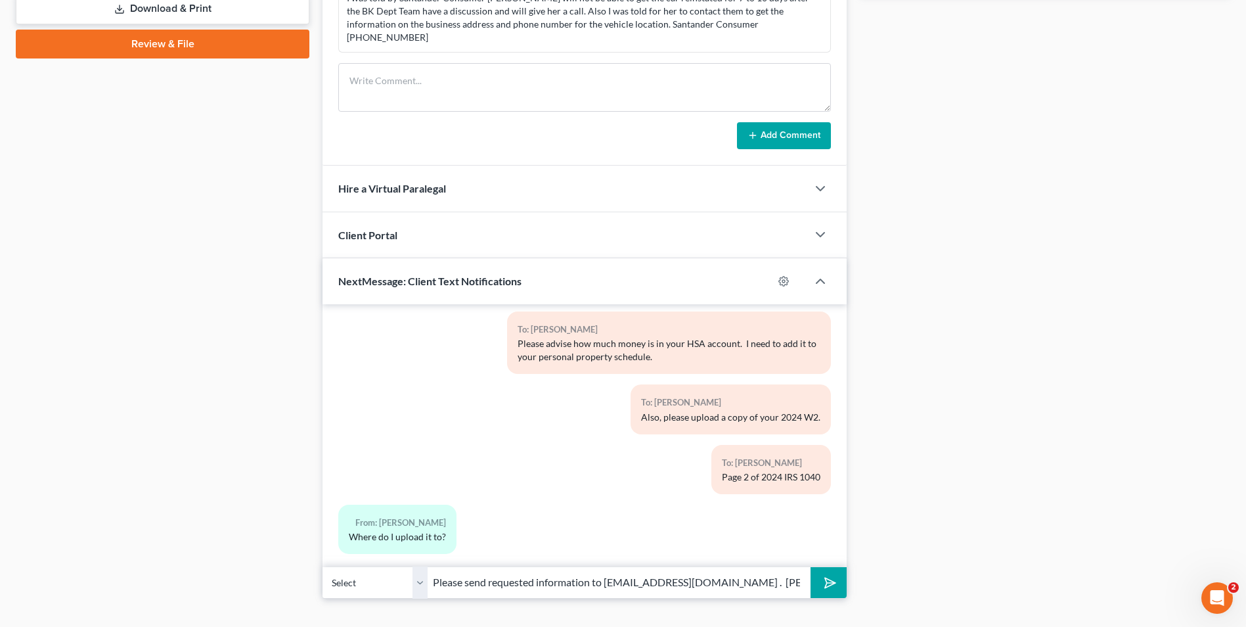
click at [831, 575] on polygon "submit" at bounding box center [828, 583] width 16 height 16
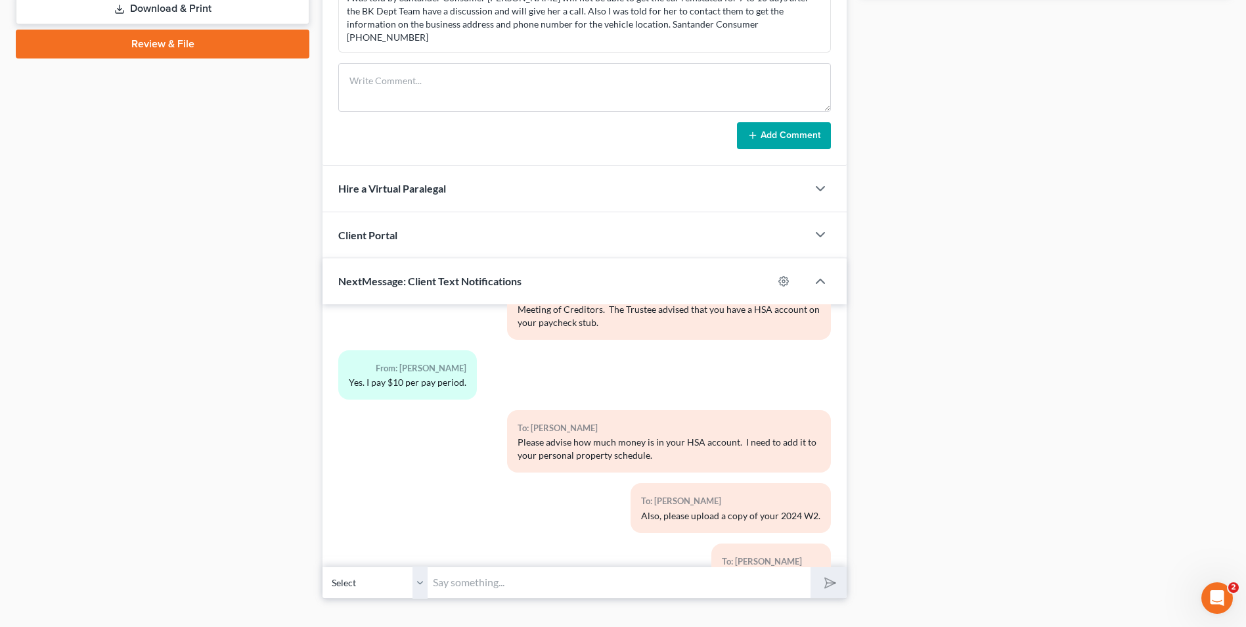
scroll to position [566, 0]
click at [522, 566] on input "text" at bounding box center [619, 582] width 383 height 32
type input "Please provide the name of the company that has the HSA account and the amount …"
click at [811, 567] on button "submit" at bounding box center [829, 582] width 36 height 31
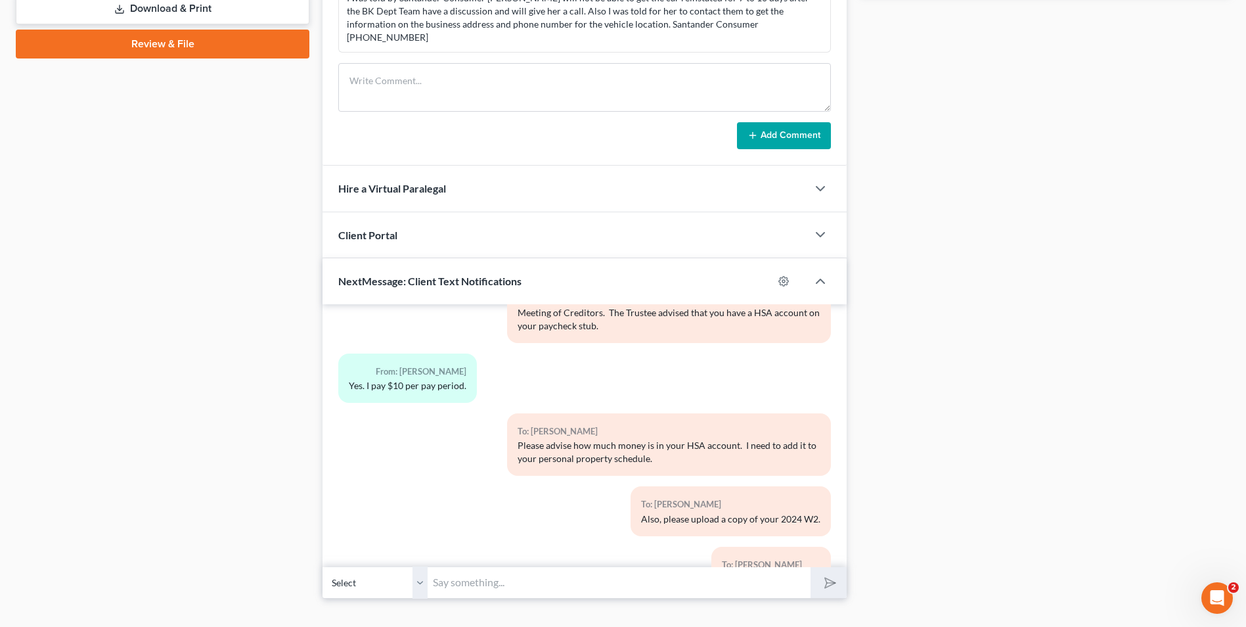
scroll to position [836, 0]
